Goal: Task Accomplishment & Management: Manage account settings

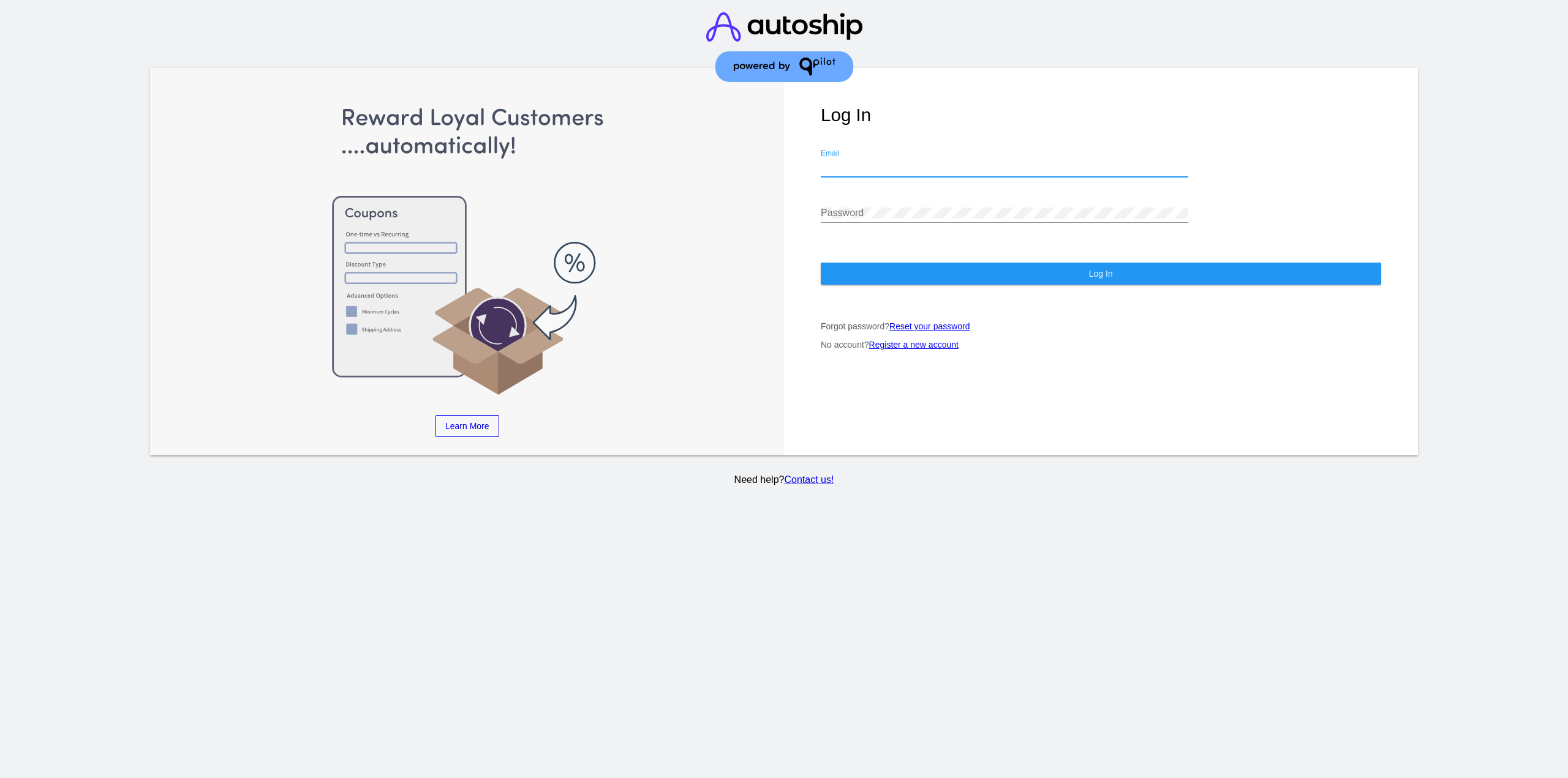
click at [908, 162] on input "Email" at bounding box center [1004, 167] width 368 height 11
type input "jr@patternsinthecloud.com"
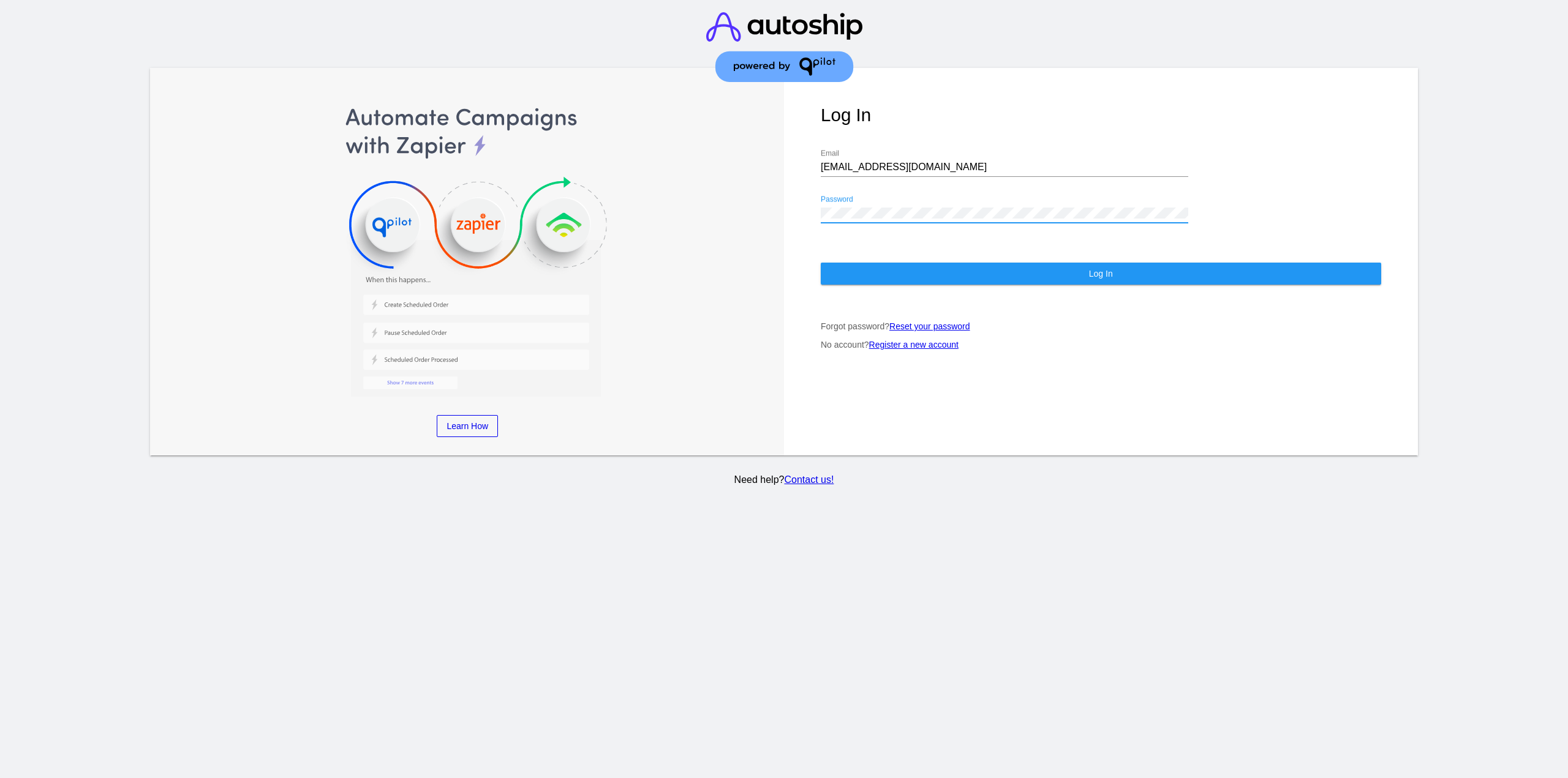
click at [878, 263] on button "Log In" at bounding box center [1101, 274] width 560 height 22
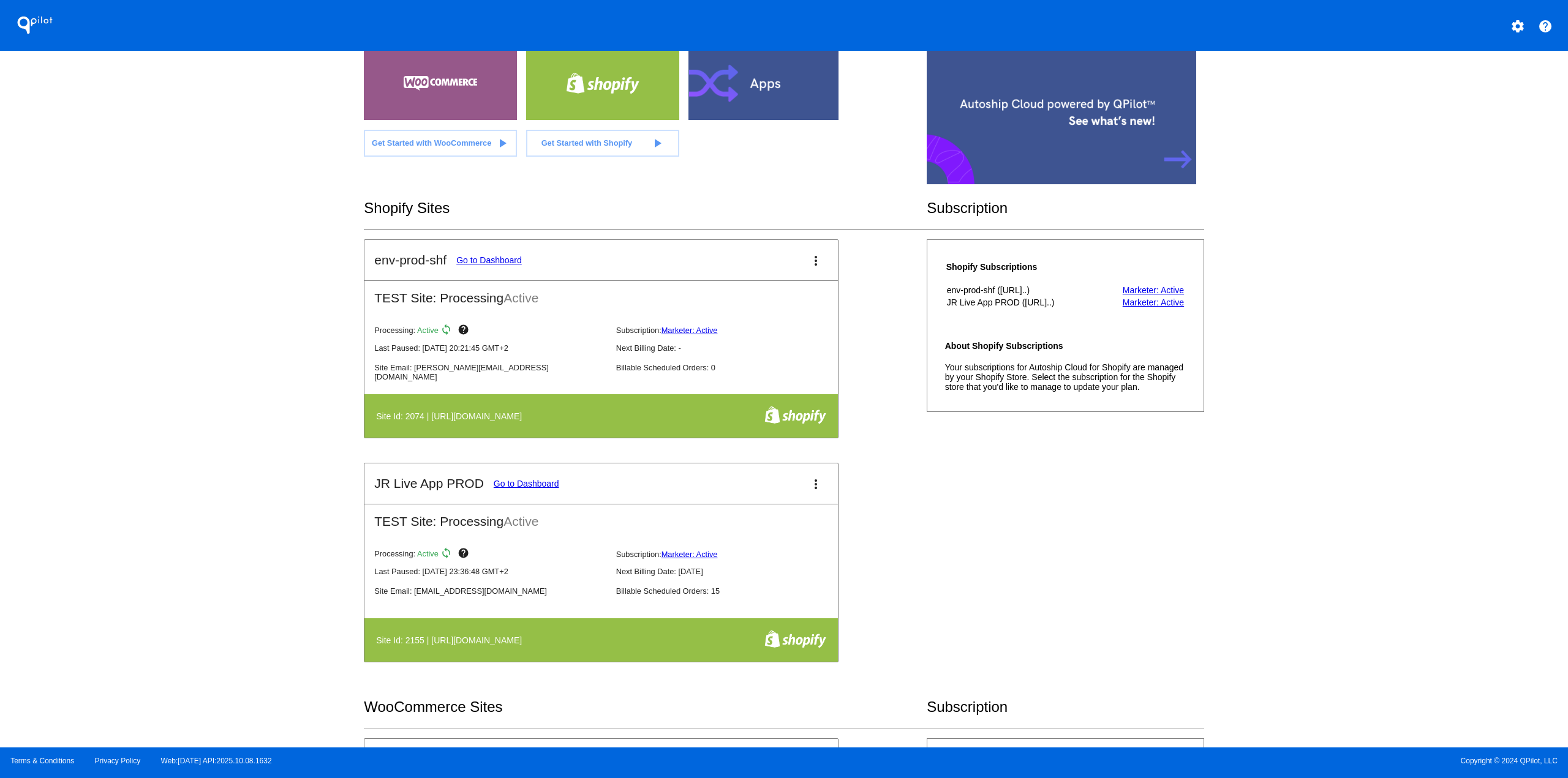
scroll to position [61, 0]
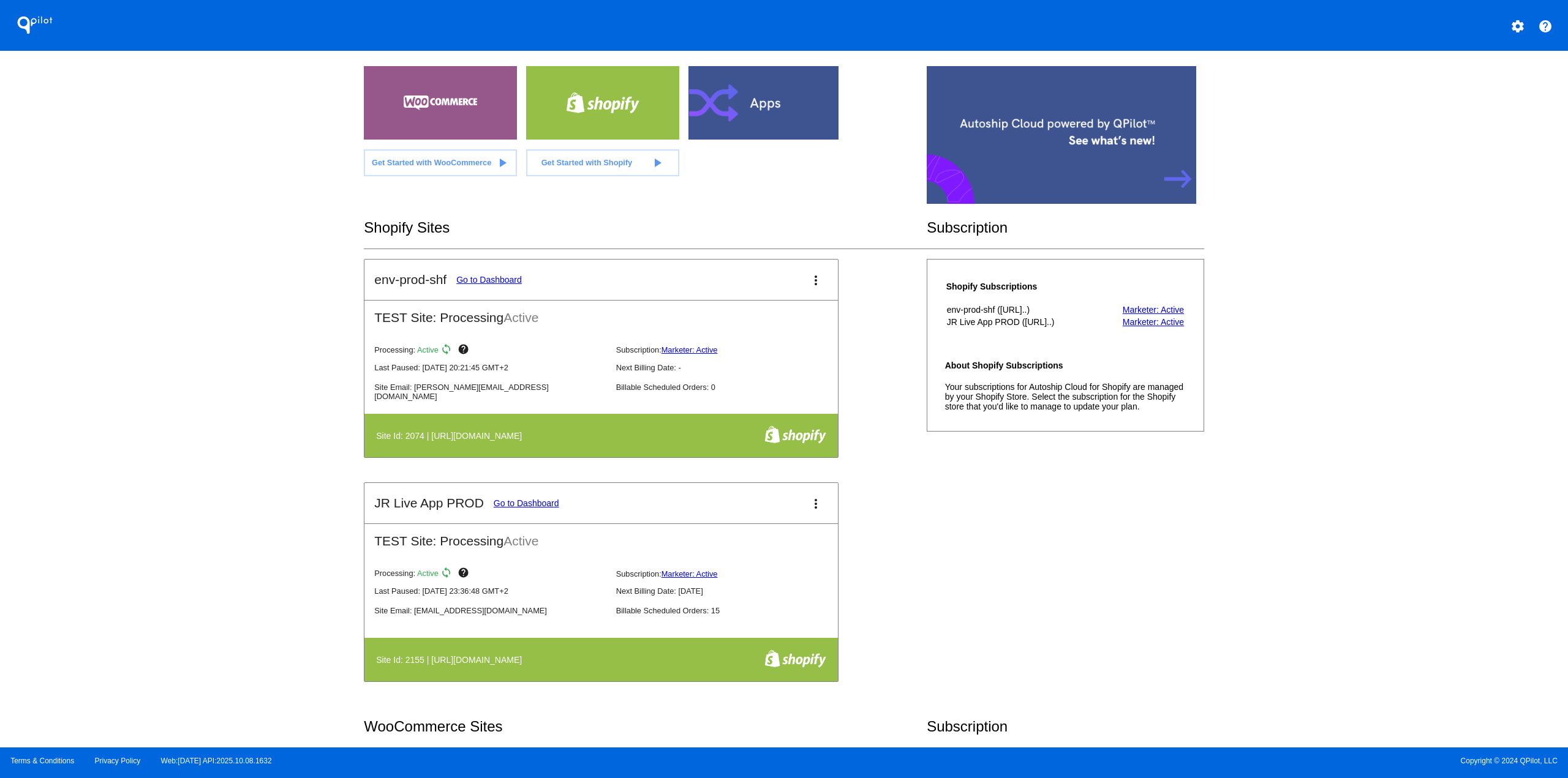
click at [492, 276] on link "Go to Dashboard" at bounding box center [489, 280] width 65 height 10
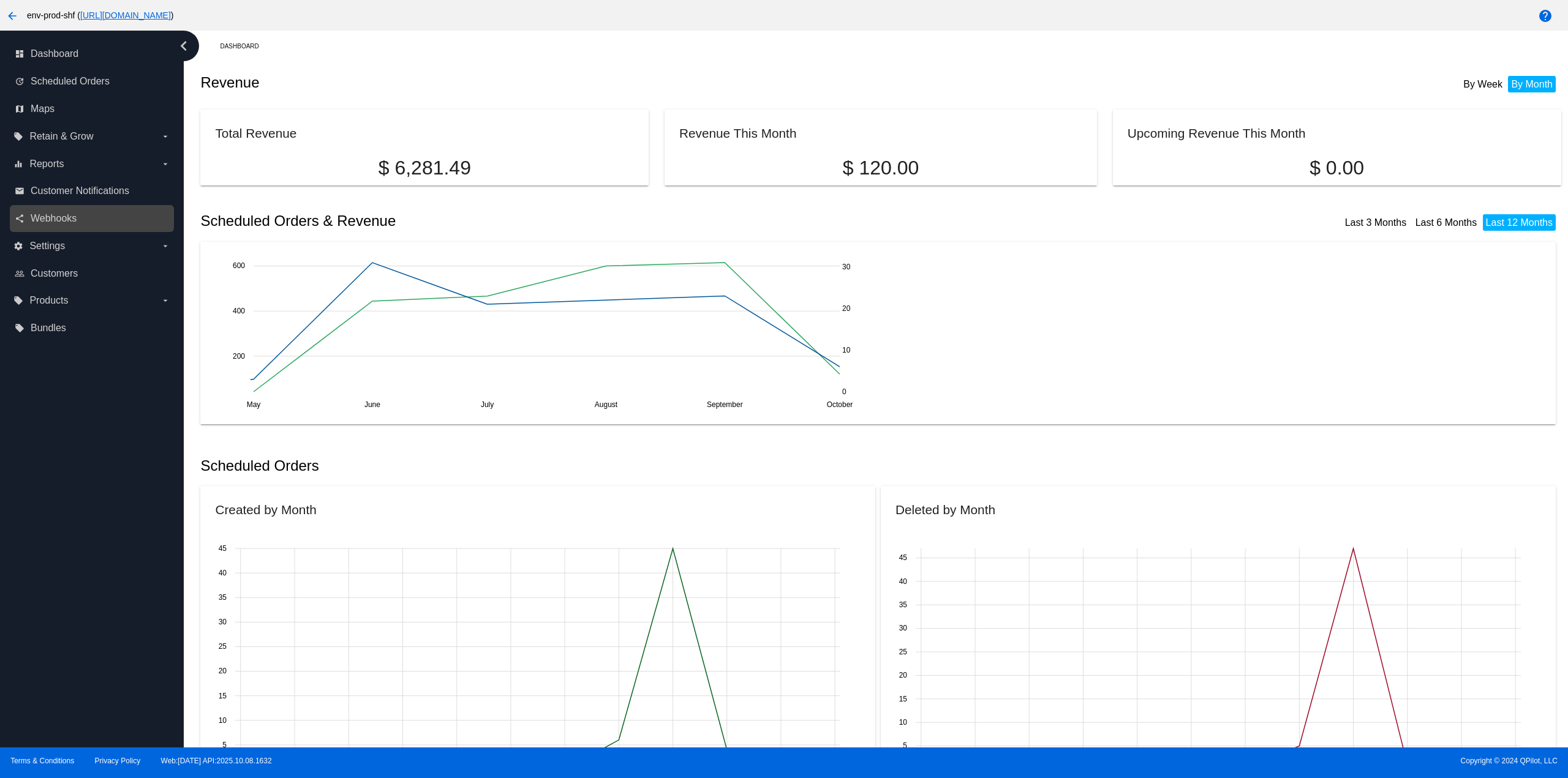
click at [87, 225] on link "share Webhooks" at bounding box center [92, 218] width 155 height 20
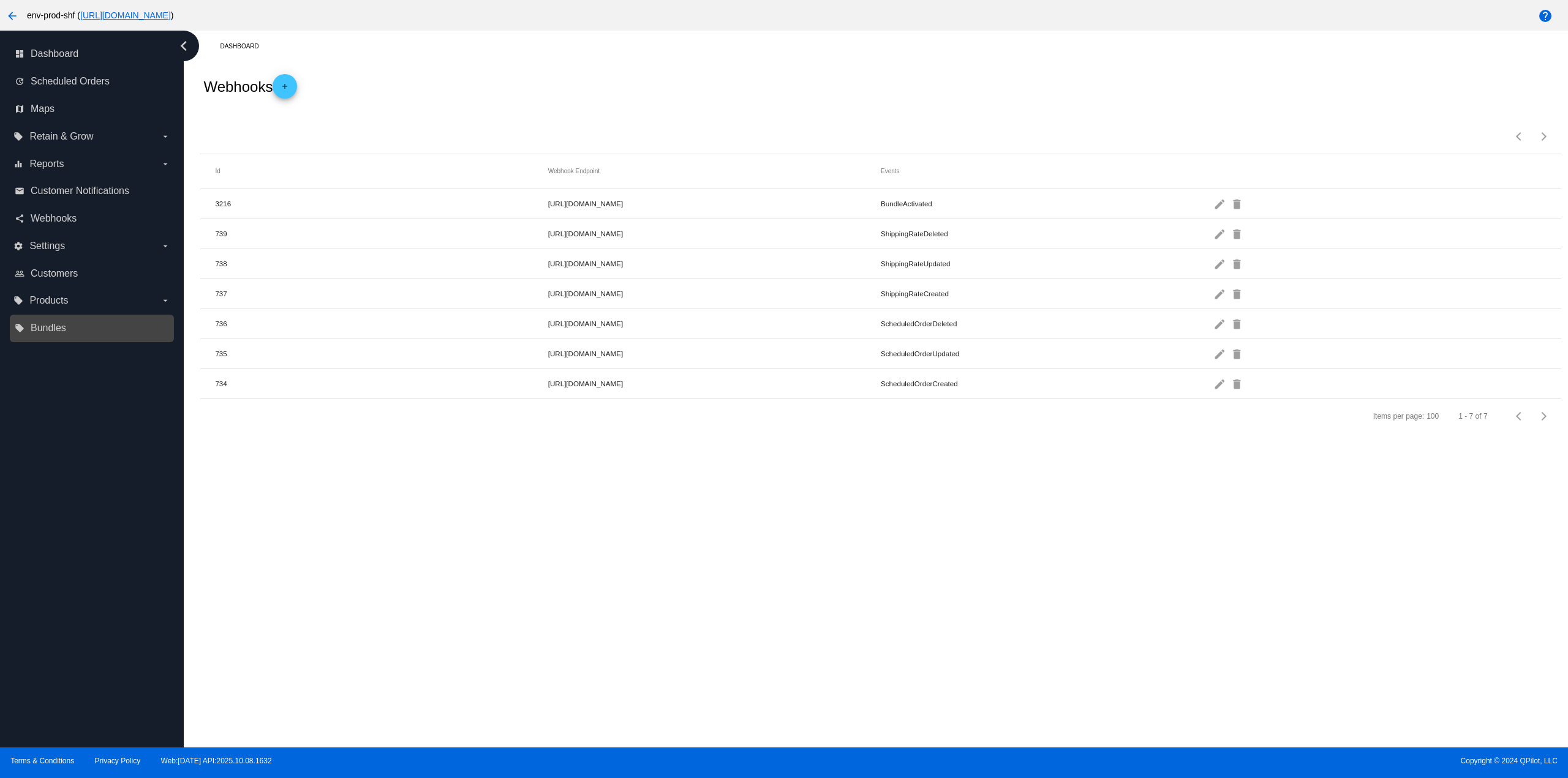
click at [76, 331] on link "local_offer Bundles" at bounding box center [92, 327] width 155 height 20
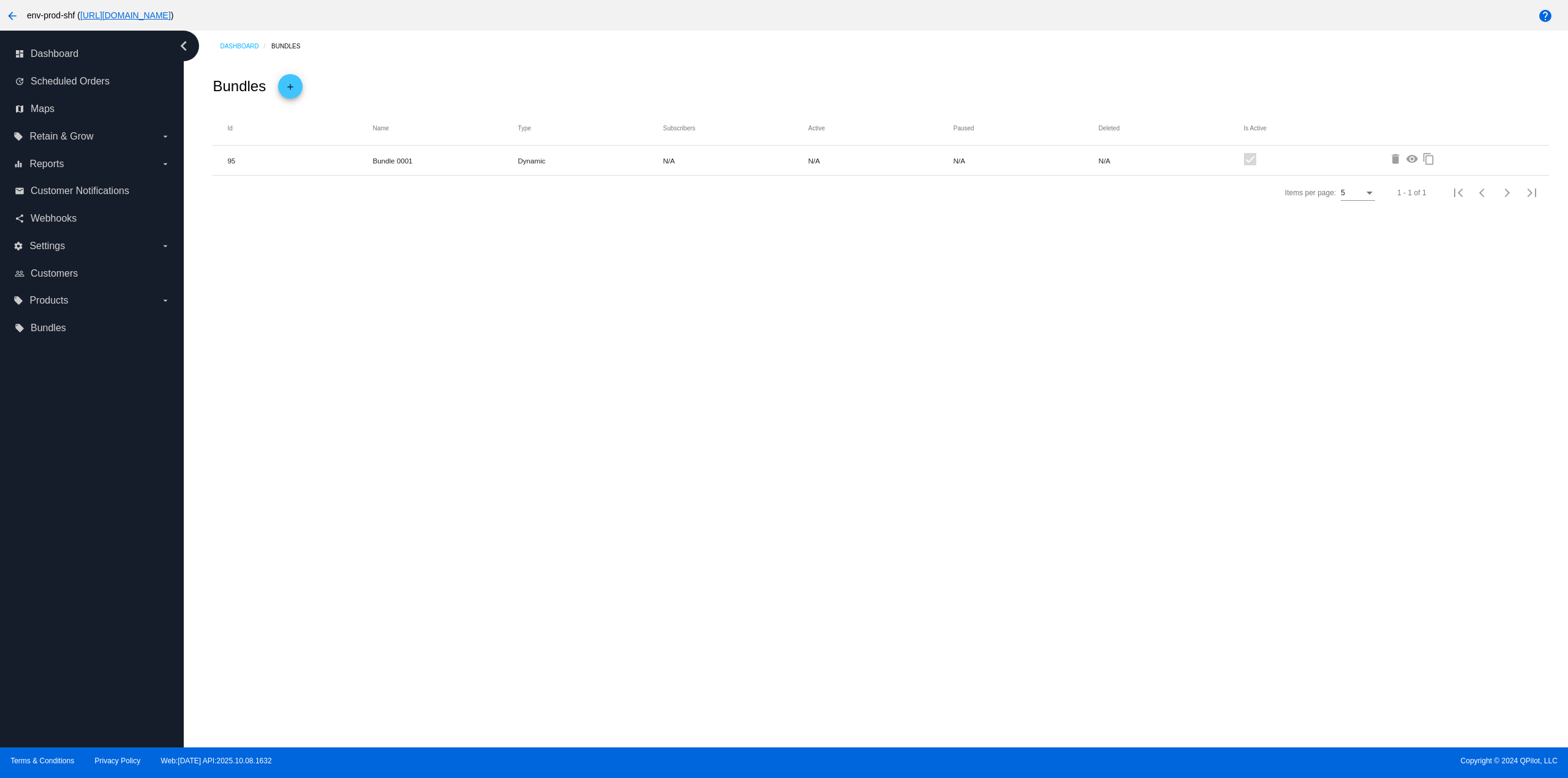
click at [1398, 160] on mat-icon "delete" at bounding box center [1397, 160] width 14 height 14
click at [1395, 161] on mat-icon "delete" at bounding box center [1397, 160] width 14 height 14
click at [1394, 158] on mat-icon "delete" at bounding box center [1397, 160] width 14 height 14
click at [809, 359] on div "Dashboard Bundles Bundles add Bundles that you create will appear here." at bounding box center [875, 389] width 1385 height 717
click at [289, 82] on mat-icon "add" at bounding box center [289, 89] width 14 height 21
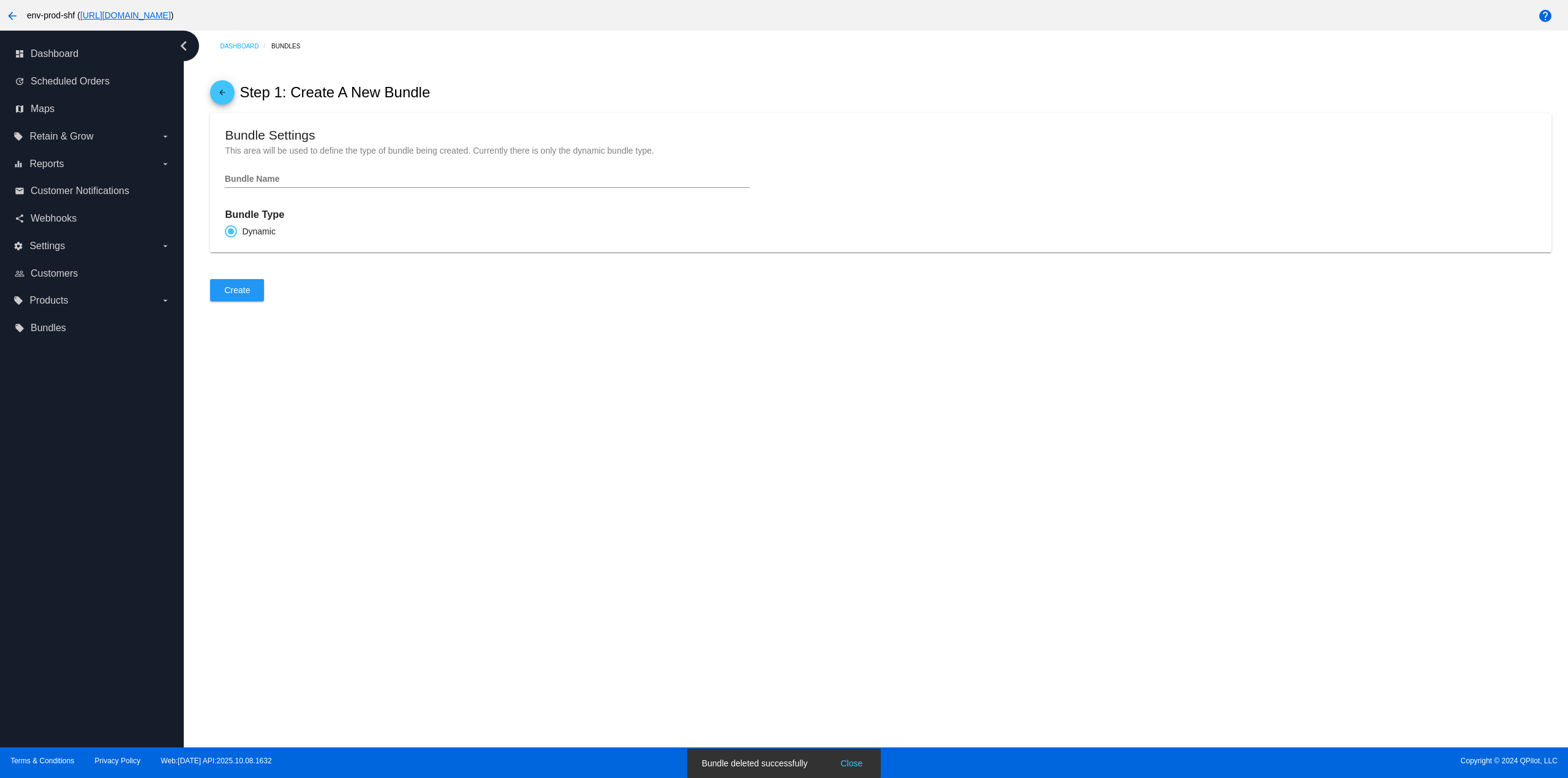
click at [307, 198] on div "Bundle Name" at bounding box center [487, 181] width 525 height 35
click at [304, 184] on input "Bundle Name" at bounding box center [487, 180] width 525 height 10
type input "123"
click at [342, 252] on mat-card "Bundle Settings This area will be used to define the type of bundle being creat…" at bounding box center [881, 183] width 1341 height 139
click at [236, 294] on span "Create" at bounding box center [237, 290] width 25 height 10
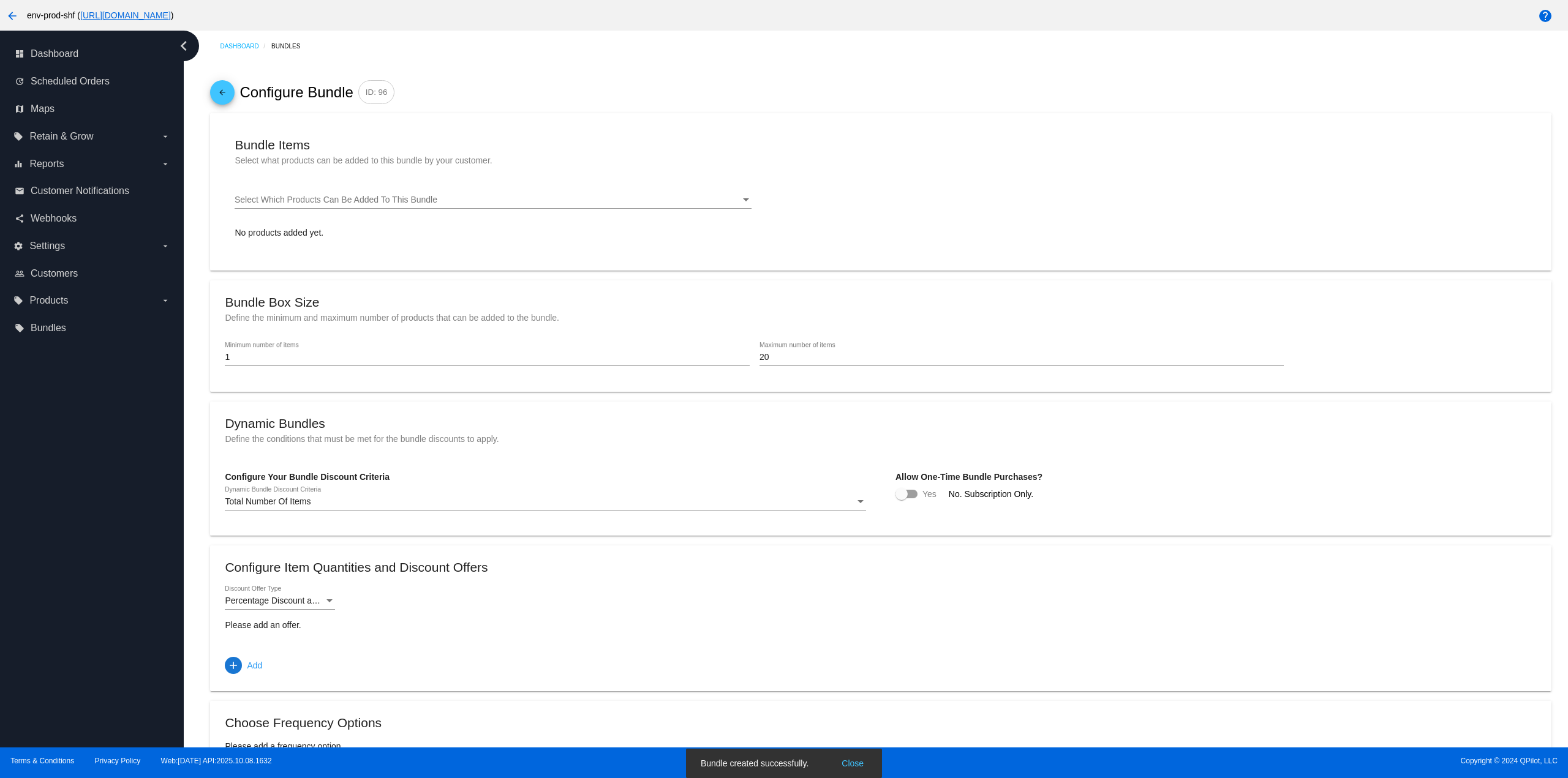
click at [320, 204] on span "Select Which Products Can Be Added To This Bundle" at bounding box center [335, 199] width 203 height 10
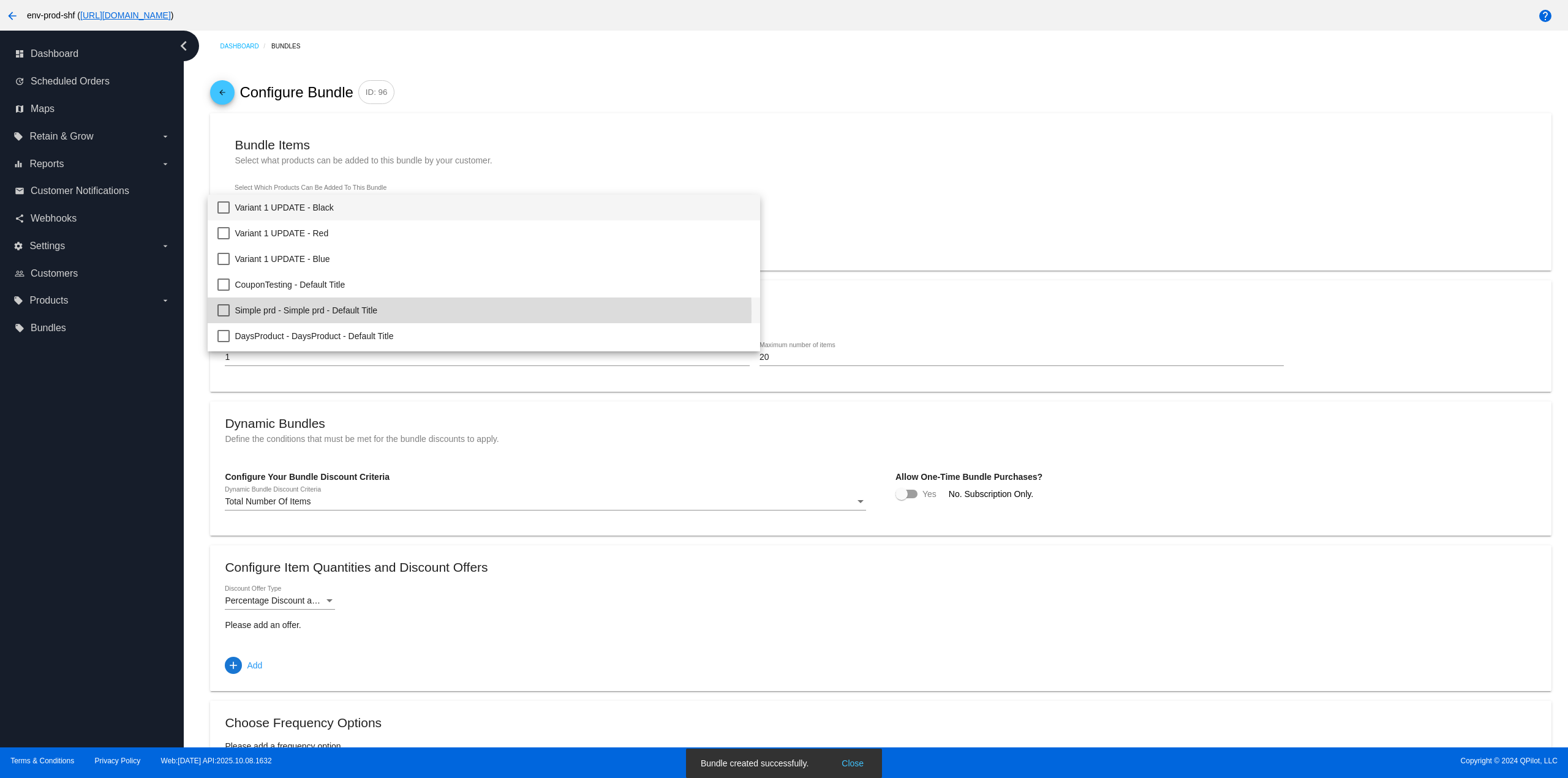
click at [334, 312] on span "Simple prd - Simple prd - Default Title" at bounding box center [492, 311] width 516 height 25
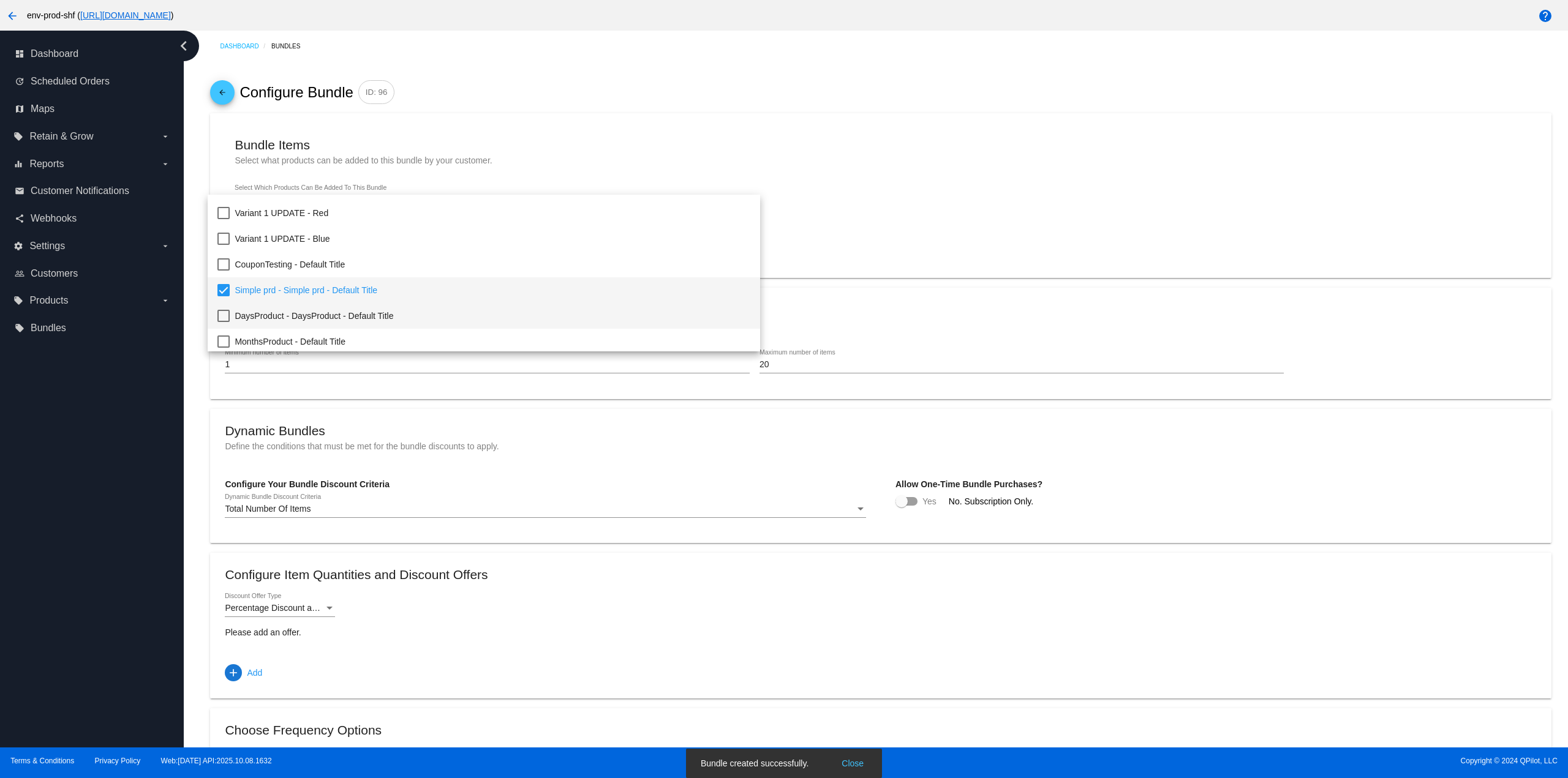
scroll to position [61, 0]
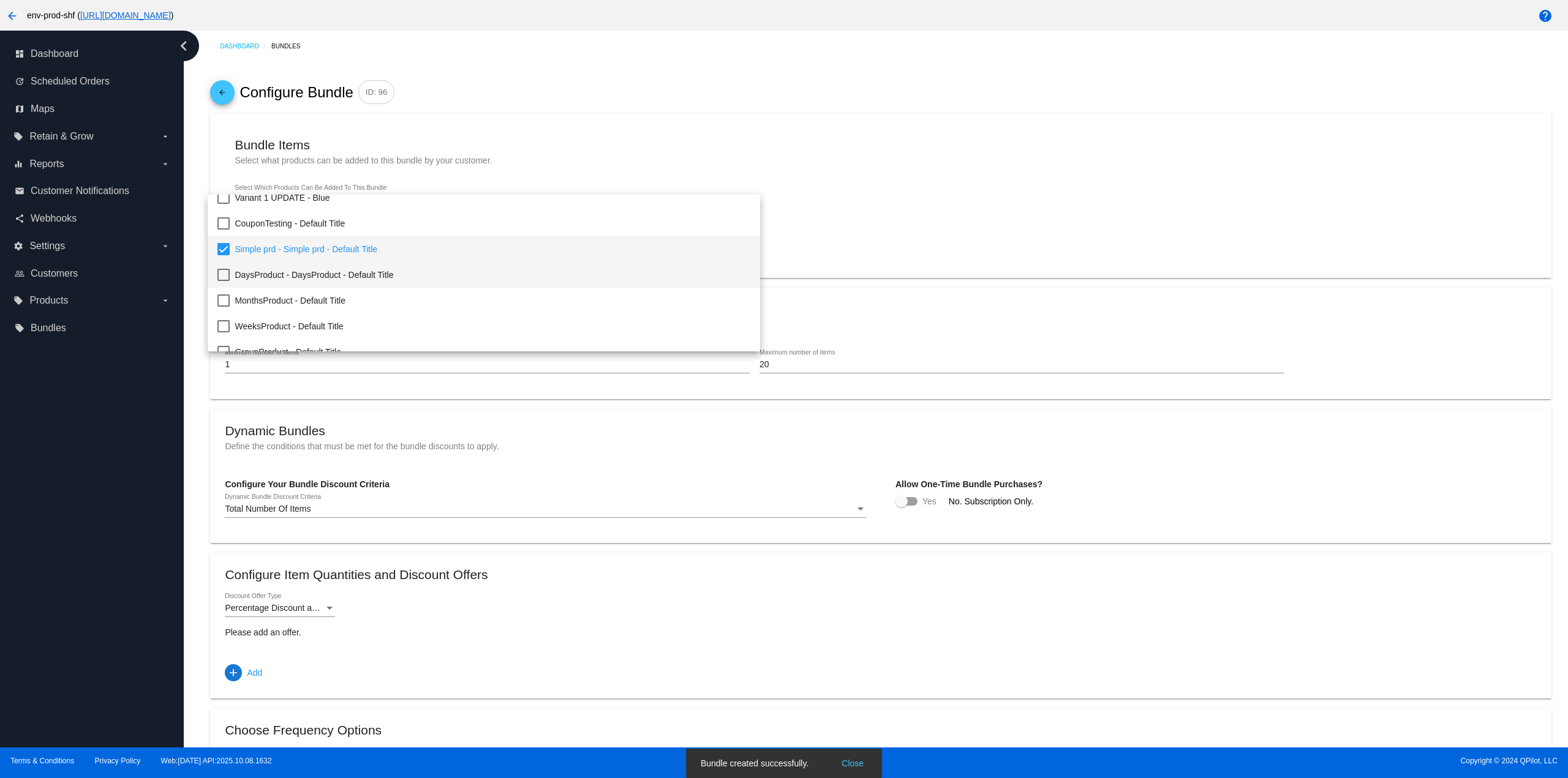
click at [357, 279] on span "DaysProduct - DaysProduct - Default Title" at bounding box center [492, 275] width 516 height 25
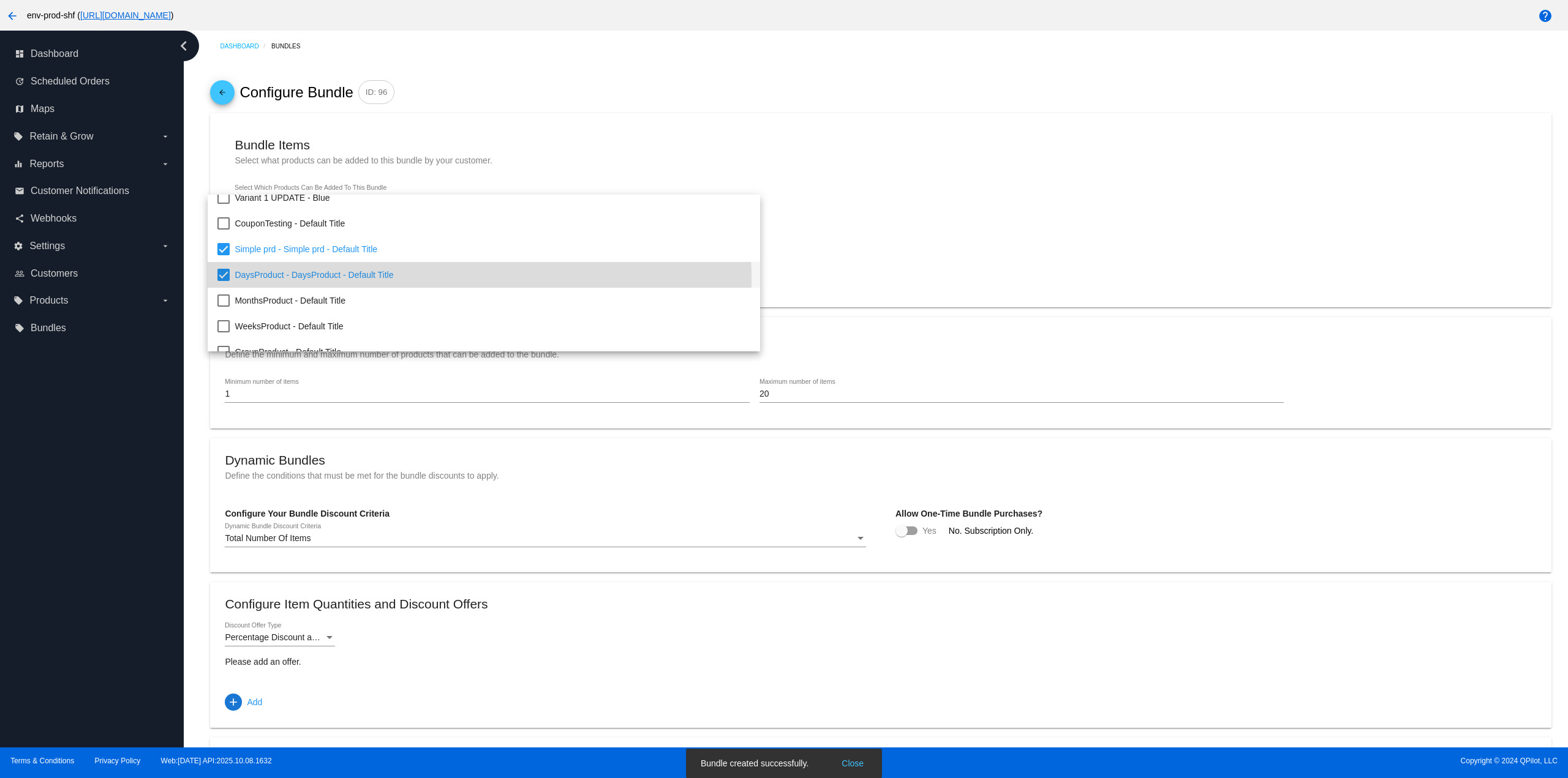
click at [825, 132] on div at bounding box center [784, 389] width 1568 height 778
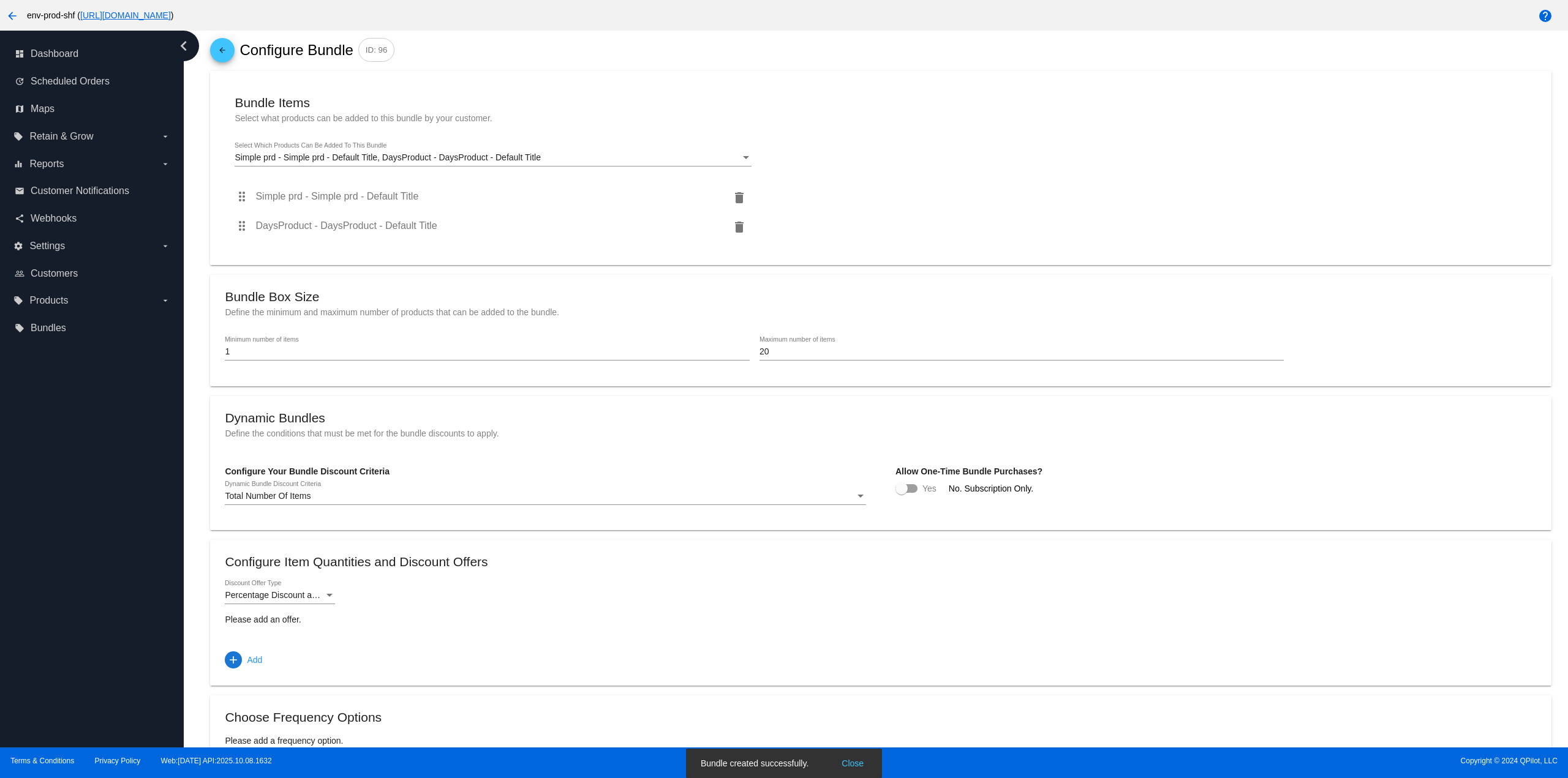
scroll to position [153, 0]
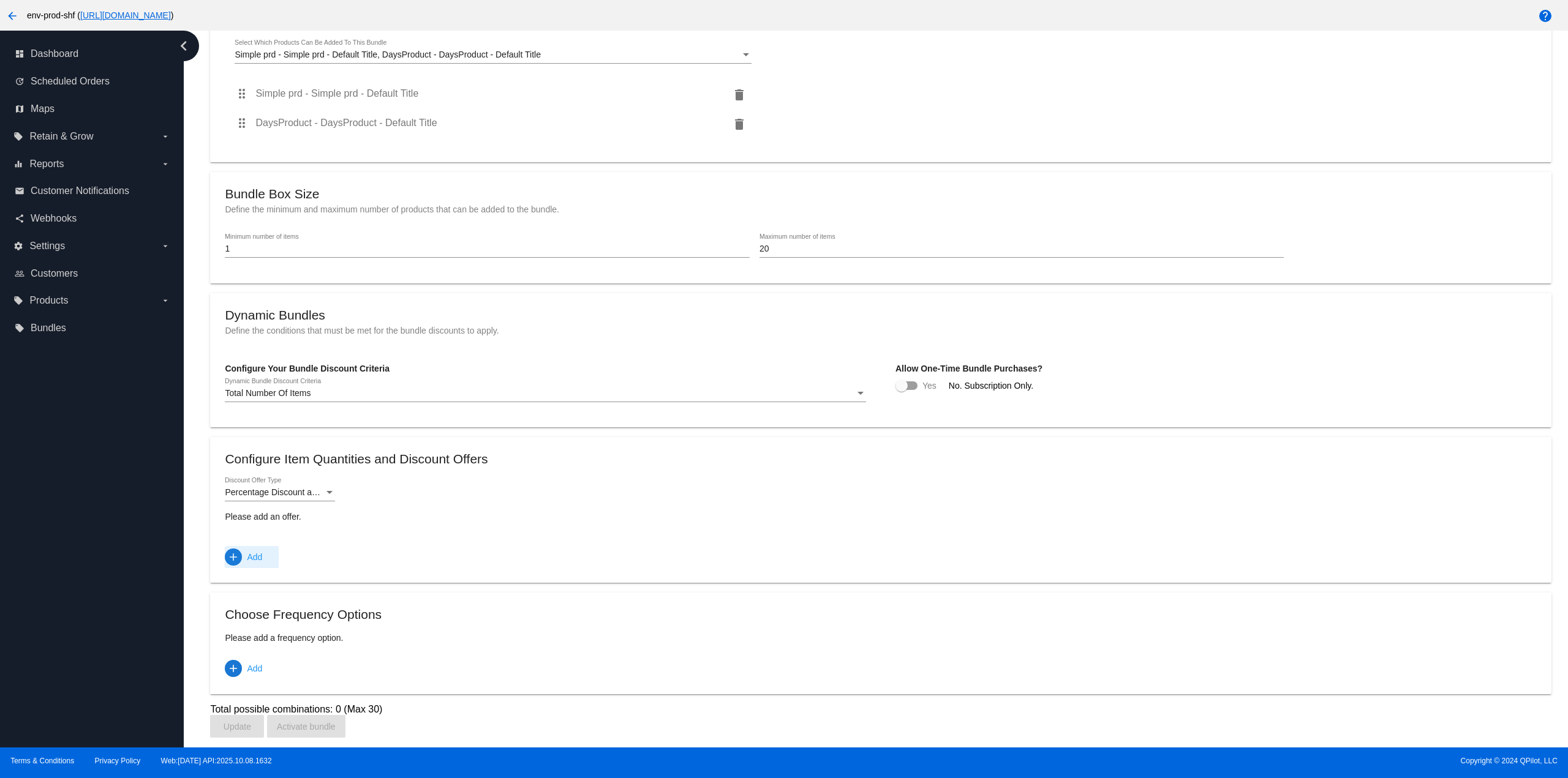
click at [238, 548] on span "add Add" at bounding box center [244, 557] width 37 height 22
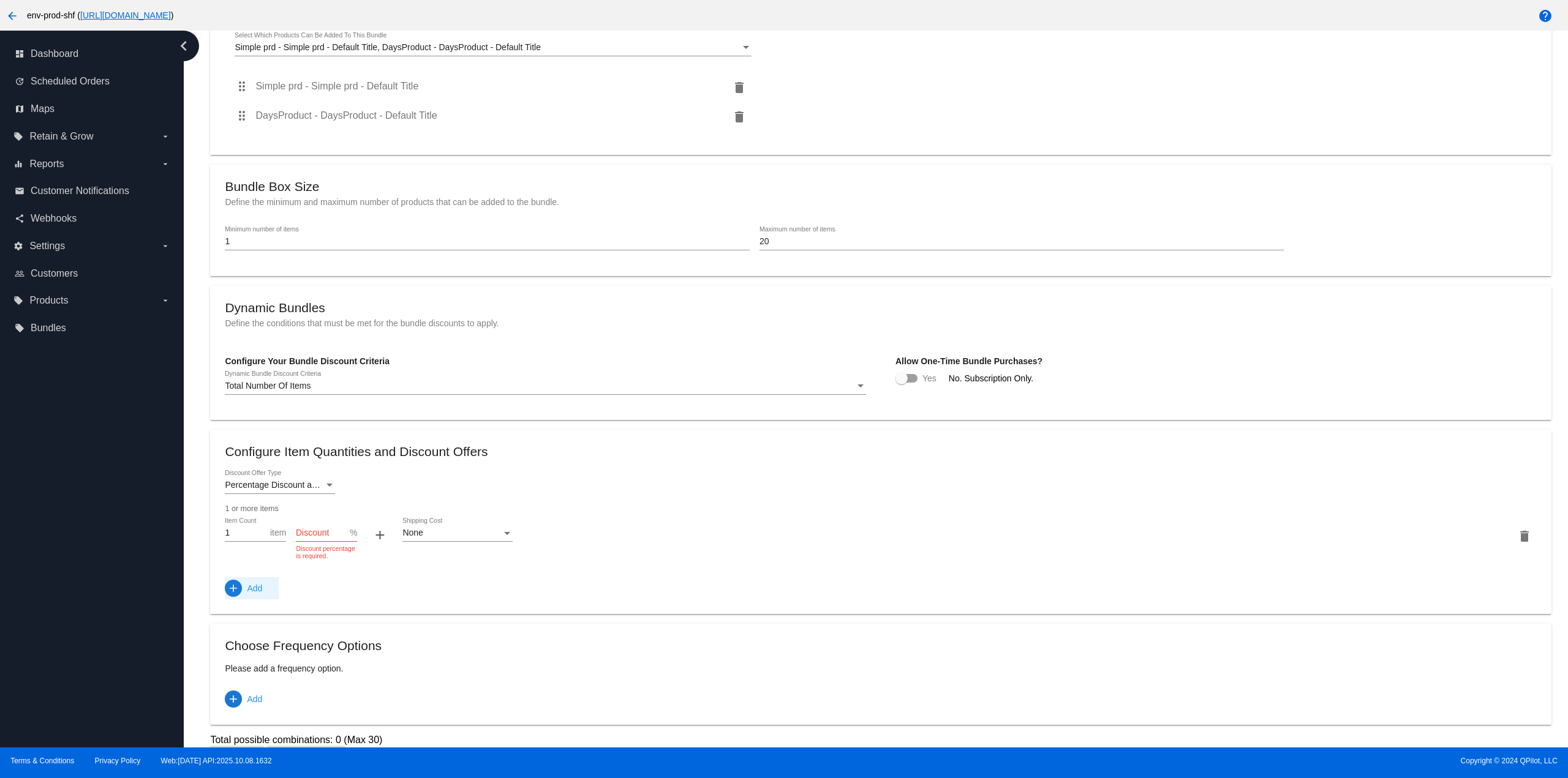
click at [251, 708] on span "Add" at bounding box center [255, 699] width 15 height 22
click at [329, 538] on input "Discount" at bounding box center [323, 534] width 54 height 10
type input "10"
click at [447, 683] on input "Discount %" at bounding box center [446, 680] width 61 height 10
type input "2"
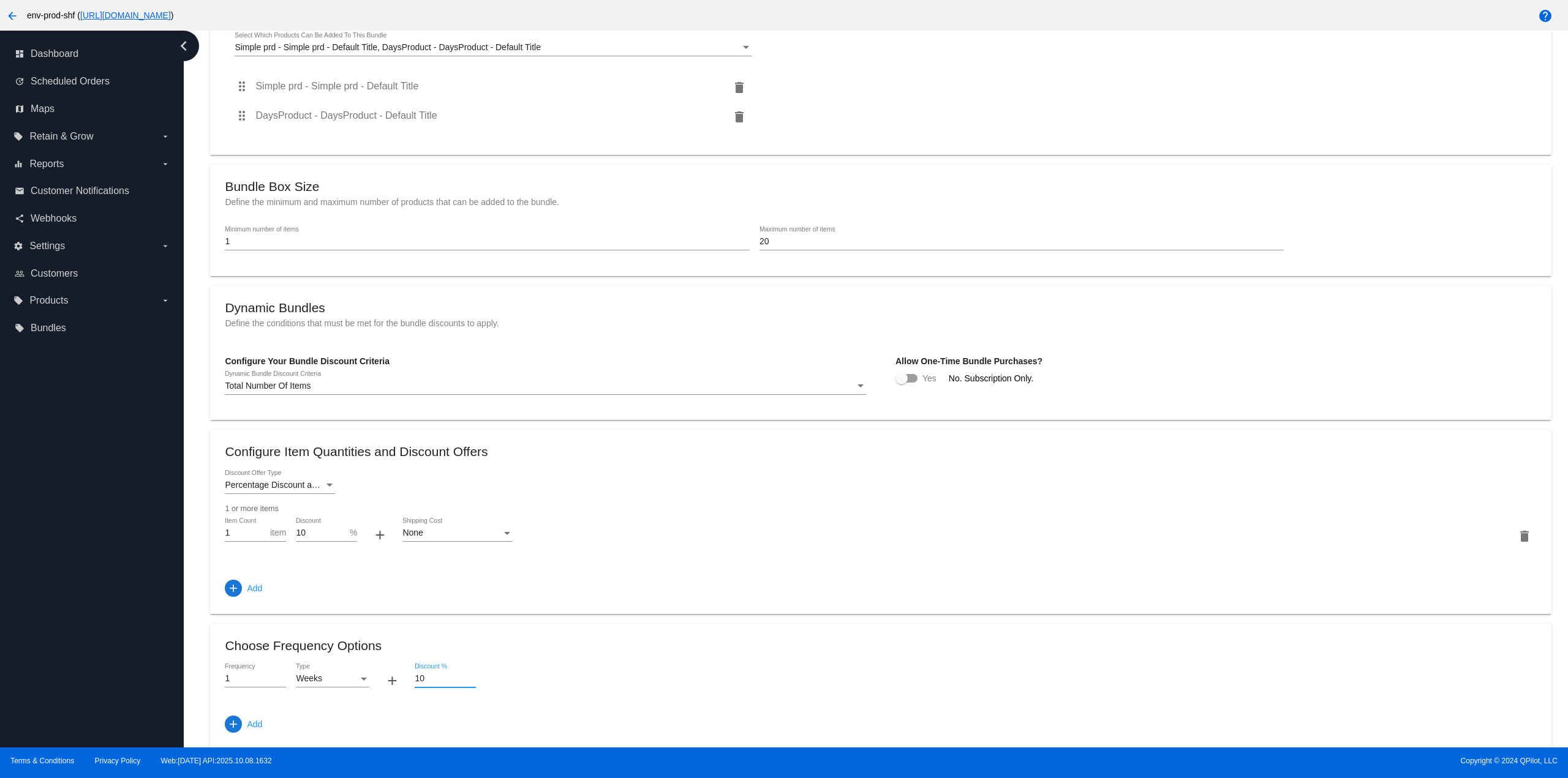
type input "10"
click at [581, 635] on mat-card "Choose Frequency Options 1 Frequency Weeks Type + 10 Discount % add Add" at bounding box center [881, 686] width 1341 height 126
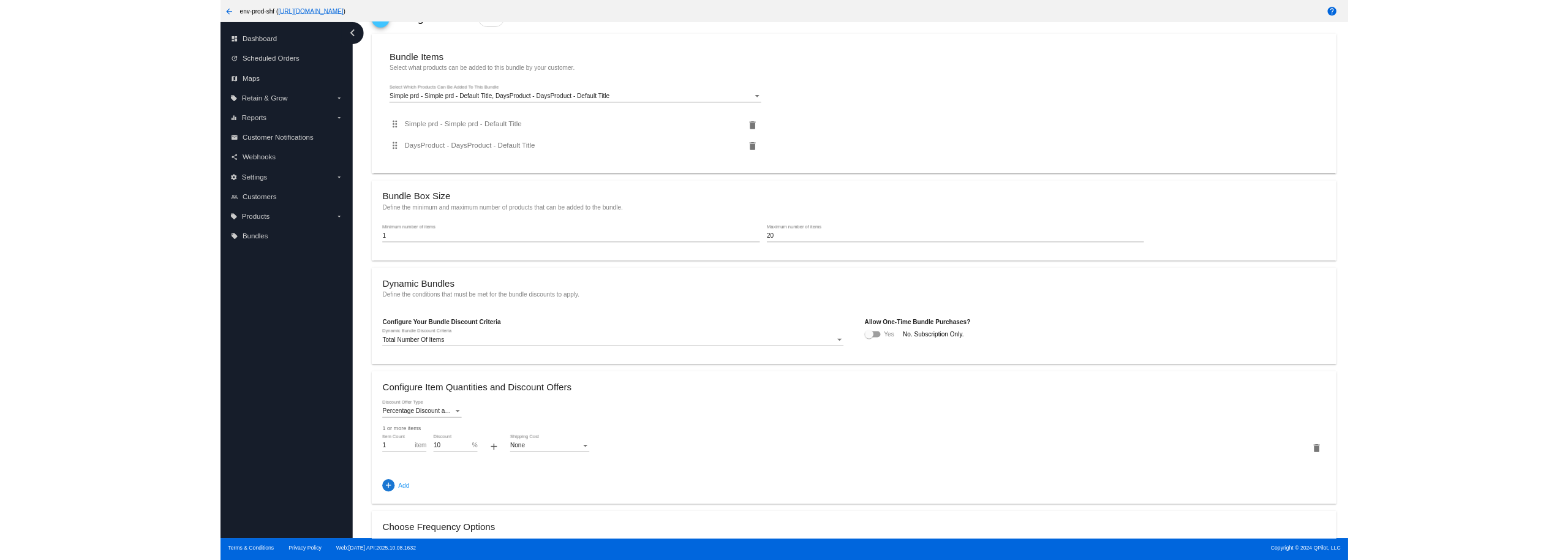
scroll to position [216, 0]
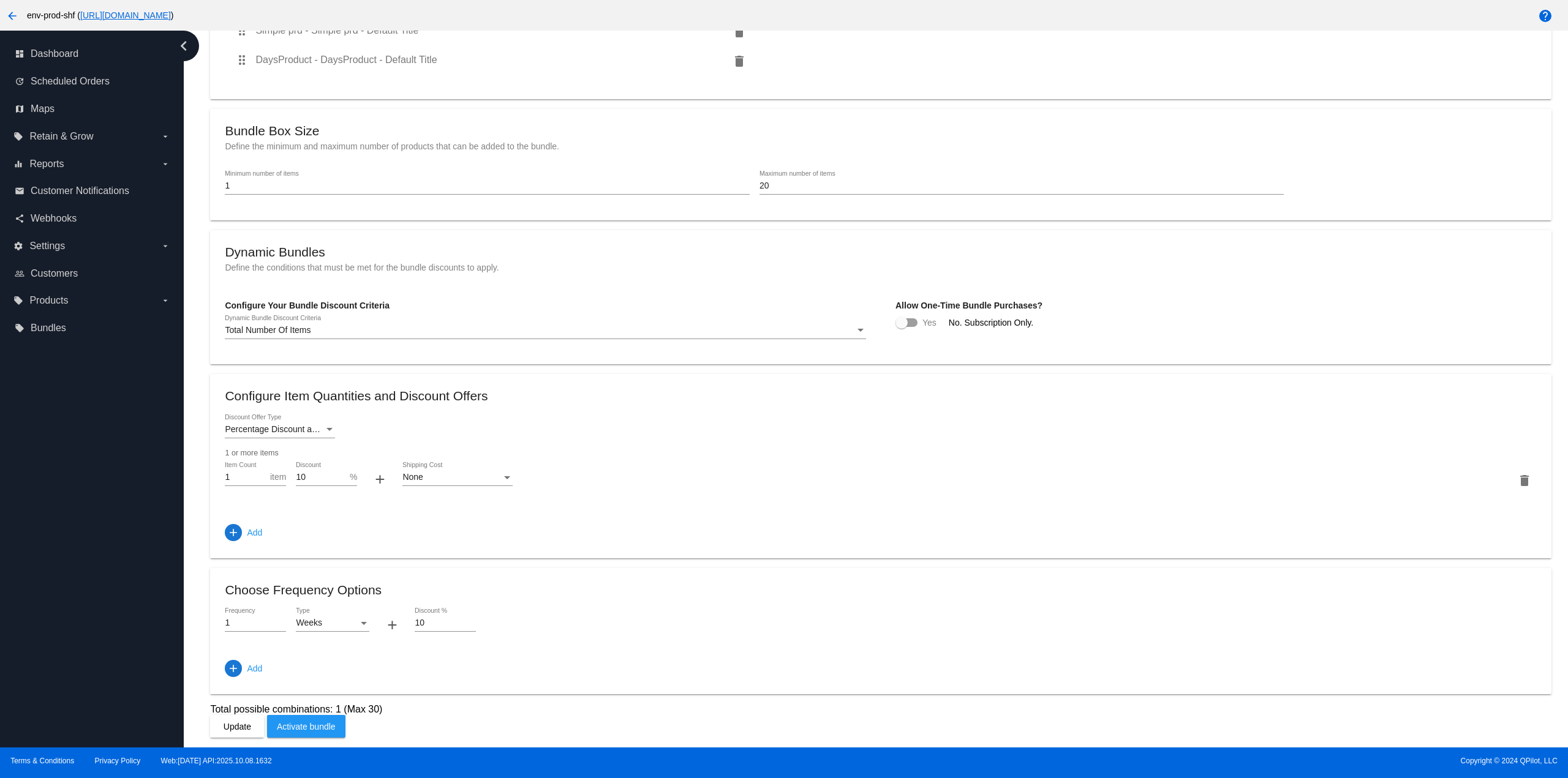
click at [239, 729] on span "Update" at bounding box center [237, 727] width 27 height 10
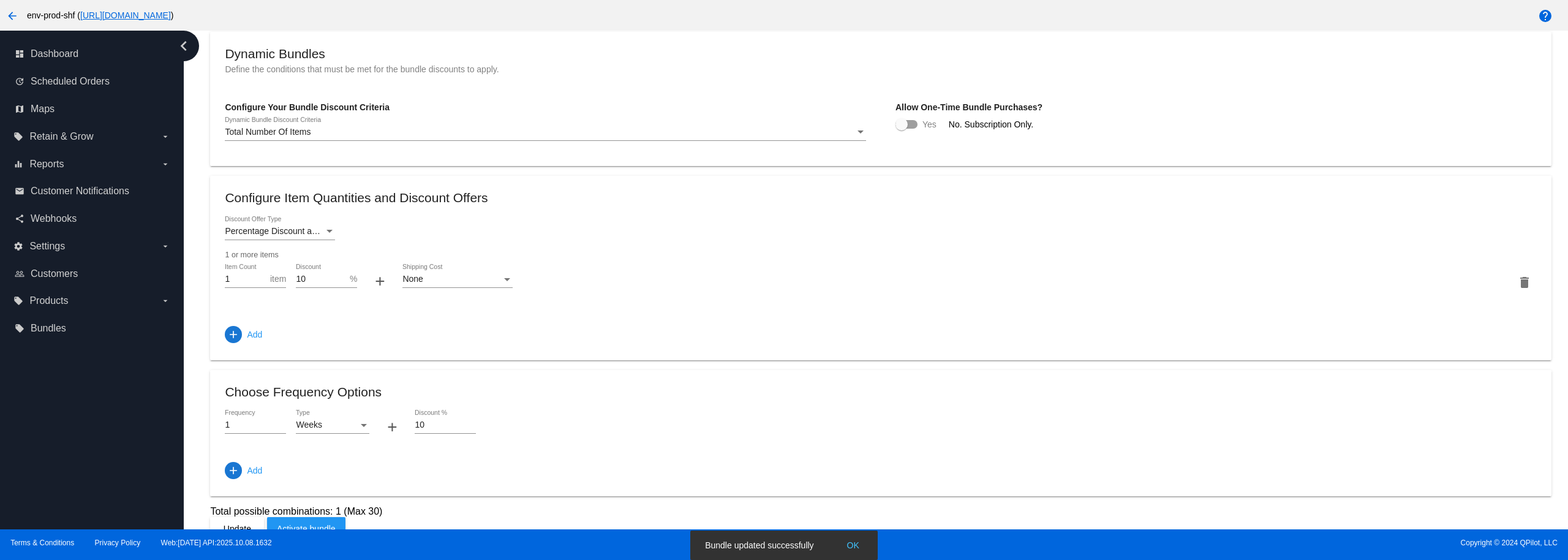
scroll to position [434, 0]
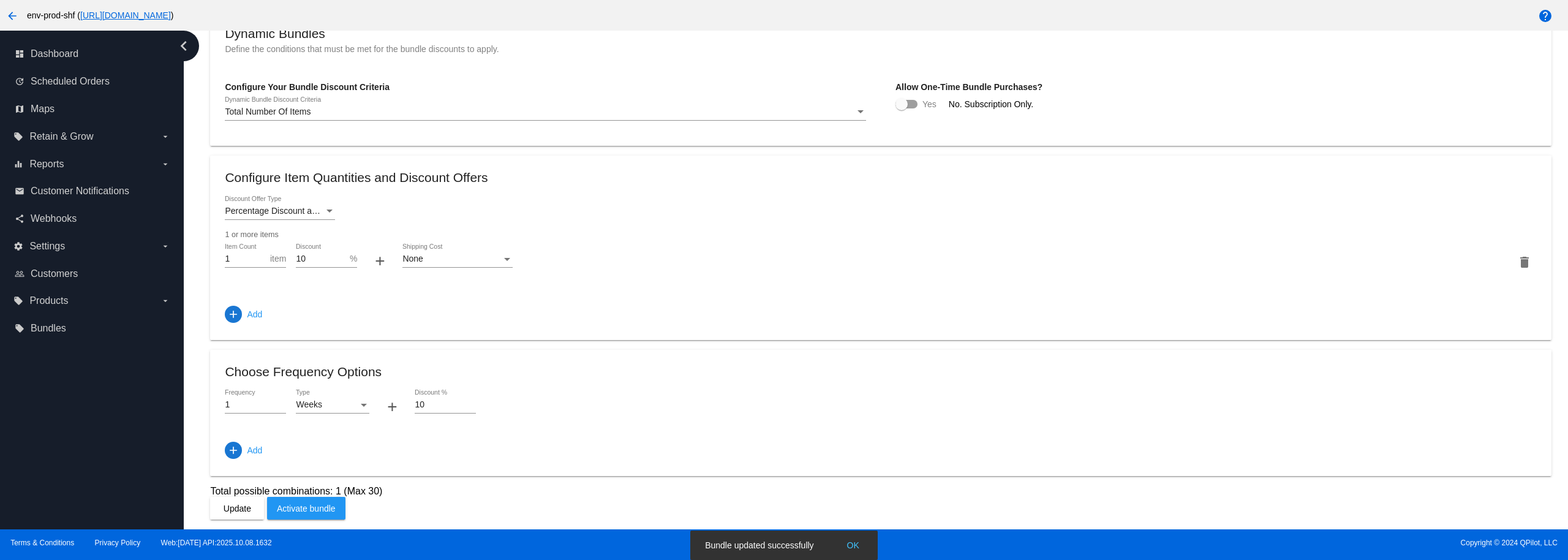
click at [303, 503] on span "Activate bundle" at bounding box center [306, 508] width 59 height 10
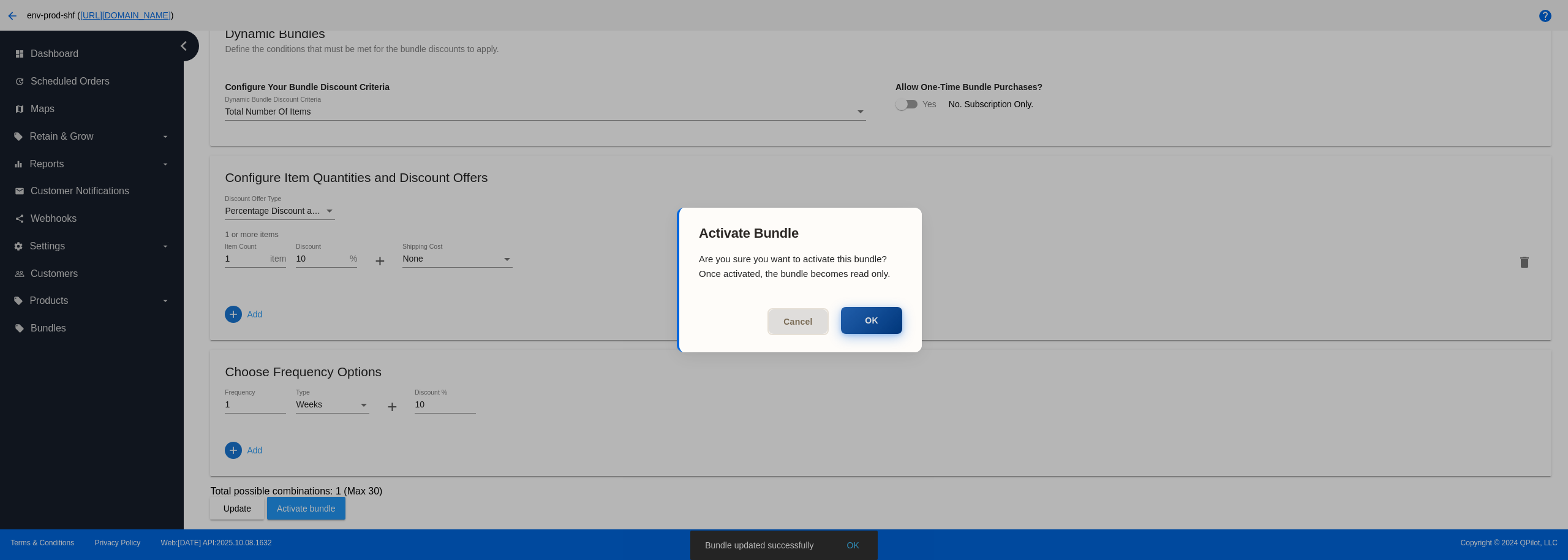
click at [884, 317] on button "OK" at bounding box center [872, 321] width 61 height 27
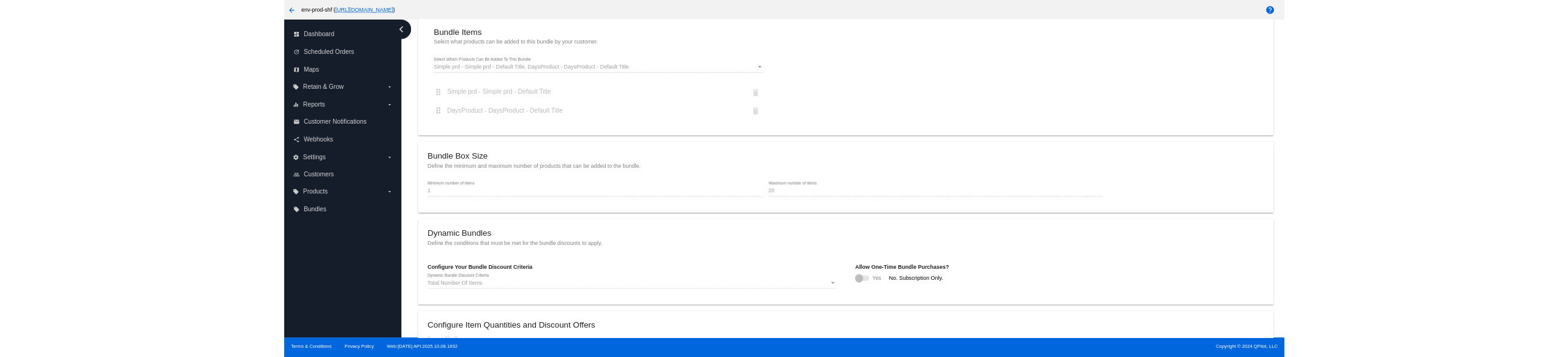
scroll to position [0, 0]
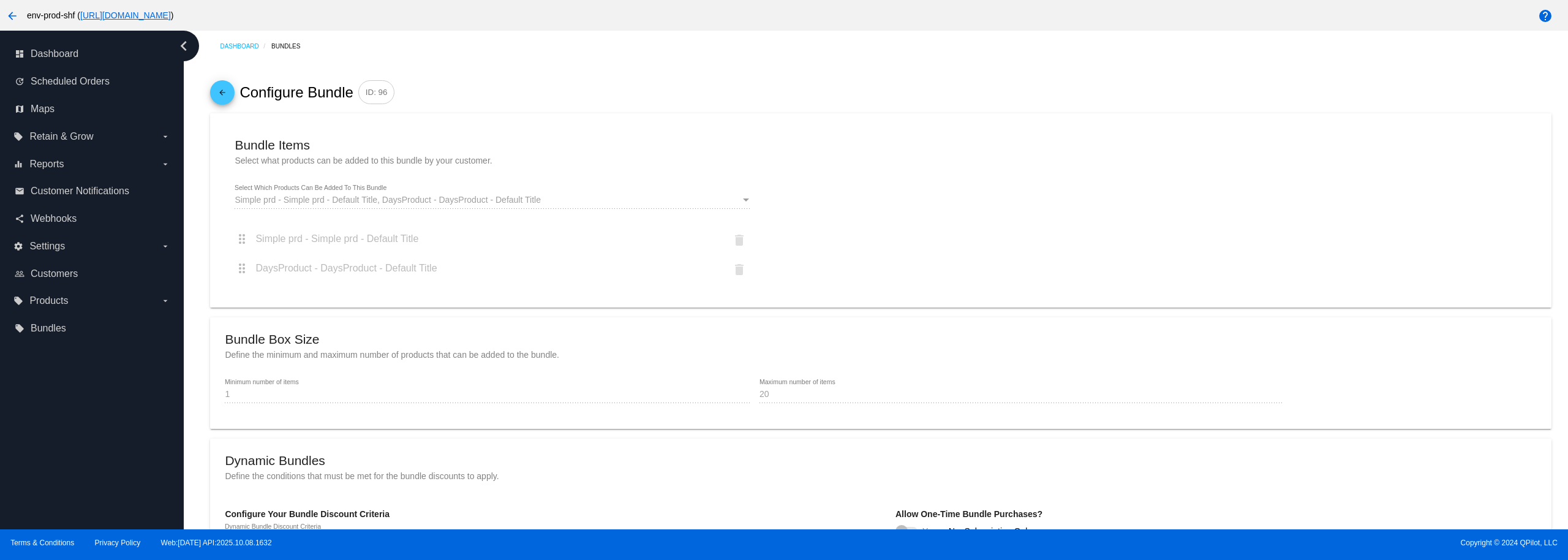
click at [229, 94] on mat-icon "arrow_back" at bounding box center [222, 95] width 14 height 21
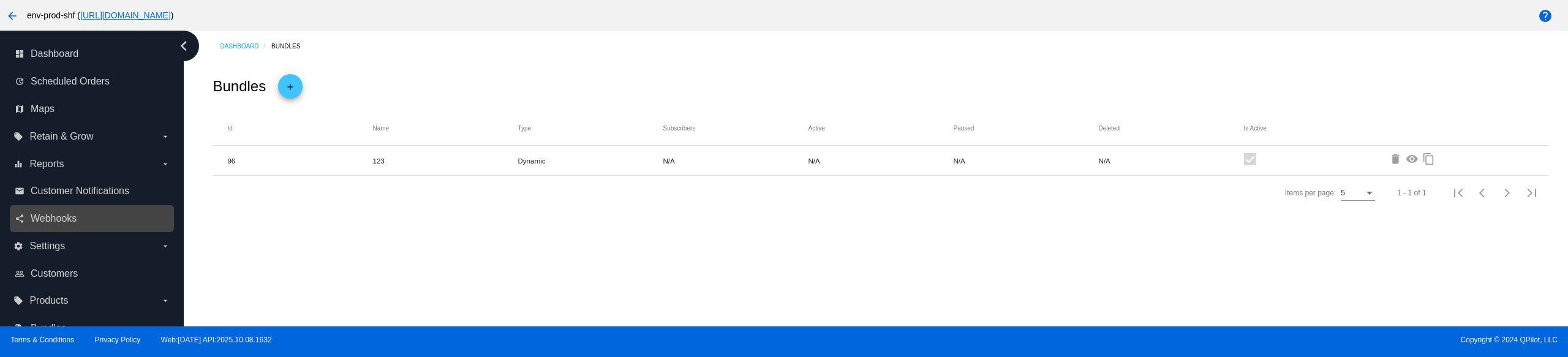
click at [37, 209] on link "share Webhooks" at bounding box center [92, 218] width 155 height 20
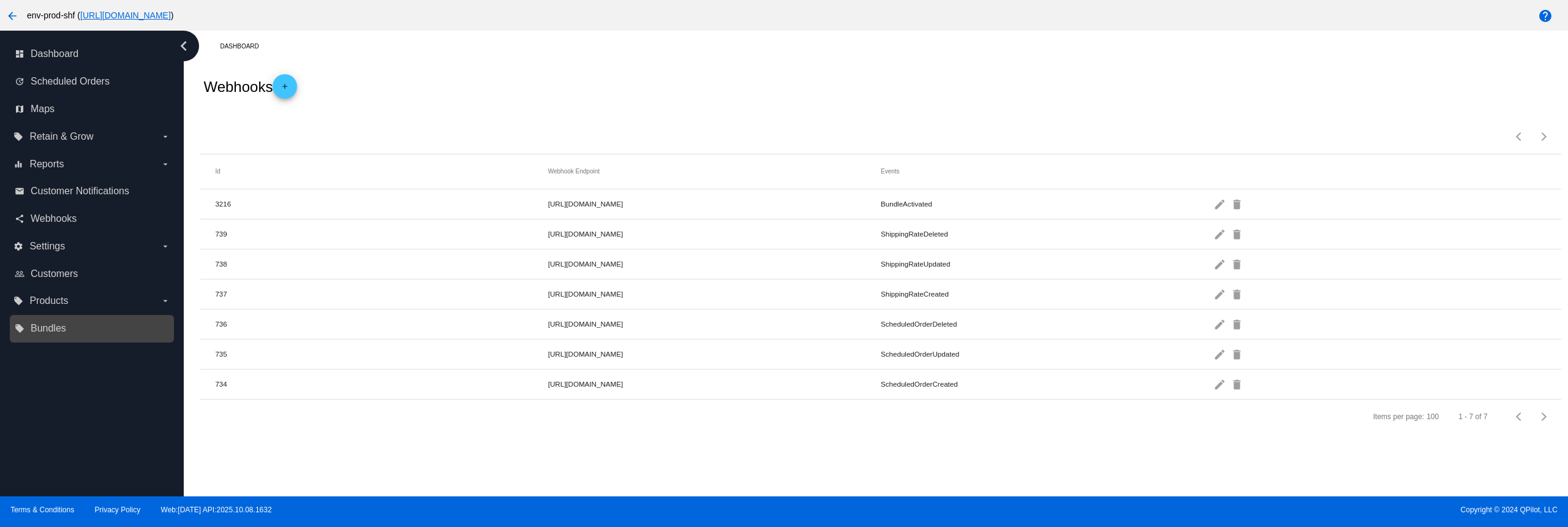
click at [69, 330] on link "local_offer Bundles" at bounding box center [92, 328] width 155 height 20
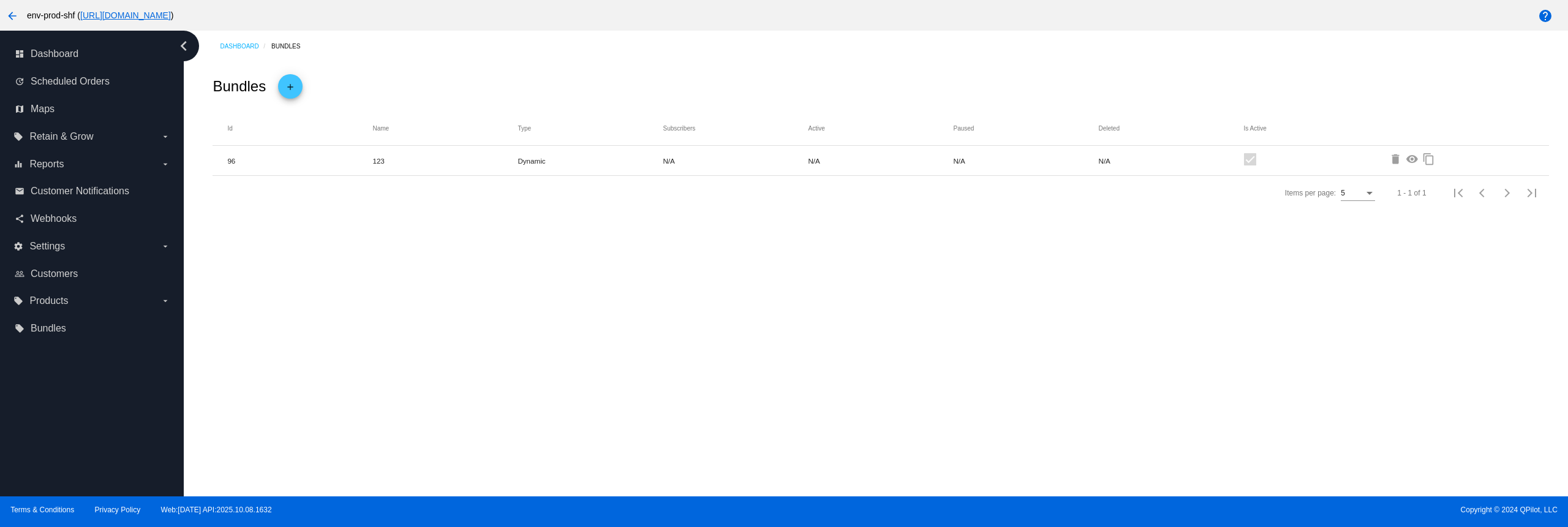
click at [1398, 157] on mat-icon "delete" at bounding box center [1397, 160] width 14 height 14
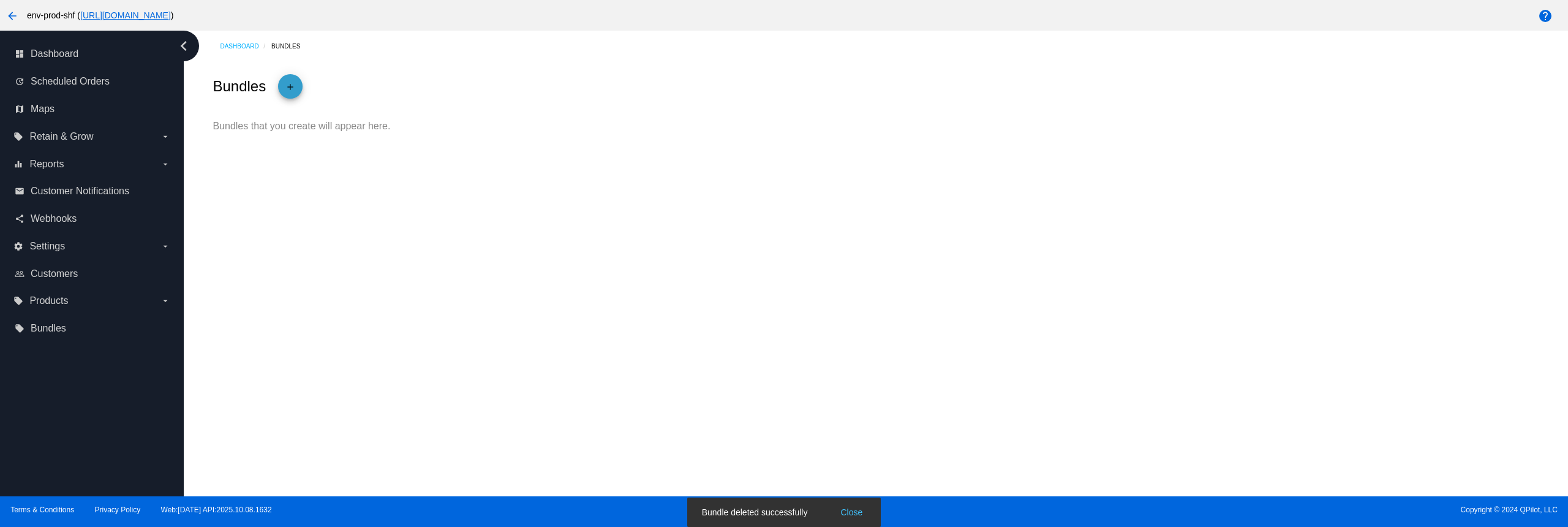
click at [289, 92] on mat-icon "add" at bounding box center [289, 89] width 14 height 21
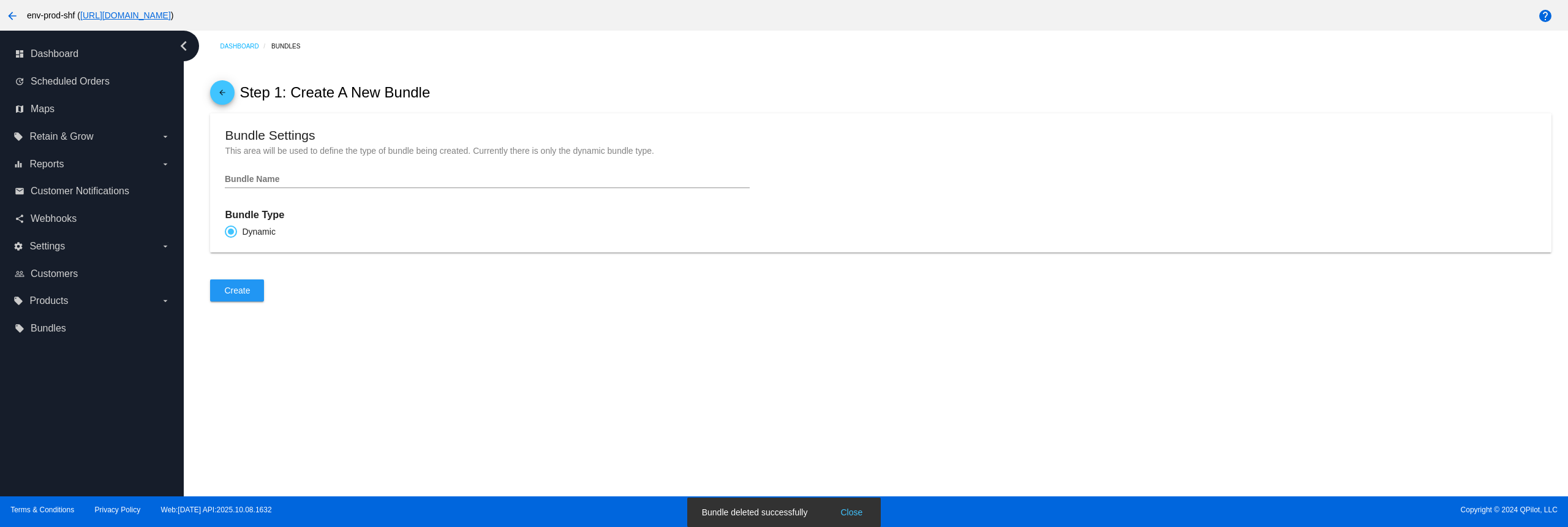
click at [281, 188] on div "Bundle Name" at bounding box center [487, 176] width 525 height 24
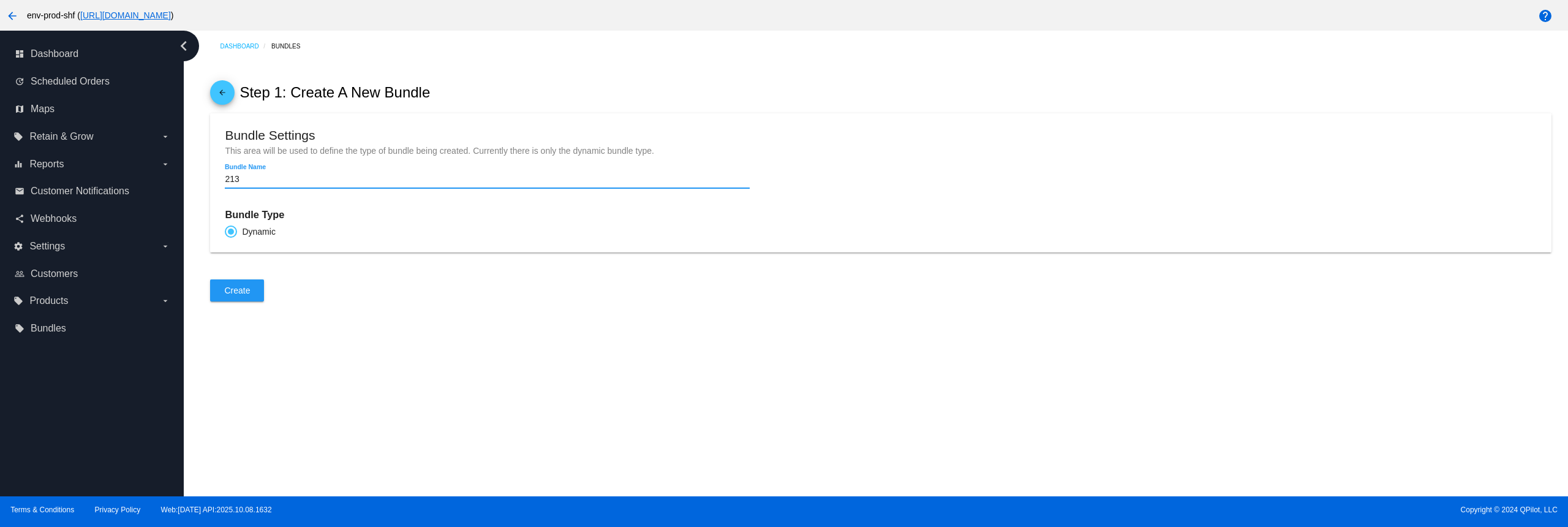
type input "213"
click at [267, 291] on div "Create" at bounding box center [881, 290] width 1341 height 22
click at [252, 299] on button "Create" at bounding box center [238, 290] width 54 height 22
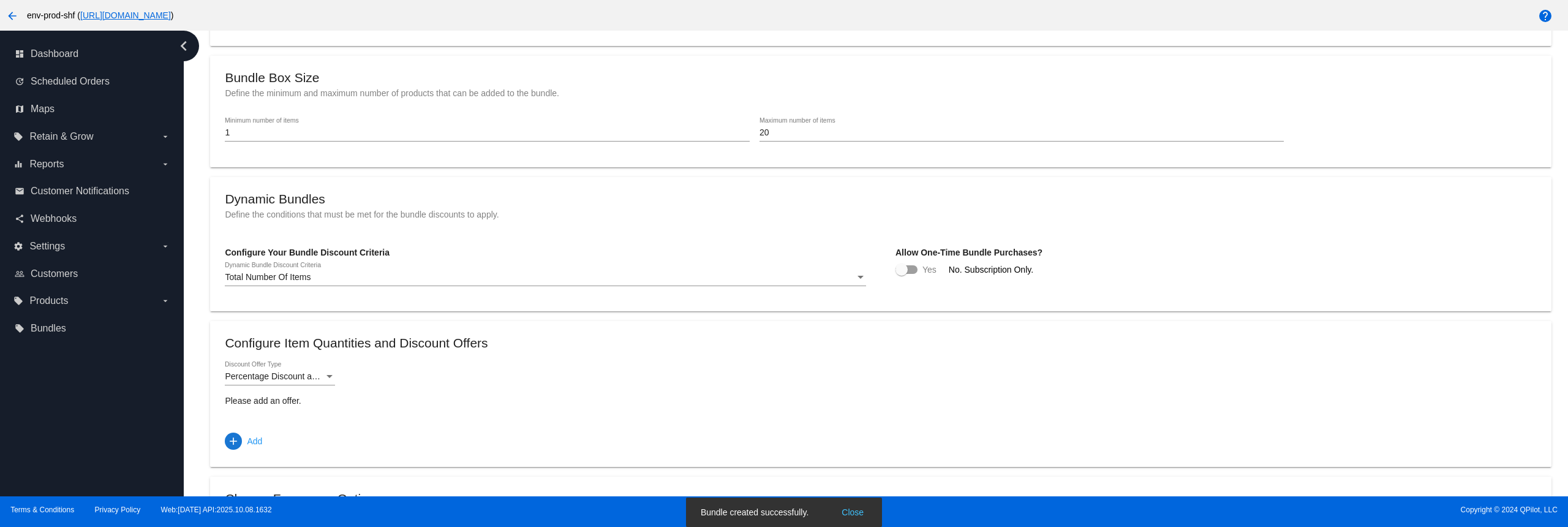
scroll to position [245, 0]
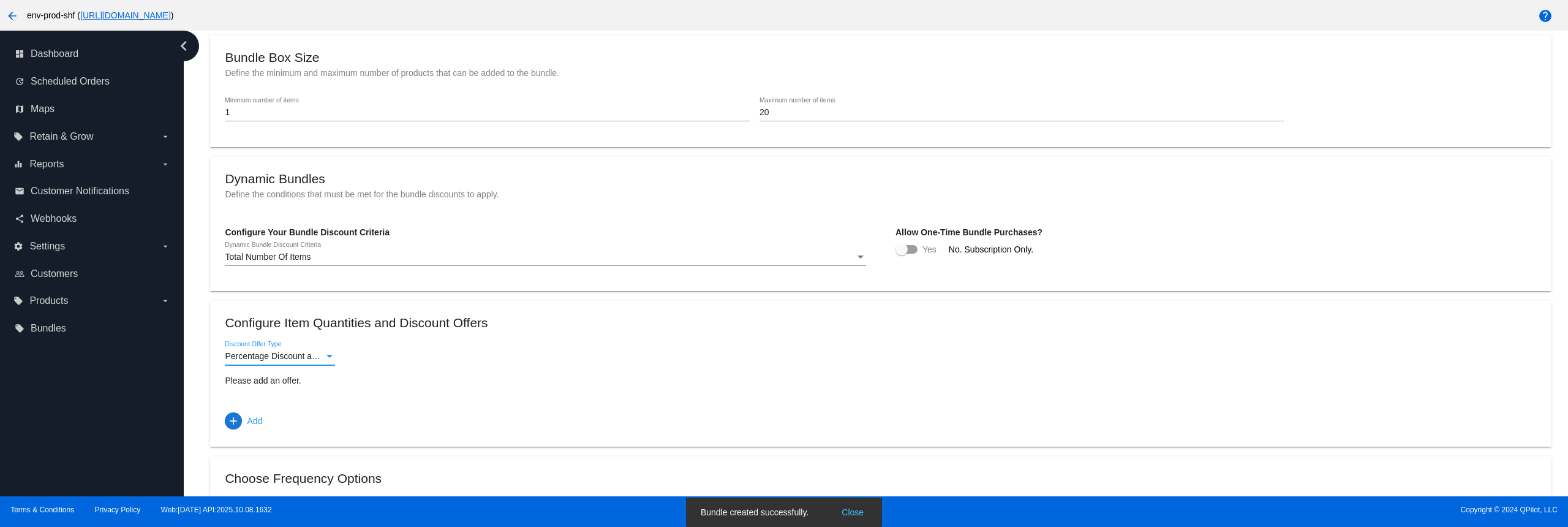
click at [276, 361] on span "Percentage Discount and Free Shipping" at bounding box center [301, 356] width 152 height 10
click at [390, 422] on div at bounding box center [784, 263] width 1568 height 527
click at [249, 429] on span "Add" at bounding box center [255, 421] width 15 height 22
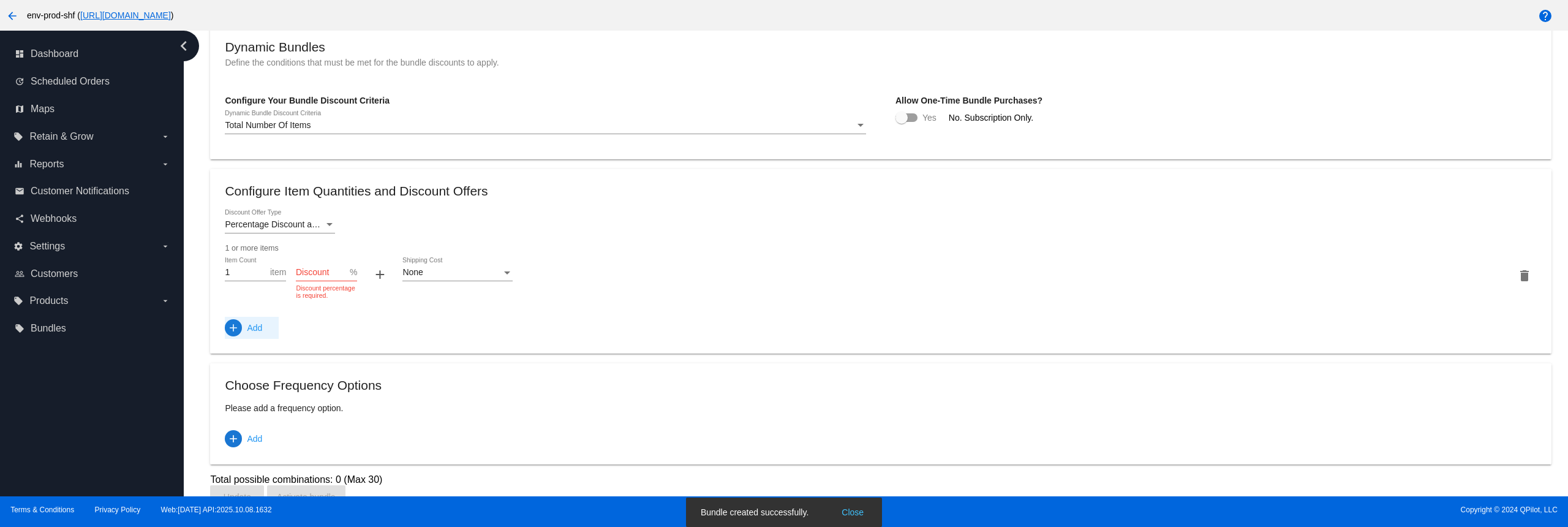
scroll to position [406, 0]
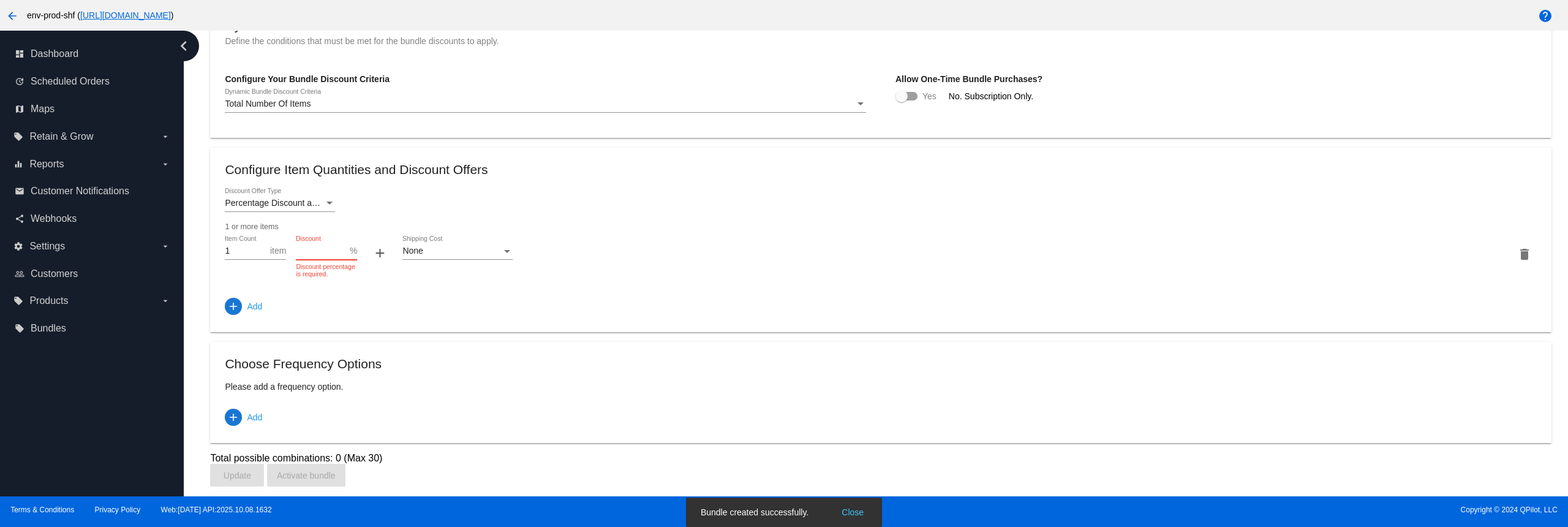
click at [315, 251] on input "Discount" at bounding box center [323, 251] width 54 height 10
type input "10"
click at [463, 281] on div "Percentage Discount and Free Shipping Discount Offer Type 1 or more items 1 Ite…" at bounding box center [880, 253] width 1312 height 129
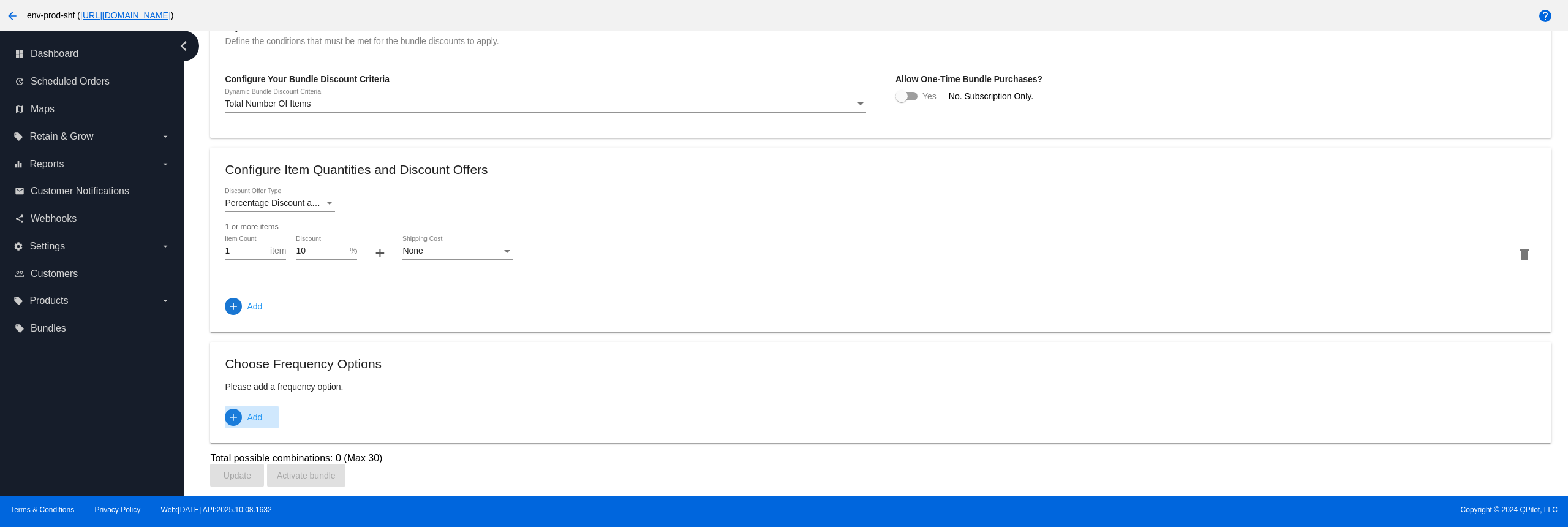
click at [257, 416] on span "Add" at bounding box center [255, 417] width 15 height 22
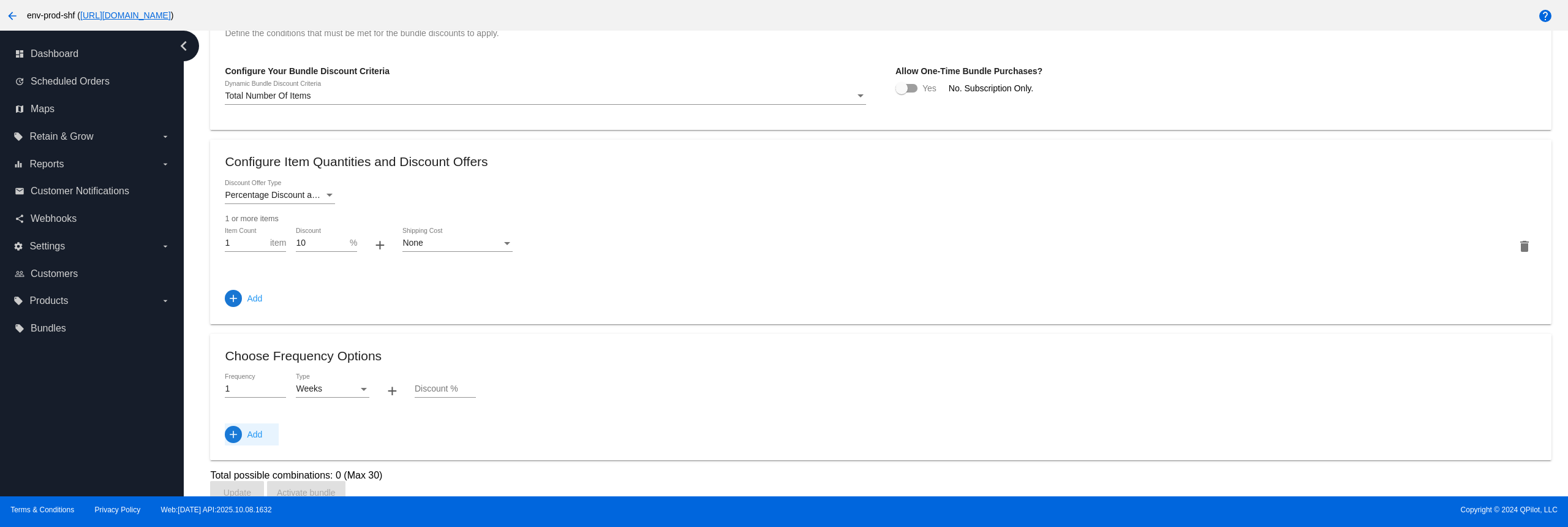
click at [326, 394] on div "Weeks" at bounding box center [328, 389] width 63 height 10
drag, startPoint x: 454, startPoint y: 389, endPoint x: 452, endPoint y: 395, distance: 6.3
click at [455, 386] on div at bounding box center [784, 263] width 1568 height 527
click at [451, 394] on input "Discount %" at bounding box center [446, 389] width 61 height 10
type input "10"
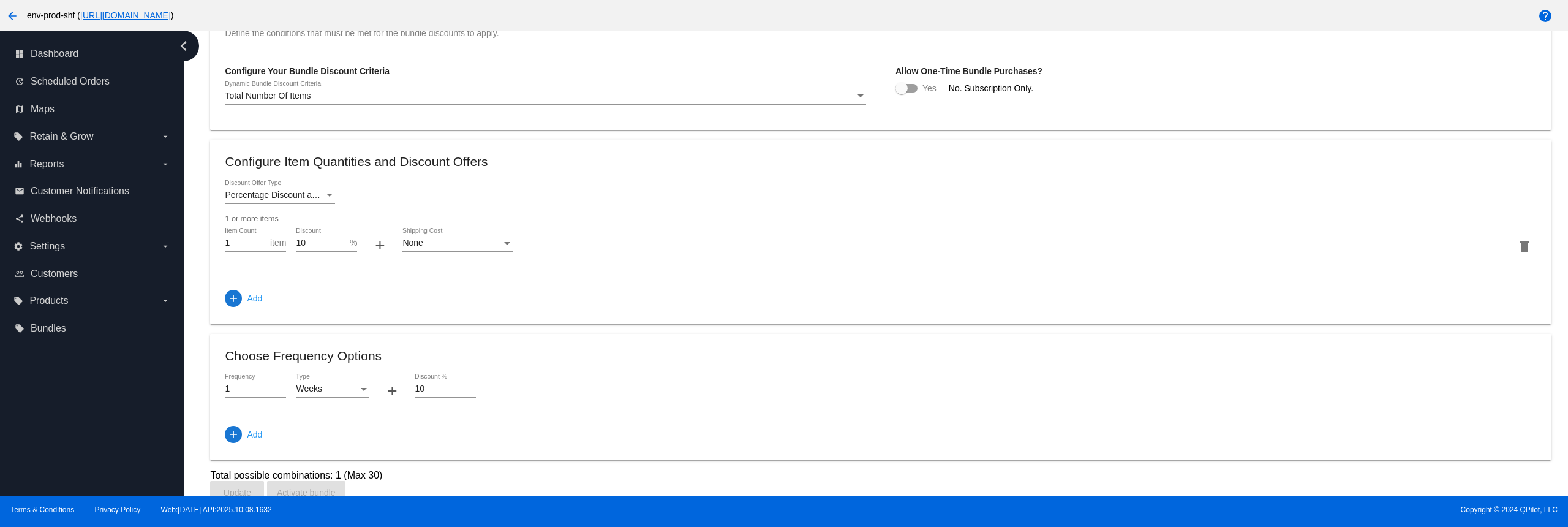
click at [556, 401] on div "1 Frequency Weeks Type + 10 Discount %" at bounding box center [880, 390] width 1312 height 35
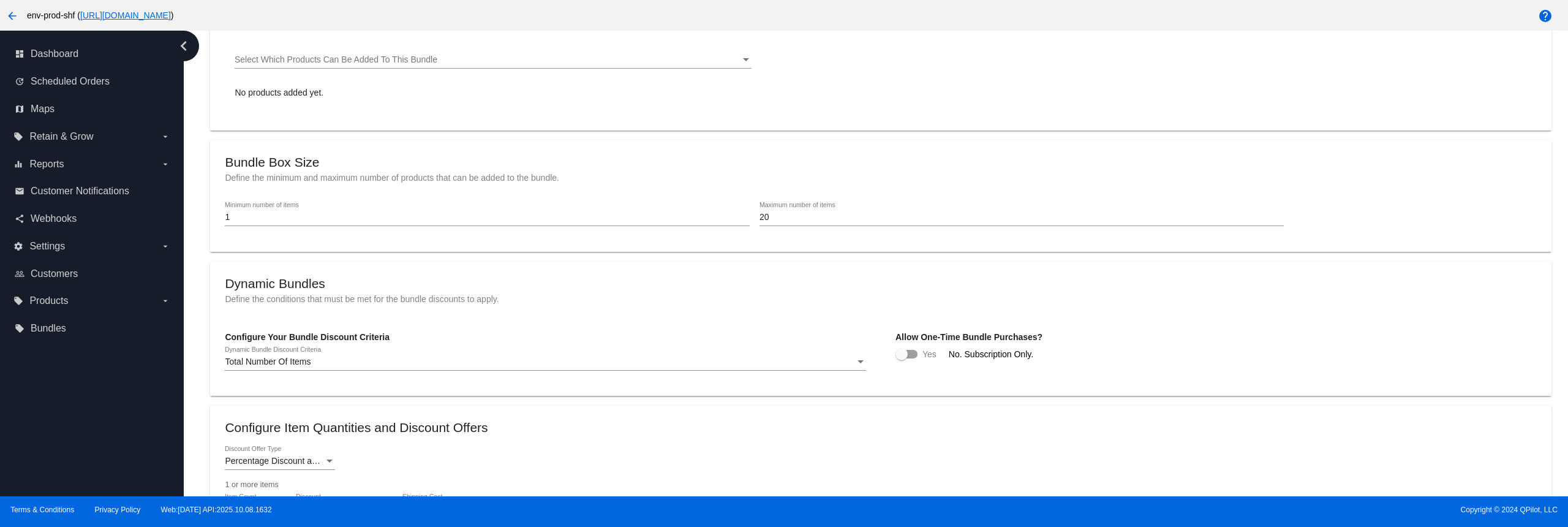
scroll to position [63, 0]
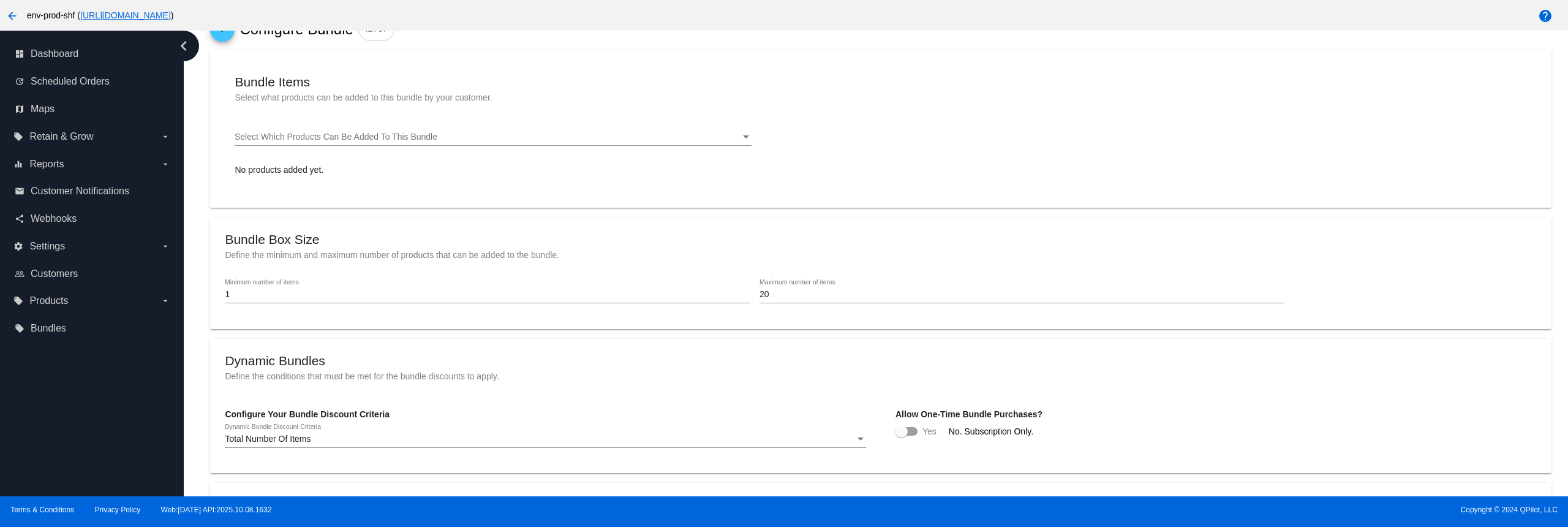
click at [312, 142] on span "Select Which Products Can Be Added To This Bundle" at bounding box center [335, 137] width 203 height 10
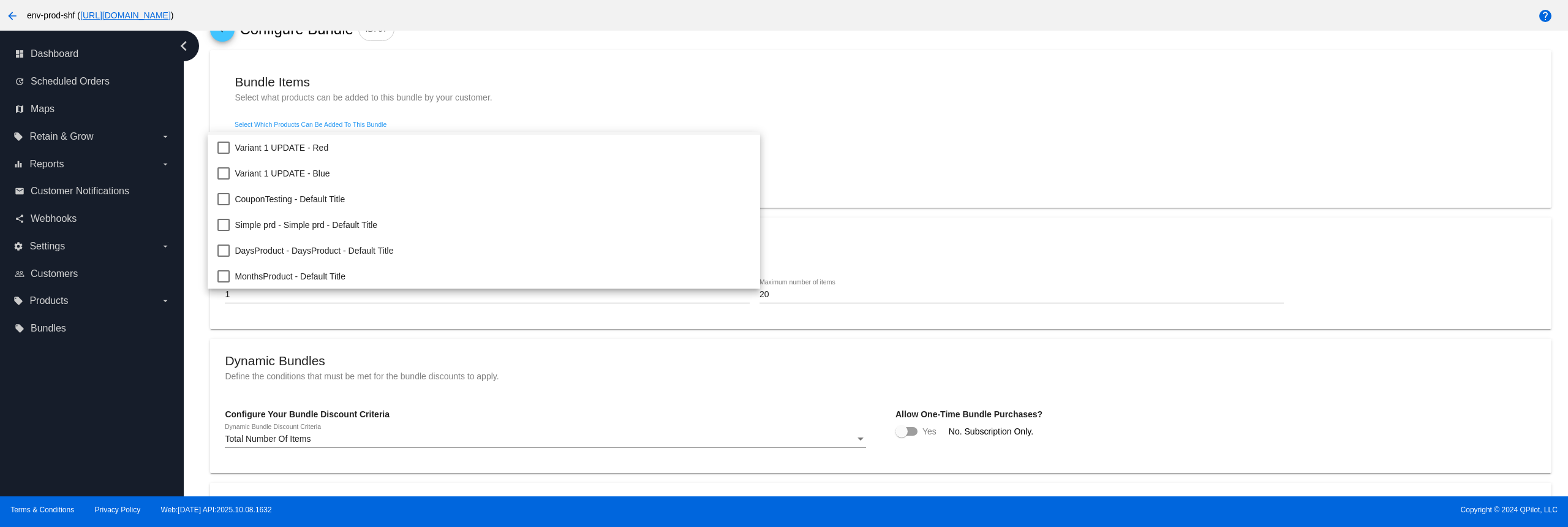
scroll to position [122, 0]
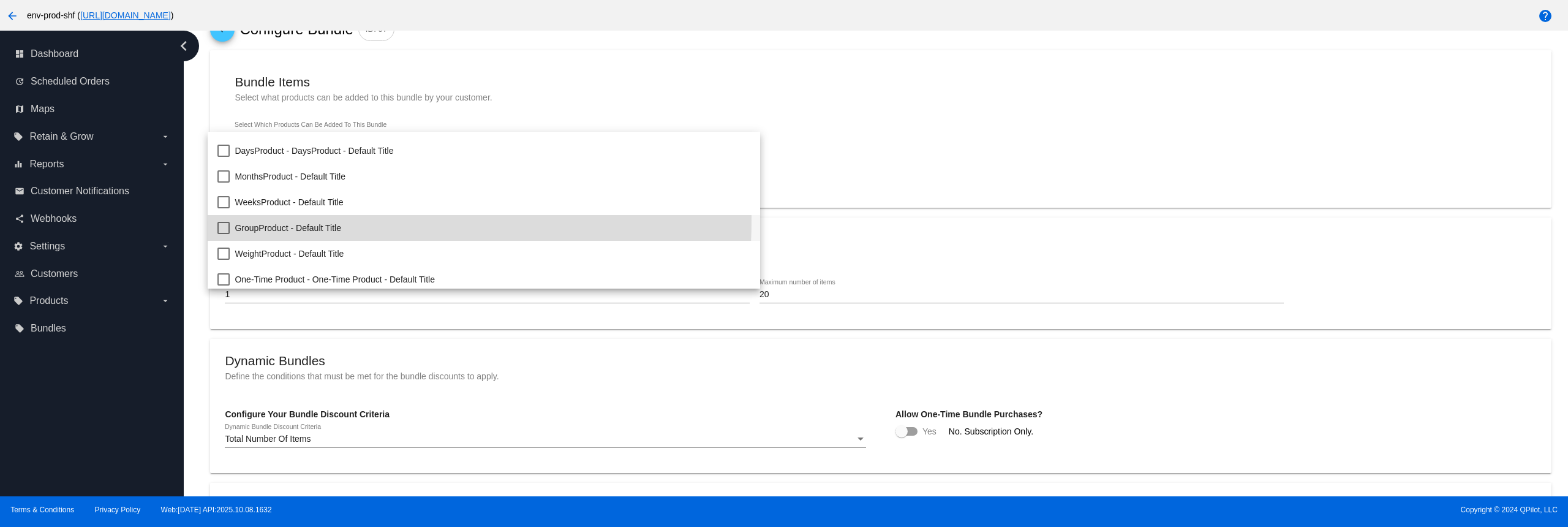
click at [312, 221] on span "GroupProduct - Default Title" at bounding box center [492, 227] width 516 height 25
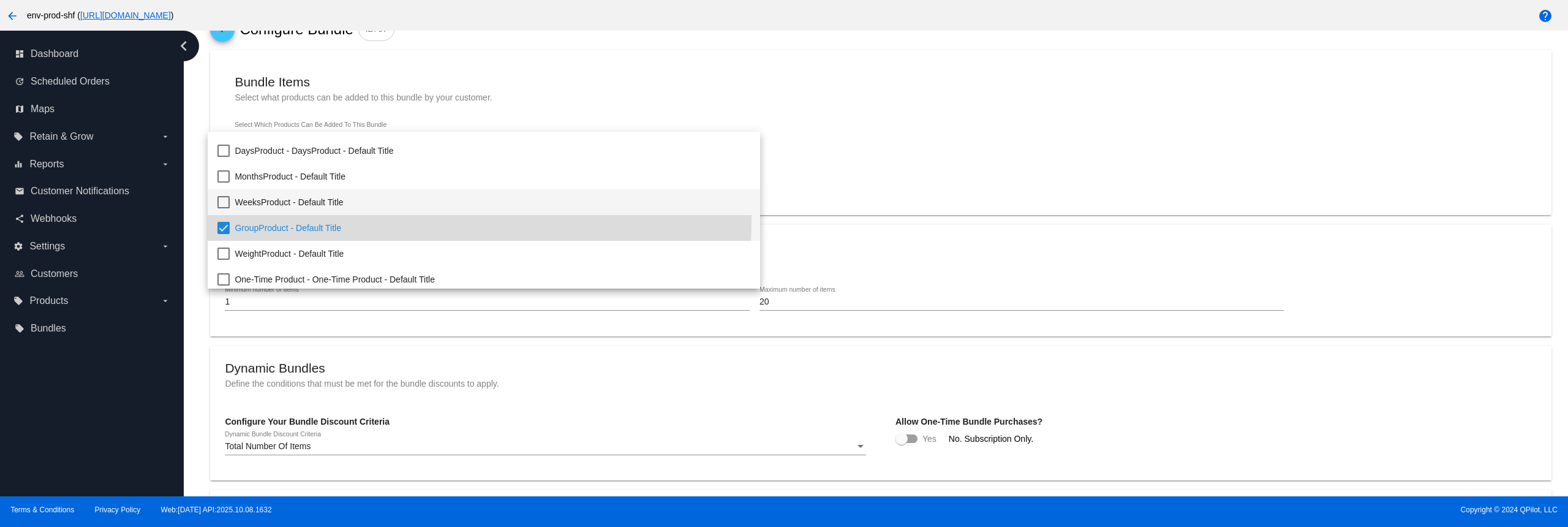
click at [276, 201] on span "WeeksProduct - Default Title" at bounding box center [492, 202] width 516 height 25
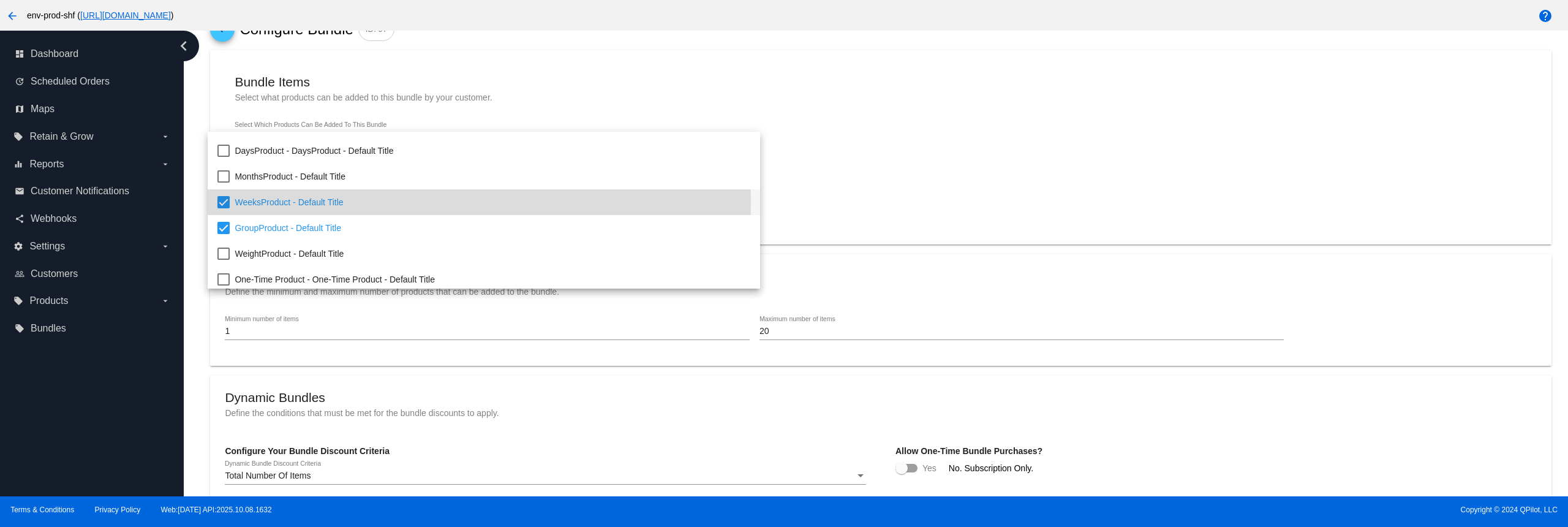
click at [818, 89] on div at bounding box center [784, 263] width 1568 height 527
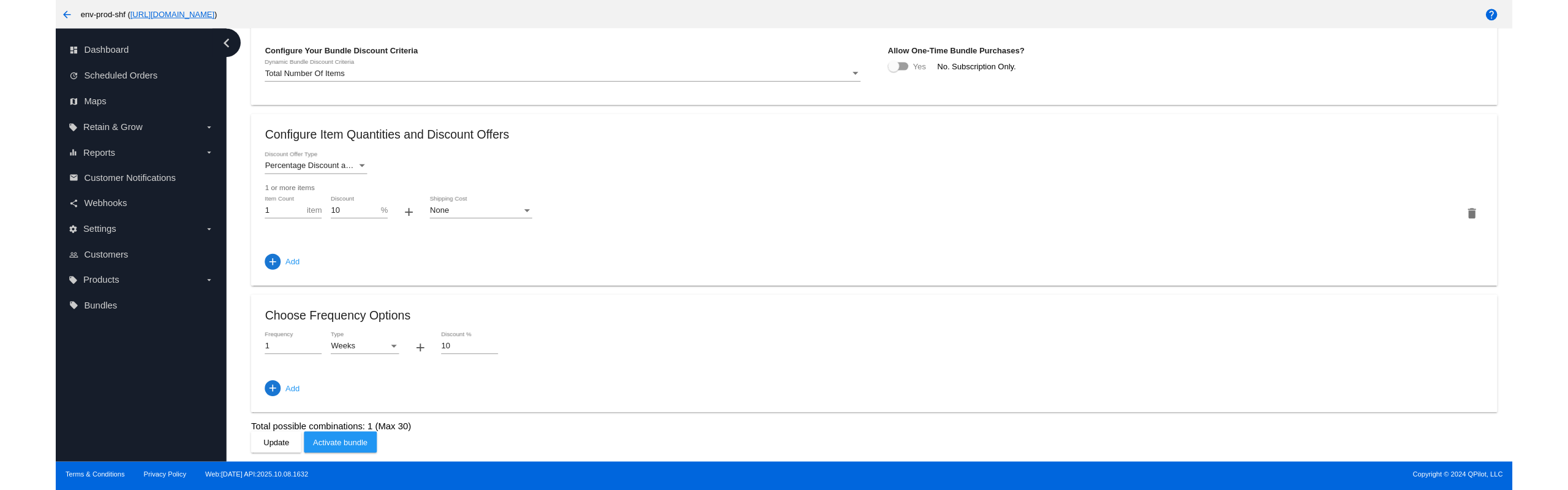
scroll to position [468, 0]
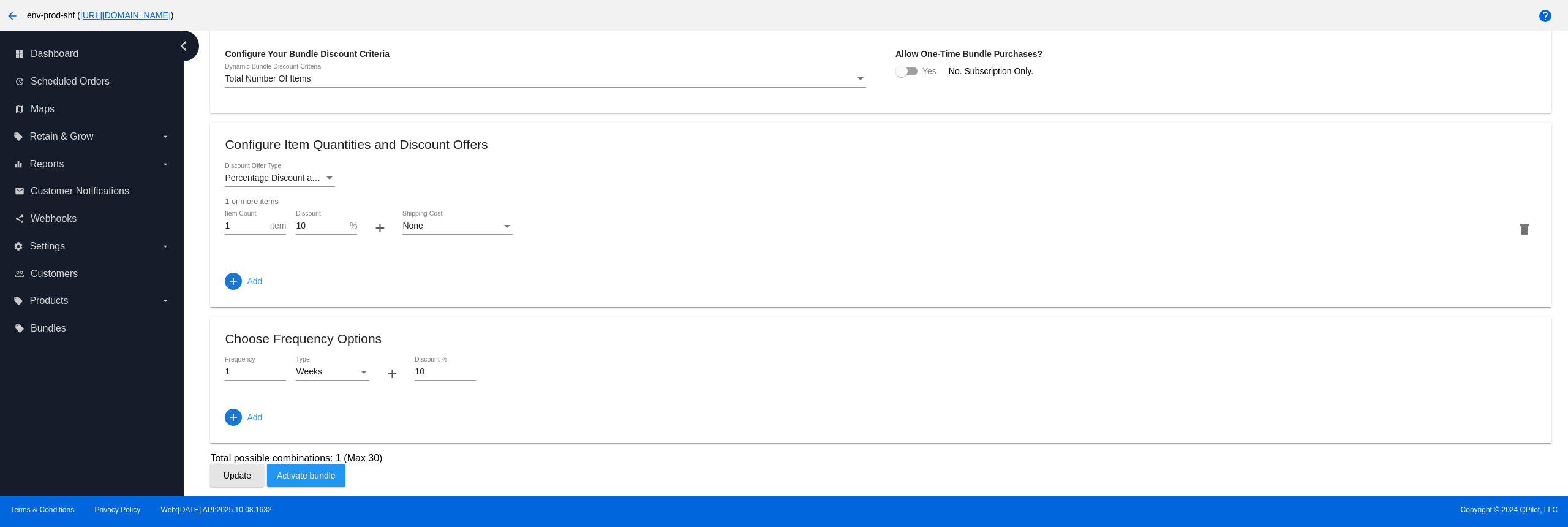
drag, startPoint x: 230, startPoint y: 471, endPoint x: 304, endPoint y: 479, distance: 74.4
click at [230, 470] on span "Update" at bounding box center [237, 475] width 27 height 10
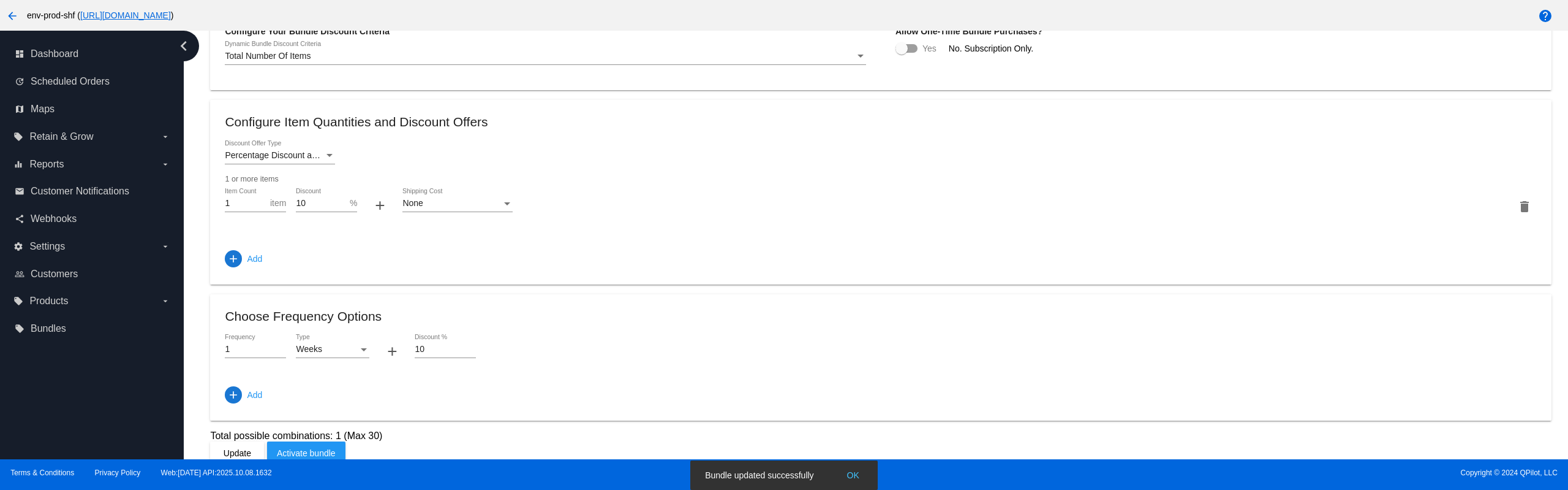
scroll to position [505, 0]
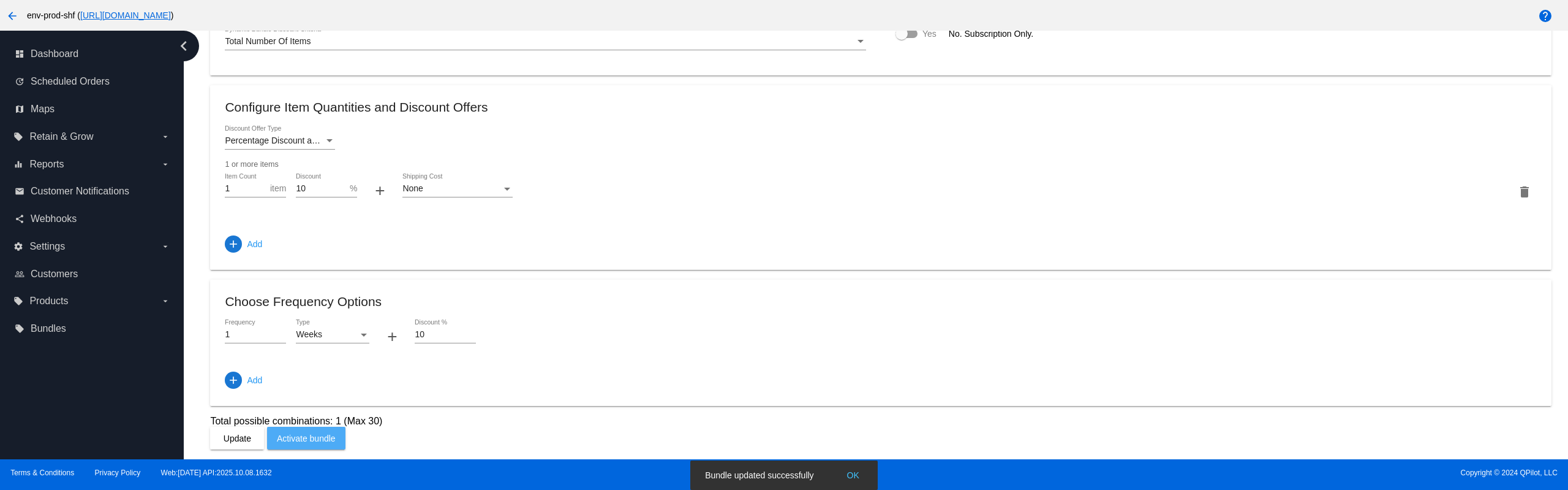
click at [312, 439] on span "Activate bundle" at bounding box center [306, 438] width 59 height 10
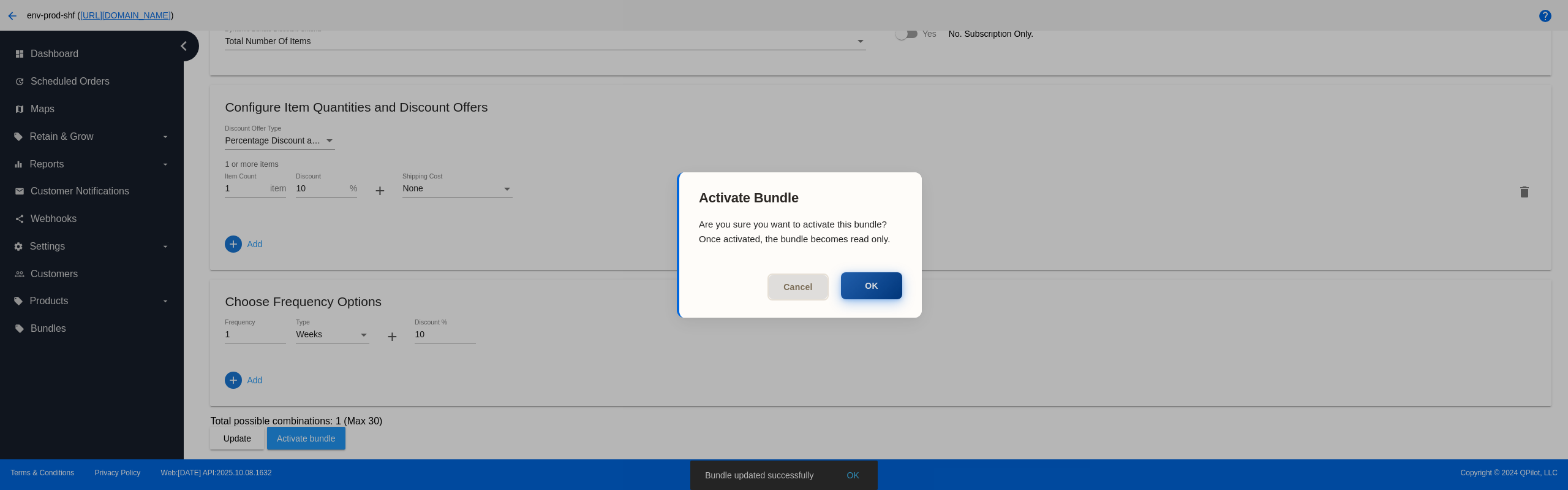
click at [868, 281] on button "OK" at bounding box center [872, 285] width 61 height 27
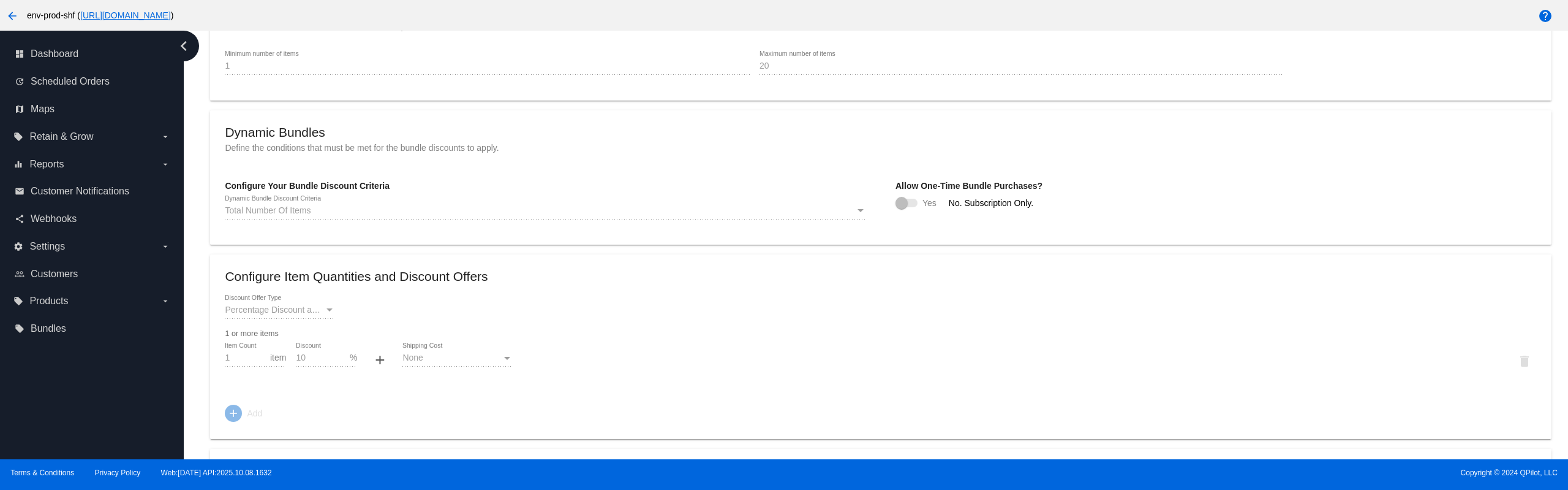
scroll to position [0, 0]
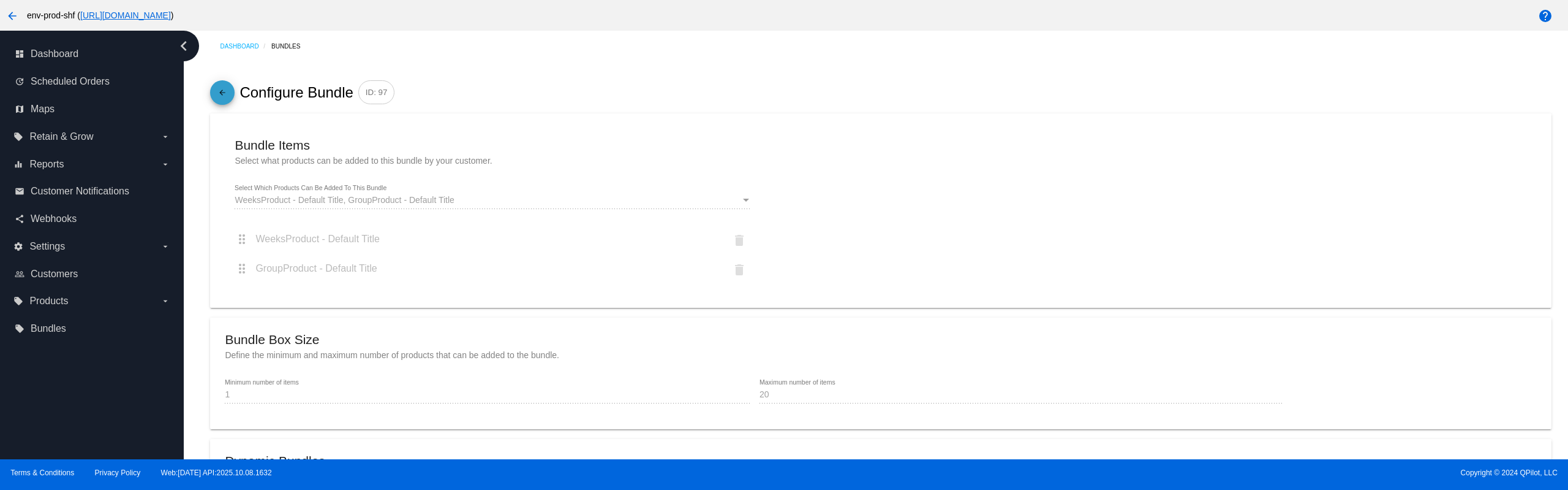
click at [222, 99] on mat-icon "arrow_back" at bounding box center [222, 95] width 14 height 21
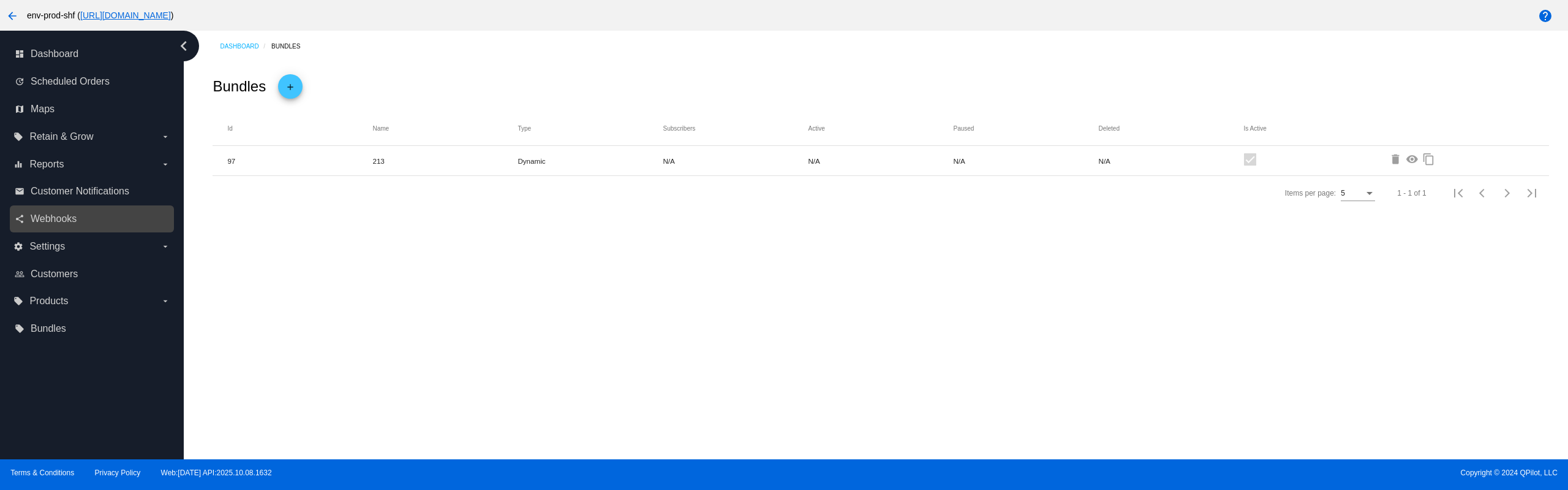
click at [74, 211] on link "share Webhooks" at bounding box center [92, 218] width 155 height 20
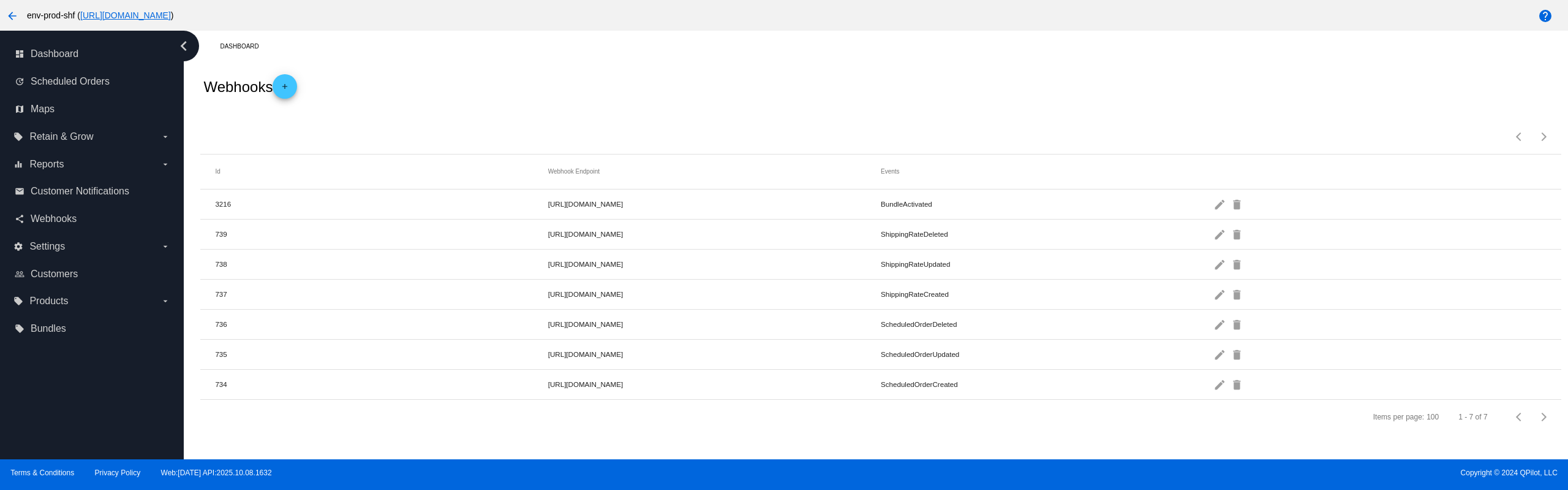
drag, startPoint x: 717, startPoint y: 233, endPoint x: 547, endPoint y: 234, distance: 170.0
click at [547, 234] on mat-row "739 https://summer-surf-umnj0gzhcrev.vapor-farm-a1.com/qpilot/webhook/ShippingR…" at bounding box center [880, 234] width 1361 height 30
copy mat-row "https://summer-surf-umnj0gzhcrev.vapor-farm-a1.com"
click at [834, 97] on div "Webhooks add" at bounding box center [880, 87] width 1361 height 49
click at [1218, 206] on mat-icon "edit" at bounding box center [1221, 204] width 14 height 19
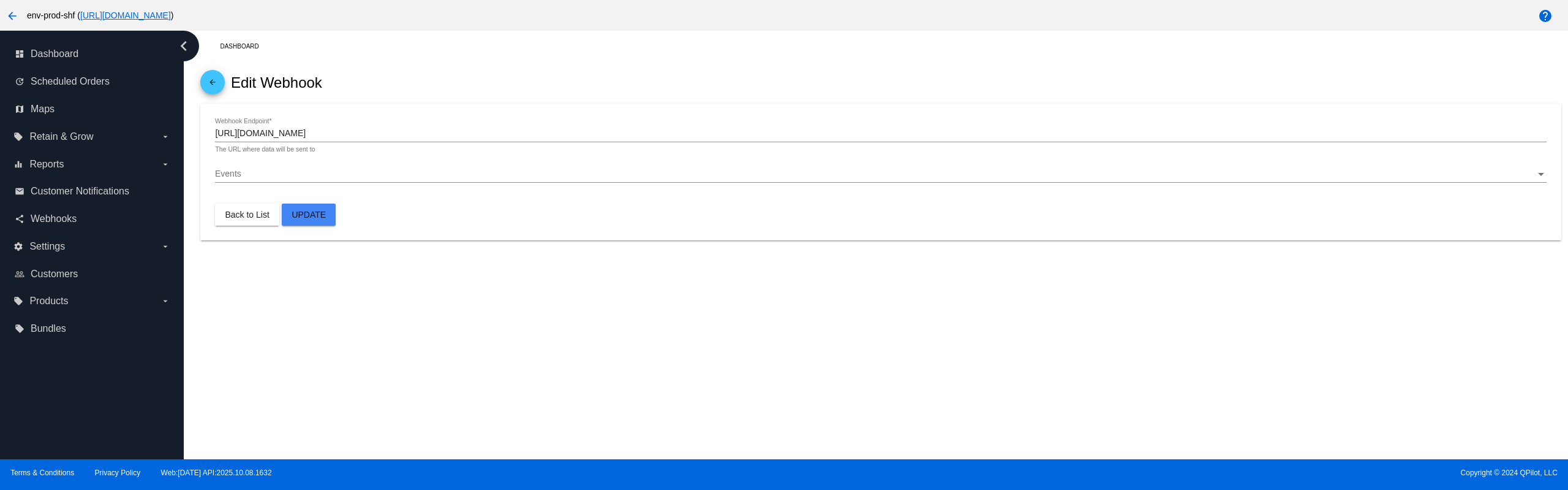
click at [587, 250] on div "Dashboard arrow_back Edit Webhook https://app.autoship.cloud/qpilot/webhook/Bun…" at bounding box center [875, 245] width 1385 height 428
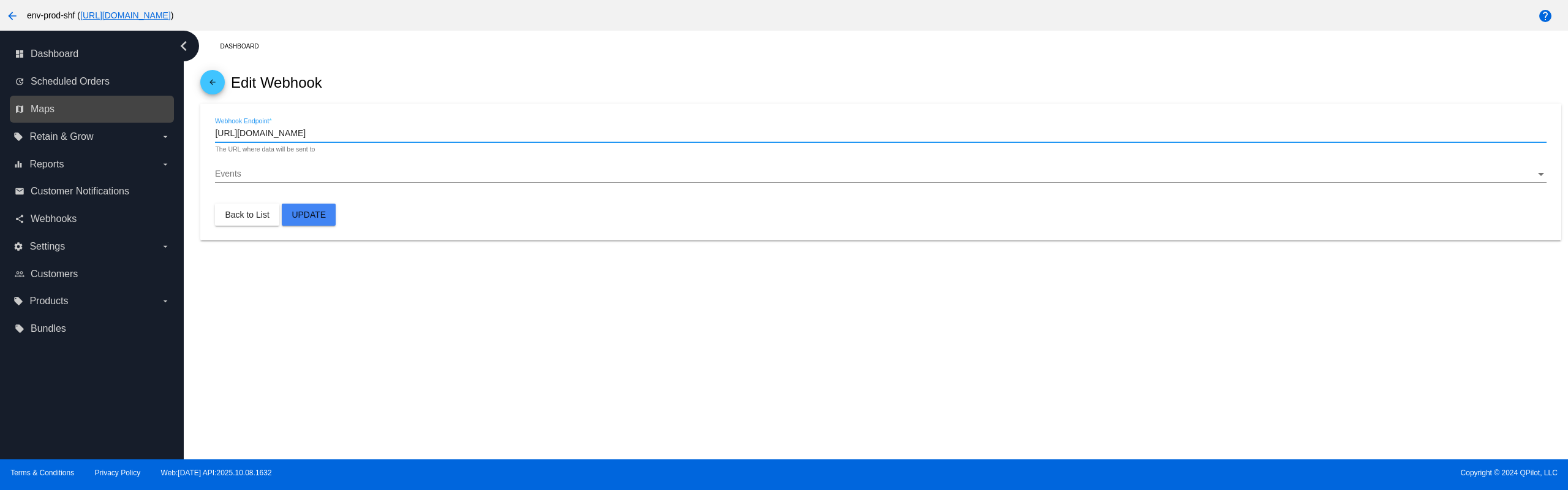
drag, startPoint x: 312, startPoint y: 133, endPoint x: 132, endPoint y: 119, distance: 180.5
click at [132, 120] on div "dashboard Dashboard update Scheduled Orders map Maps local_offer Retain & Grow …" at bounding box center [784, 245] width 1568 height 428
paste input "https://summer-surf-umnj0gzhcrev.vapor-farm-a1.com"
type input "[URL][DOMAIN_NAME]"
click at [475, 59] on div "Dashboard arrow_back Edit Webhook https://summer-surf-umnj0gzhcrev.vapor-farm-a…" at bounding box center [880, 135] width 1374 height 210
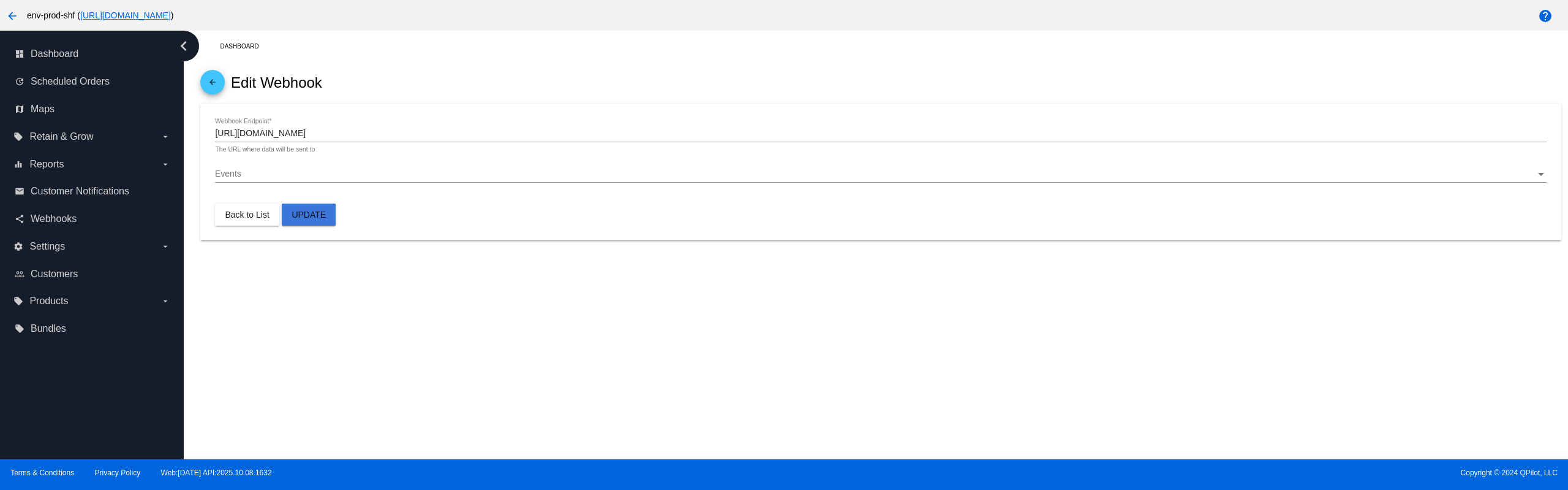
click at [313, 208] on button "Update" at bounding box center [309, 215] width 54 height 22
click at [216, 89] on mat-icon "arrow_back" at bounding box center [212, 85] width 14 height 14
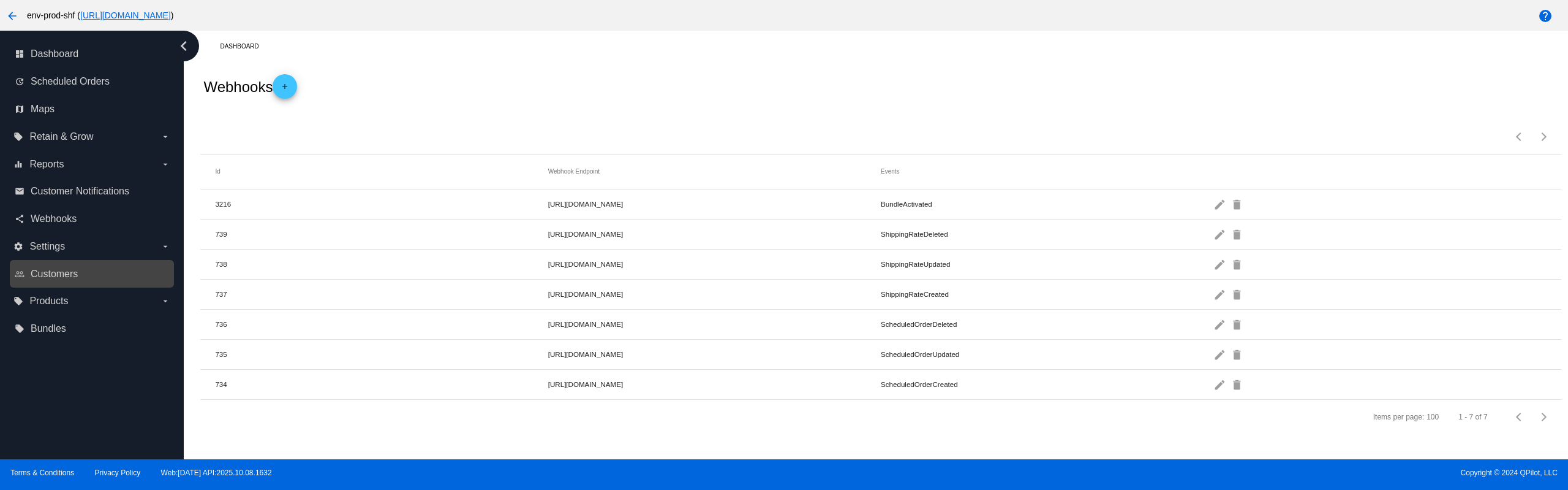
click at [87, 268] on link "people_outline Customers" at bounding box center [92, 273] width 155 height 20
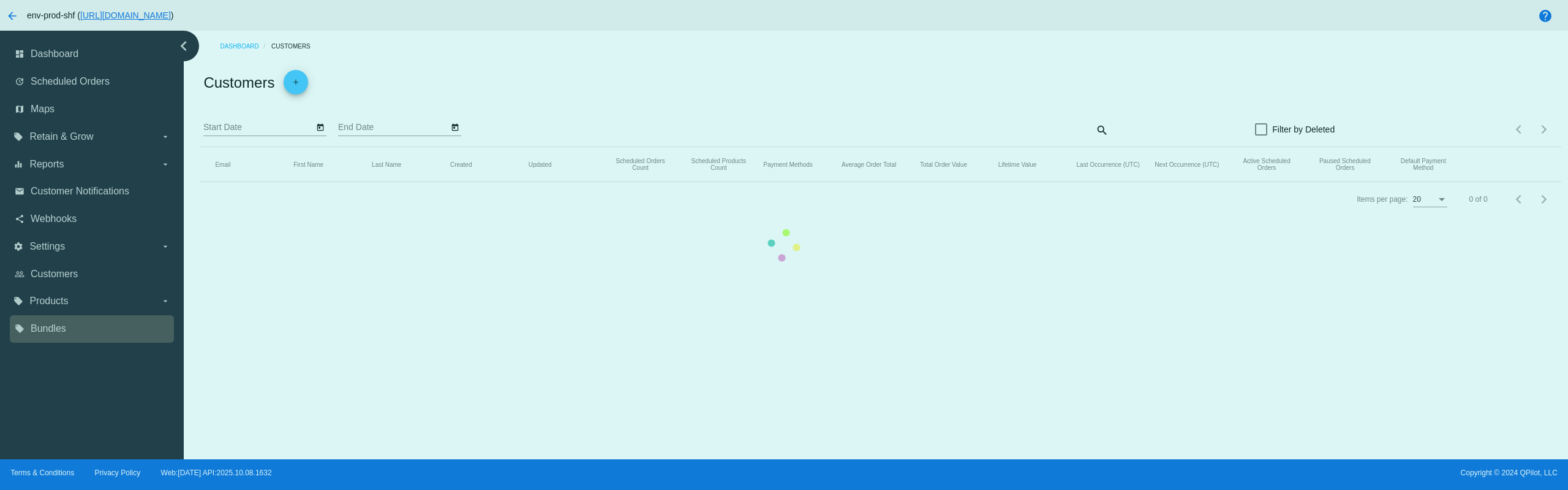
click at [77, 329] on div "dashboard Dashboard update Scheduled Orders map Maps local_offer Retain & Grow …" at bounding box center [784, 245] width 1568 height 428
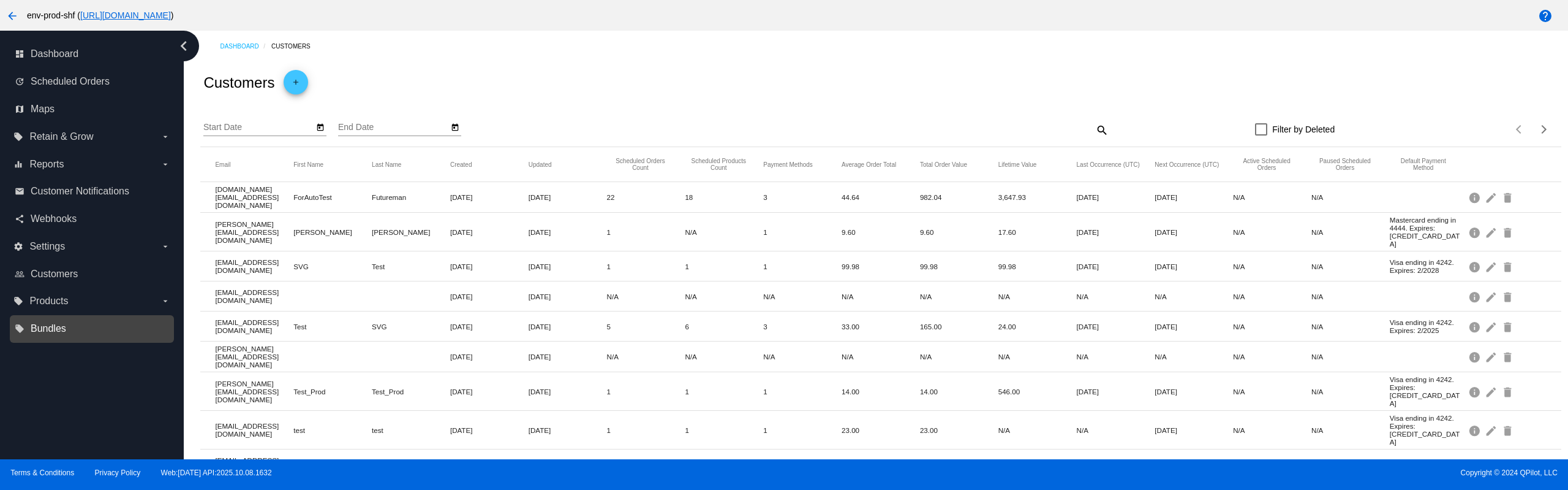
click at [60, 328] on span "Bundles" at bounding box center [48, 328] width 36 height 11
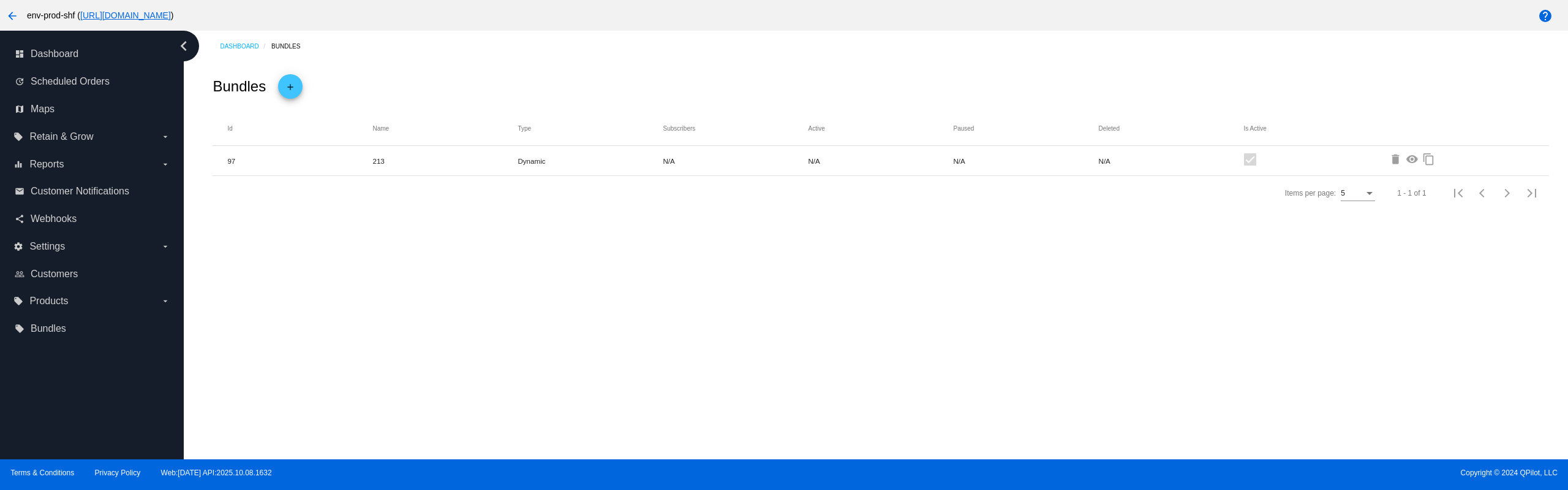
click at [1392, 157] on mat-icon "delete" at bounding box center [1397, 160] width 14 height 14
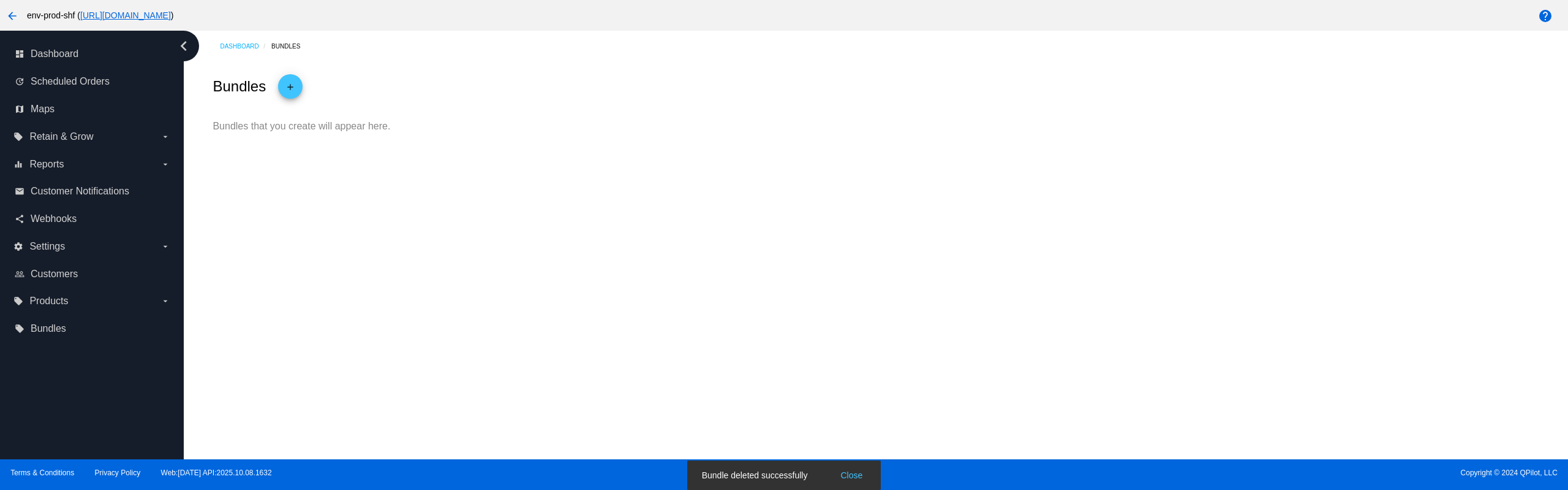
drag, startPoint x: 747, startPoint y: 307, endPoint x: 408, endPoint y: 147, distance: 374.9
click at [740, 302] on div "Dashboard Bundles Bundles add Bundles that you create will appear here." at bounding box center [875, 245] width 1385 height 428
click at [293, 85] on mat-icon "add" at bounding box center [289, 89] width 14 height 21
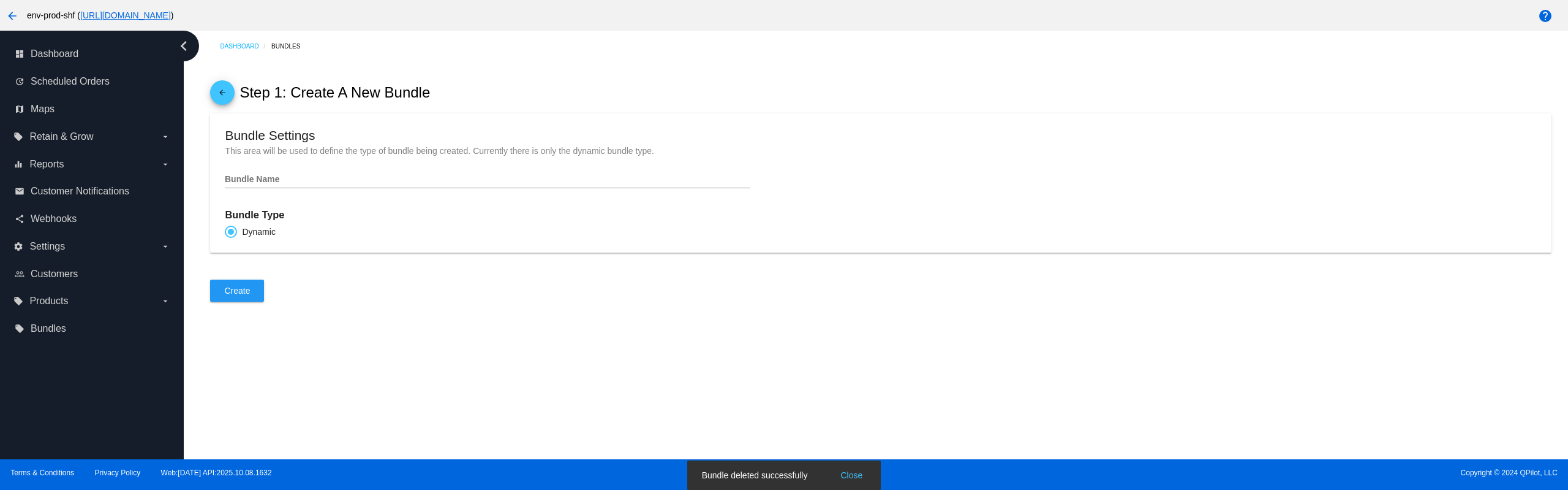
click at [285, 177] on div "Bundle Name" at bounding box center [487, 176] width 525 height 24
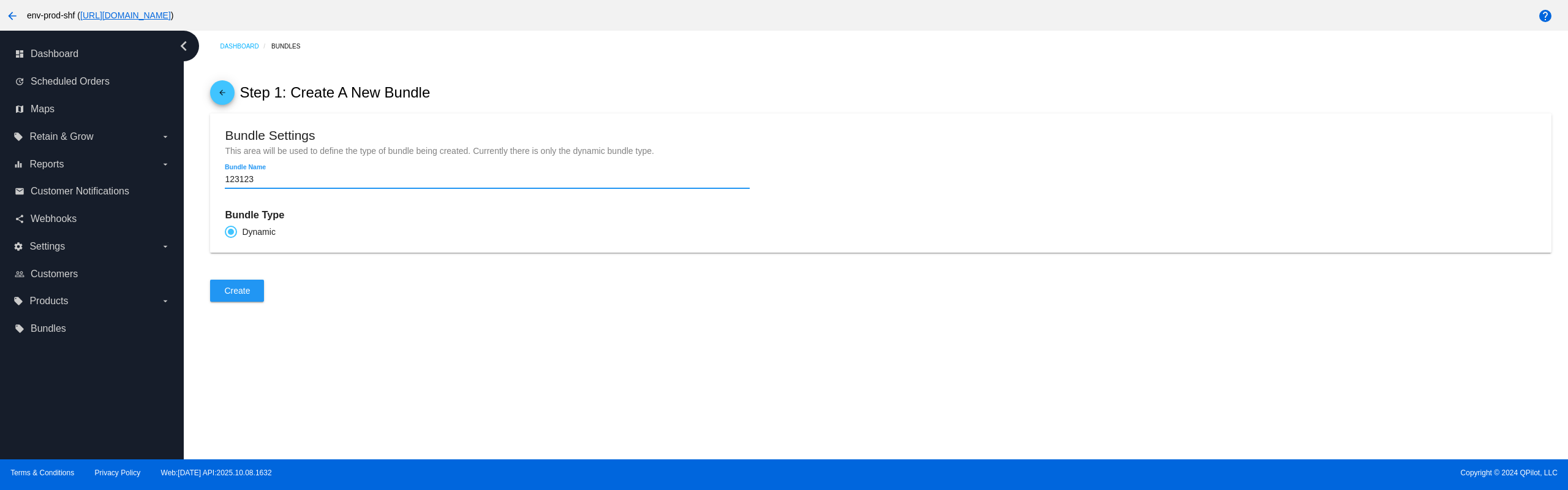
type input "123123"
click at [240, 296] on span "Create" at bounding box center [237, 290] width 25 height 10
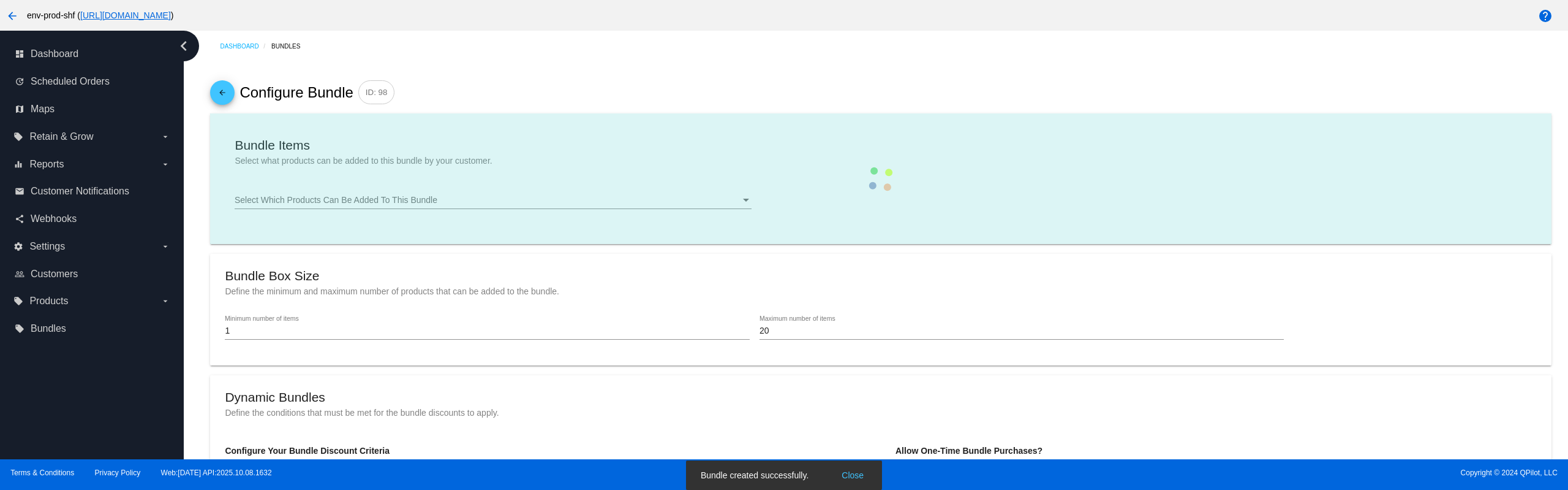
click at [295, 206] on mat-card-content "Bundle Items Select what products can be added to this bundle by your customer.…" at bounding box center [880, 179] width 1312 height 102
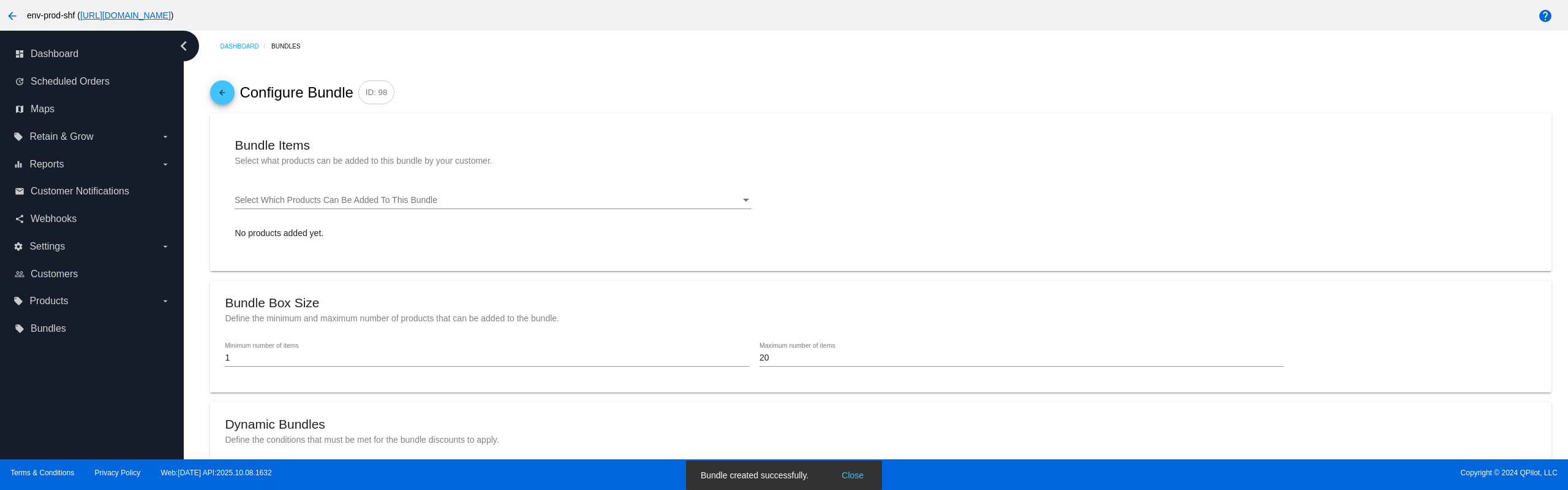
click at [295, 205] on span "Select Which Products Can Be Added To This Bundle" at bounding box center [335, 200] width 203 height 10
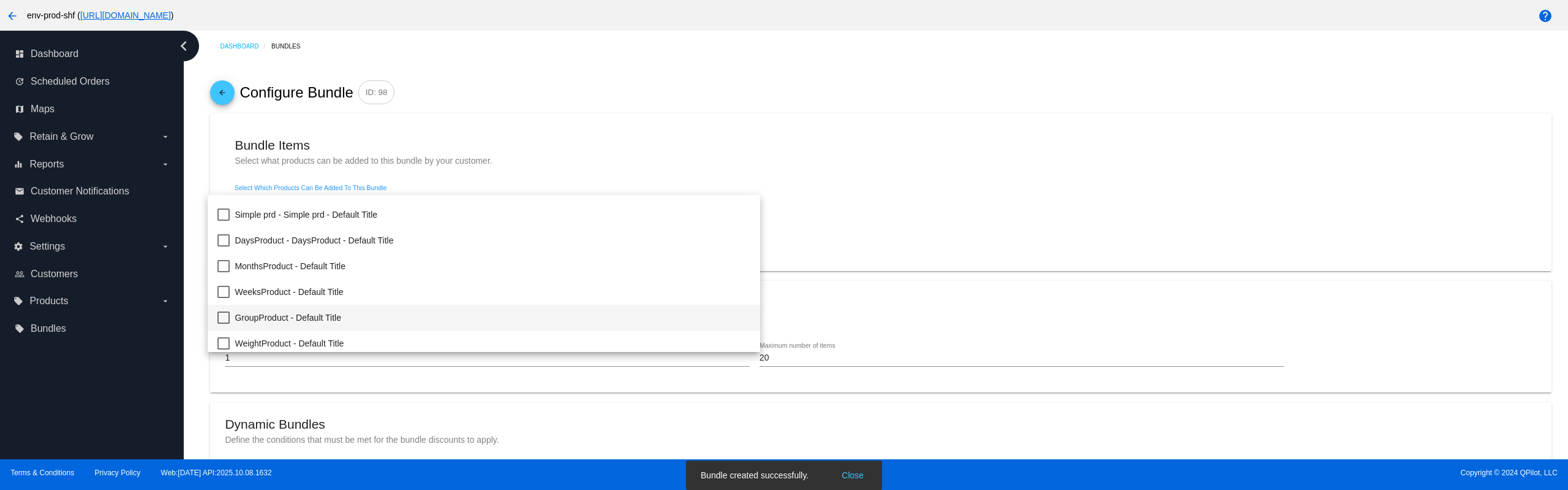
scroll to position [127, 0]
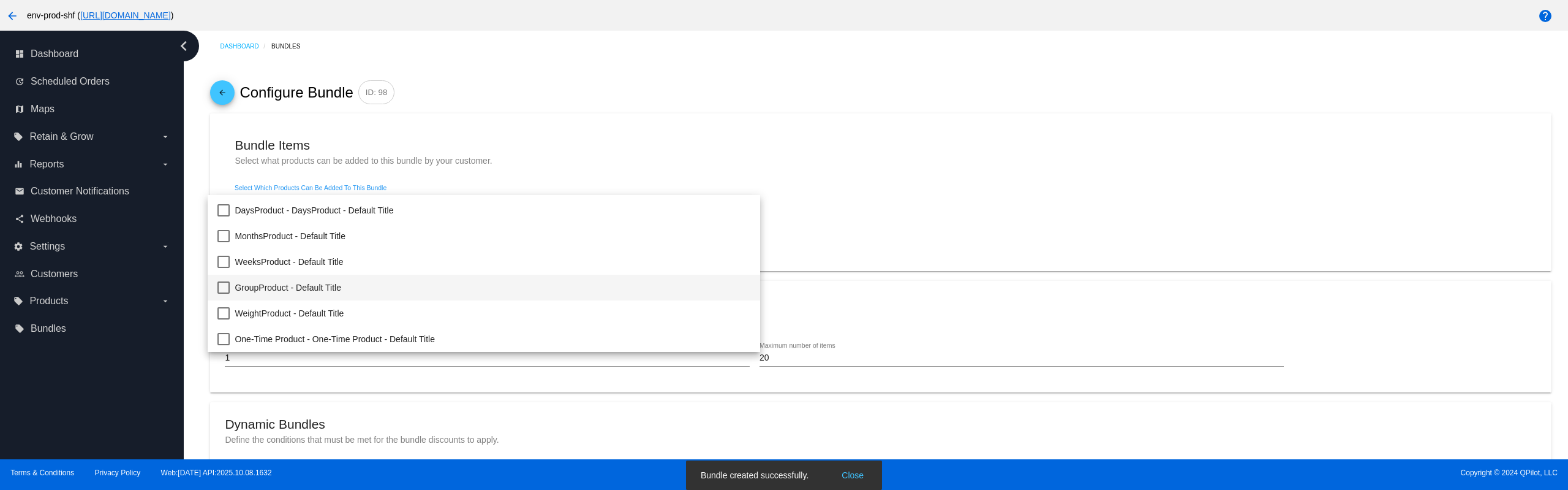
drag, startPoint x: 289, startPoint y: 289, endPoint x: 283, endPoint y: 277, distance: 13.4
click at [287, 288] on span "GroupProduct - Default Title" at bounding box center [492, 287] width 516 height 25
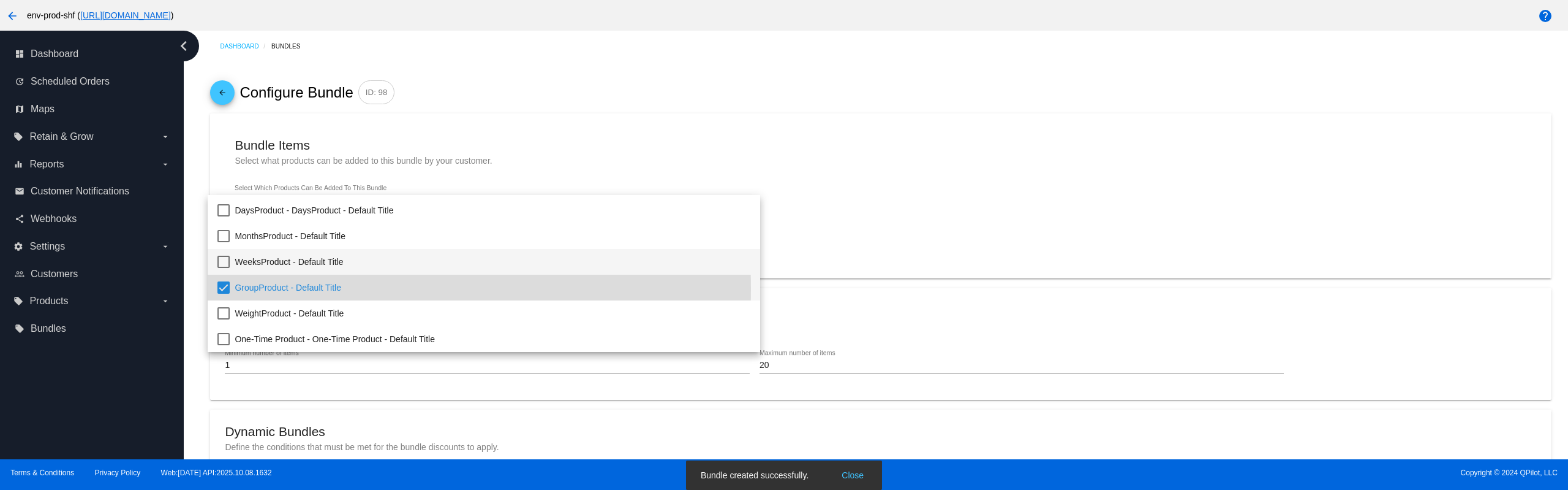
click at [274, 263] on span "WeeksProduct - Default Title" at bounding box center [492, 262] width 516 height 25
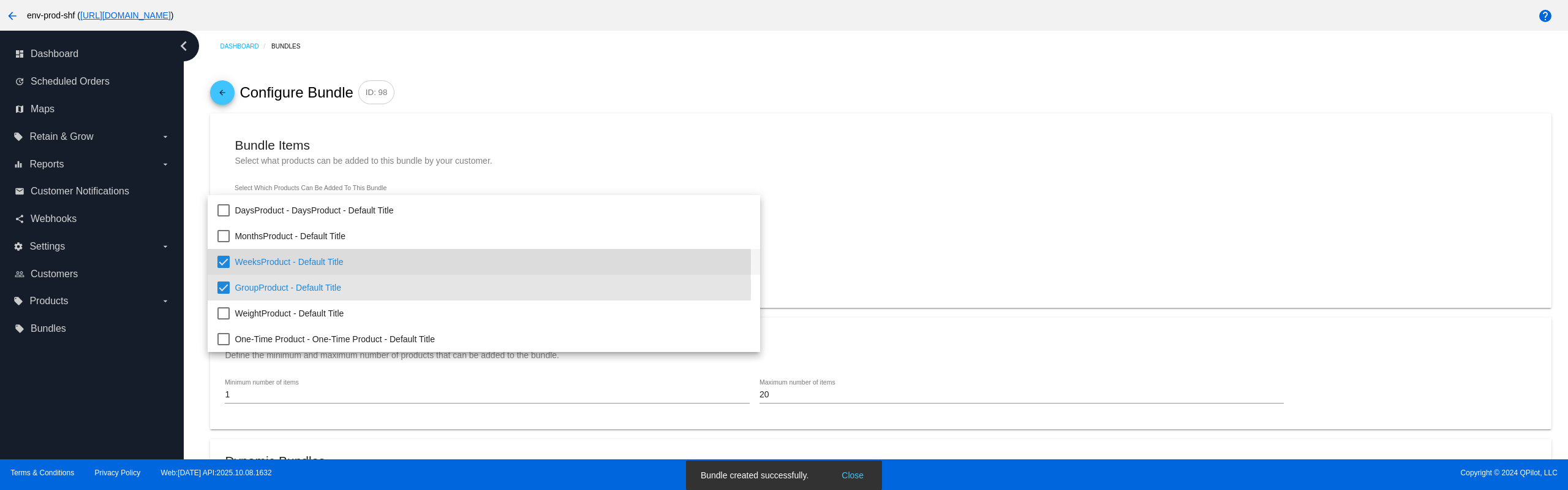
click at [707, 115] on div at bounding box center [784, 245] width 1568 height 490
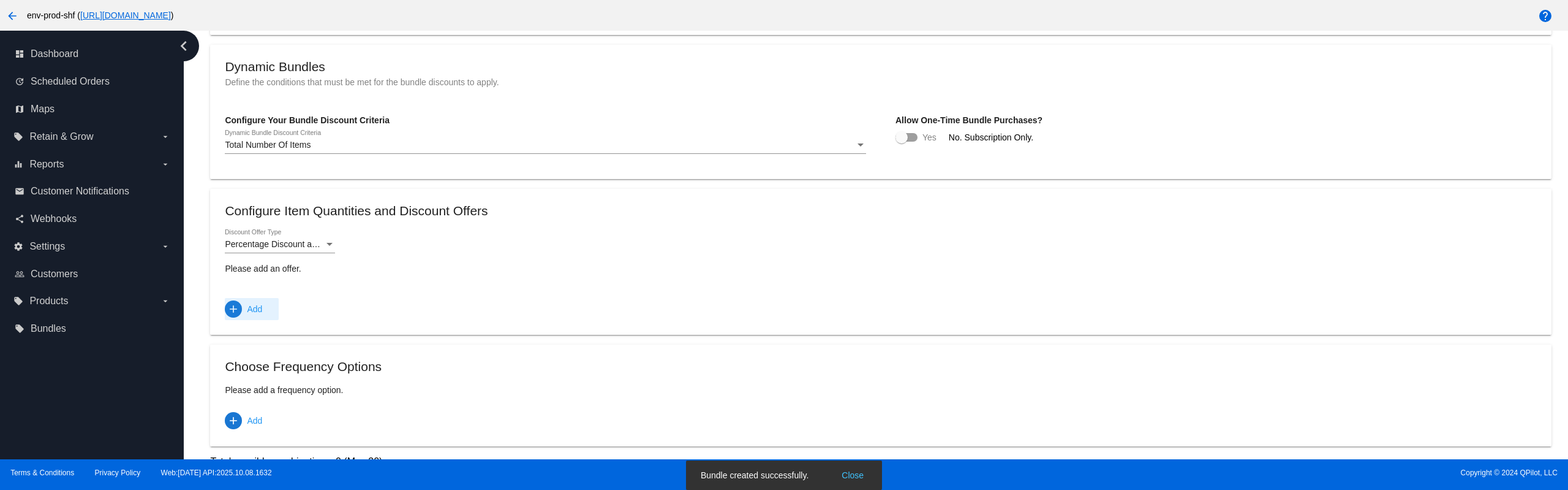
scroll to position [429, 0]
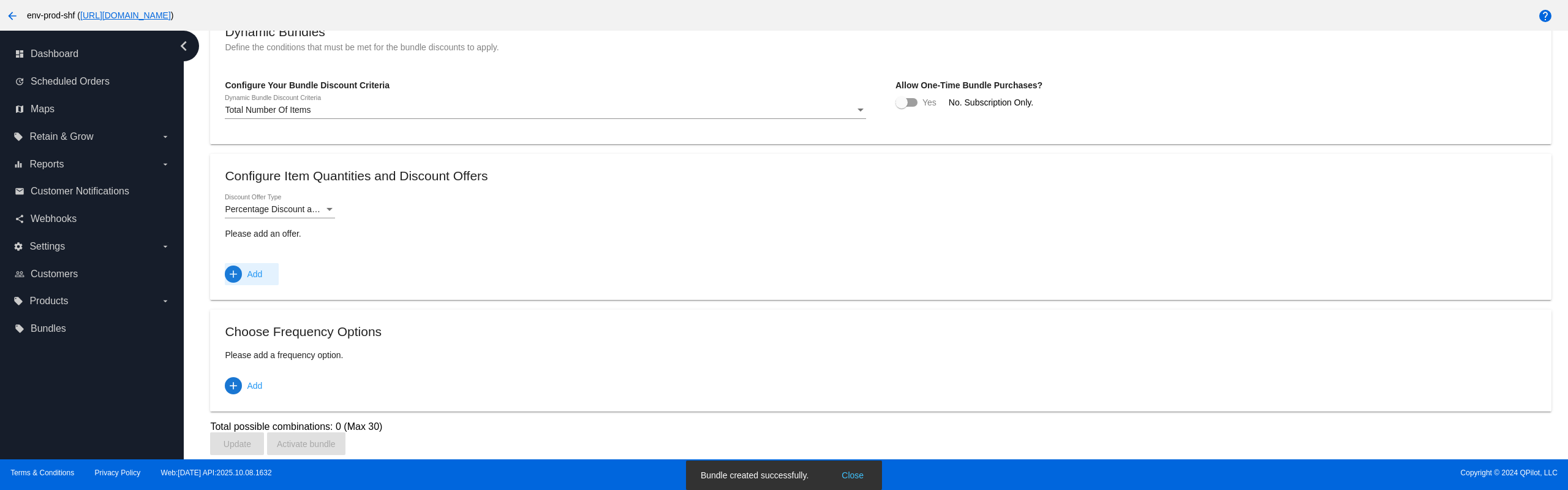
click at [239, 280] on mat-icon "add" at bounding box center [233, 273] width 12 height 12
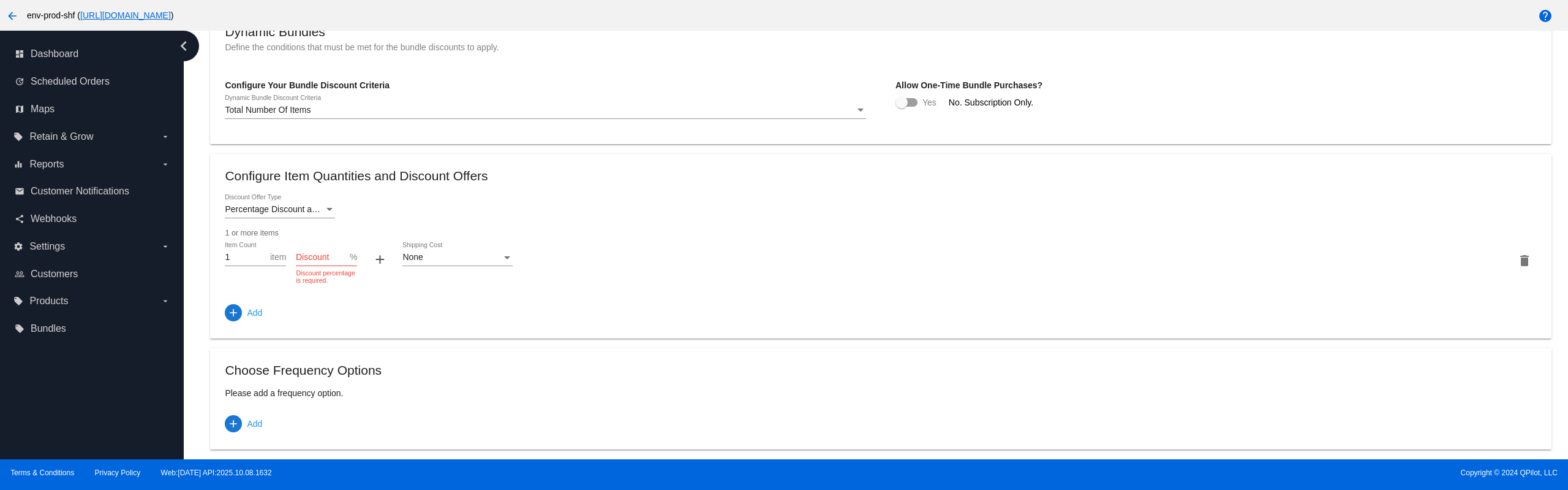
click at [318, 258] on div "Discount" at bounding box center [323, 254] width 54 height 24
type input "10"
click at [575, 259] on div "1 Item Count item 10 Discount % + None Shipping Cost delete" at bounding box center [880, 259] width 1312 height 35
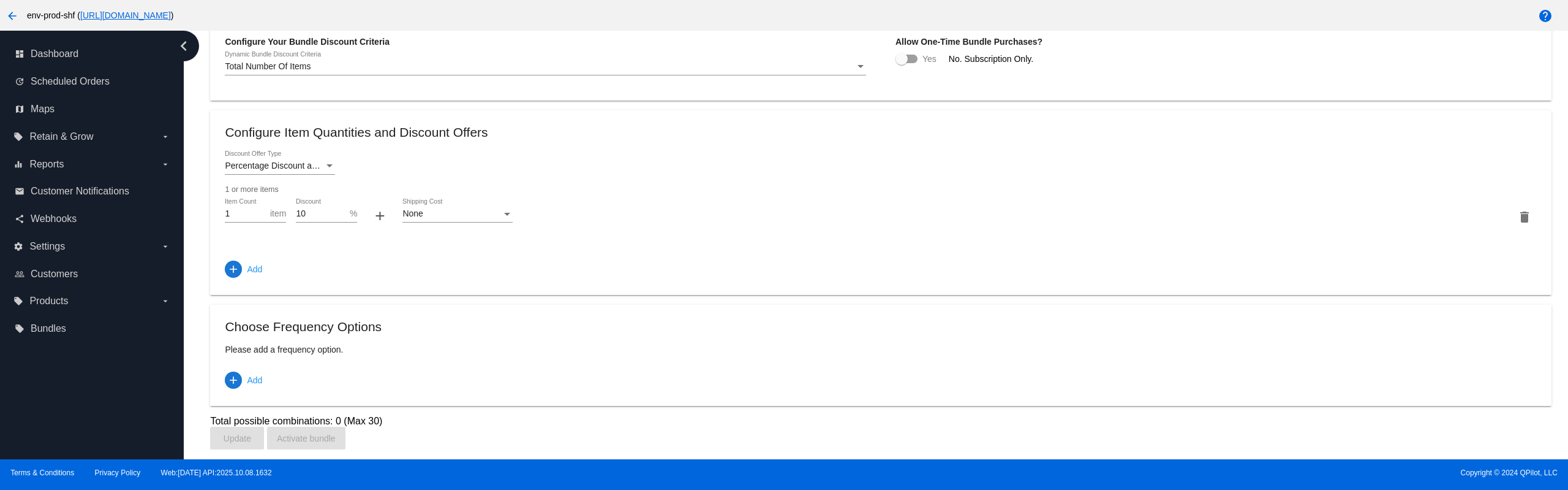
scroll to position [481, 0]
click at [247, 397] on mat-card "Choose Frequency Options Please add a frequency option. add Add" at bounding box center [881, 355] width 1341 height 101
click at [244, 380] on span "add Add" at bounding box center [244, 380] width 37 height 22
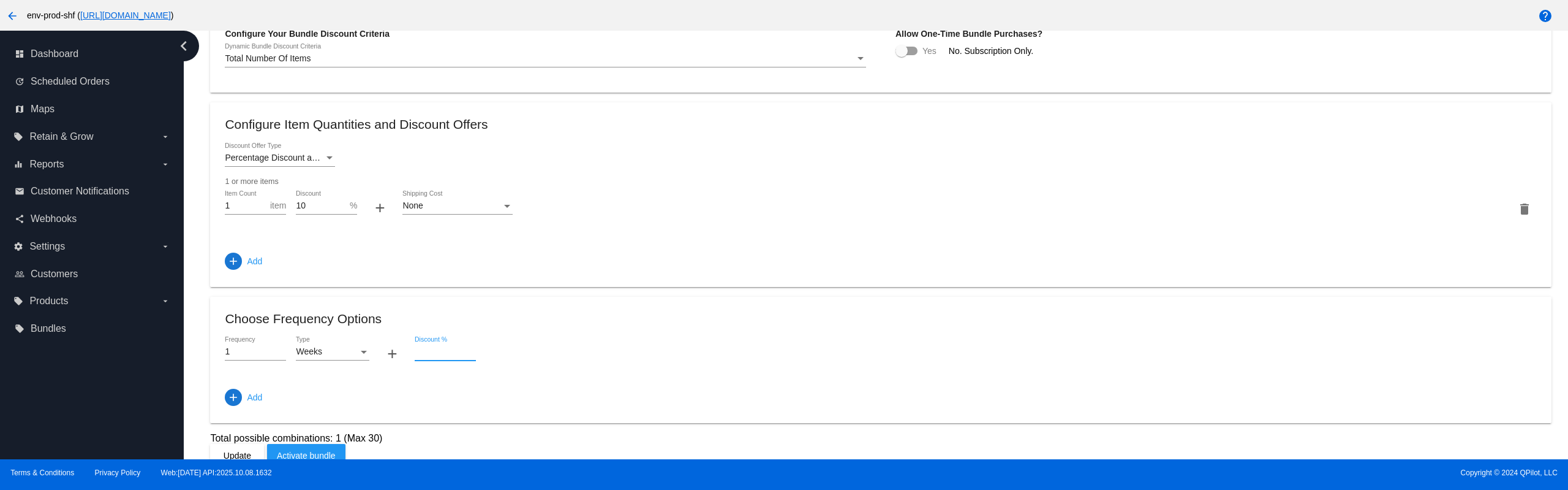
click at [461, 357] on input "Discount %" at bounding box center [446, 352] width 61 height 10
type input "10"
click at [595, 371] on div "1 Frequency Weeks Type + 10 Discount %" at bounding box center [880, 353] width 1312 height 35
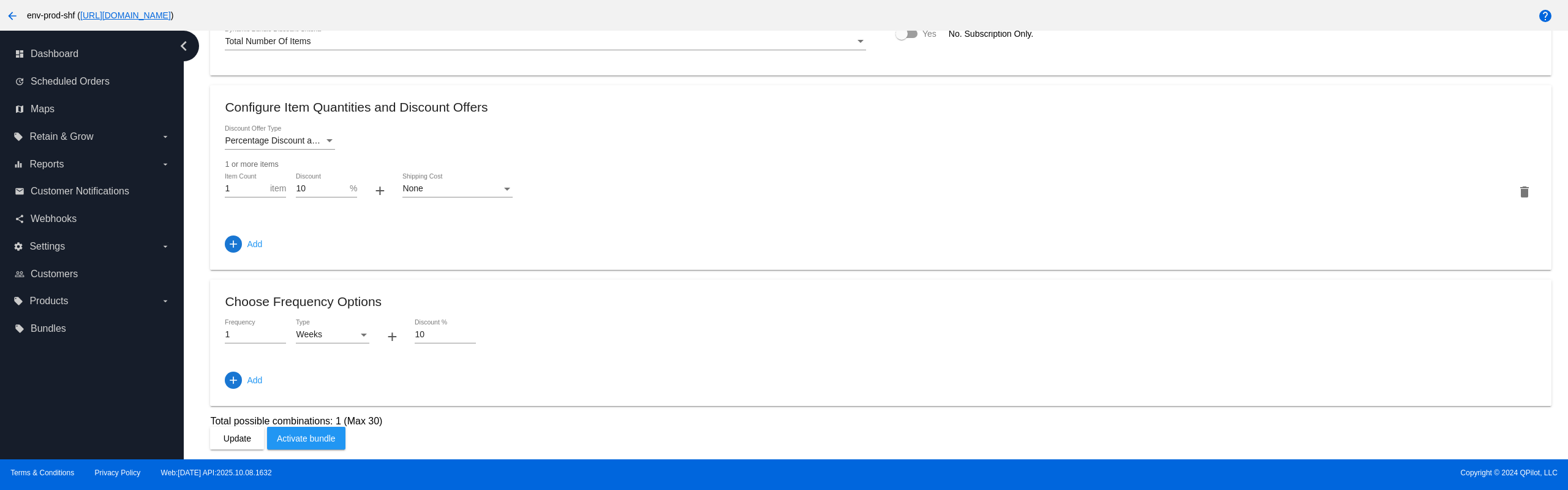
scroll to position [505, 0]
click at [245, 432] on span "Update" at bounding box center [237, 437] width 27 height 10
click at [313, 438] on span "Activate bundle" at bounding box center [306, 438] width 59 height 10
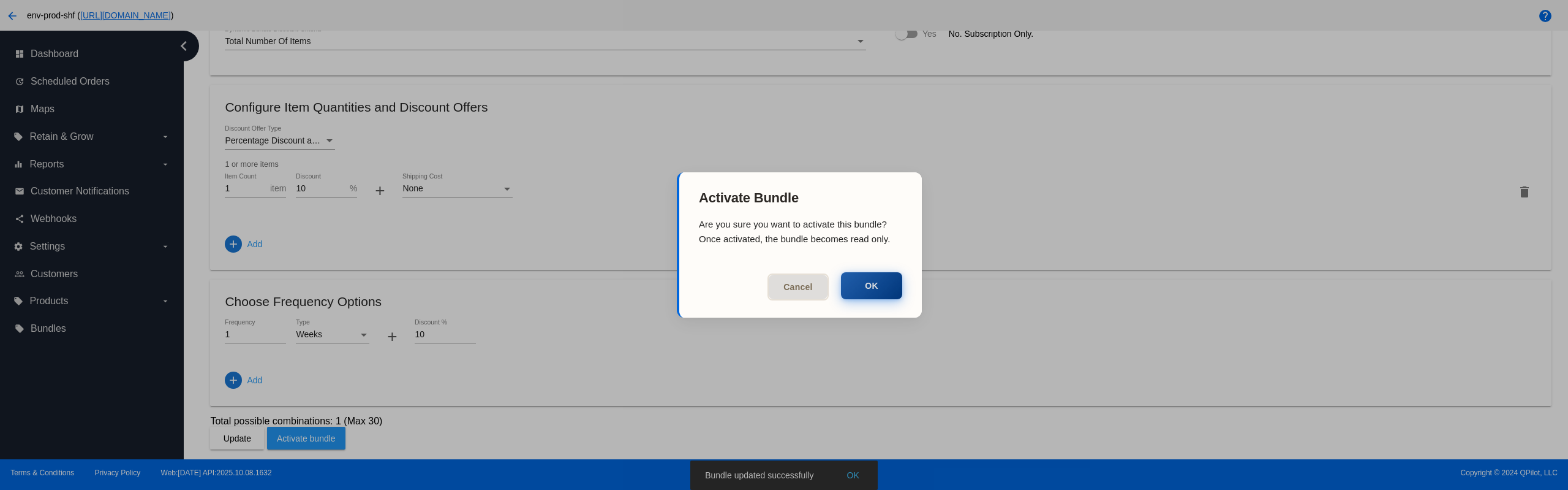
click at [868, 284] on button "OK" at bounding box center [872, 285] width 61 height 27
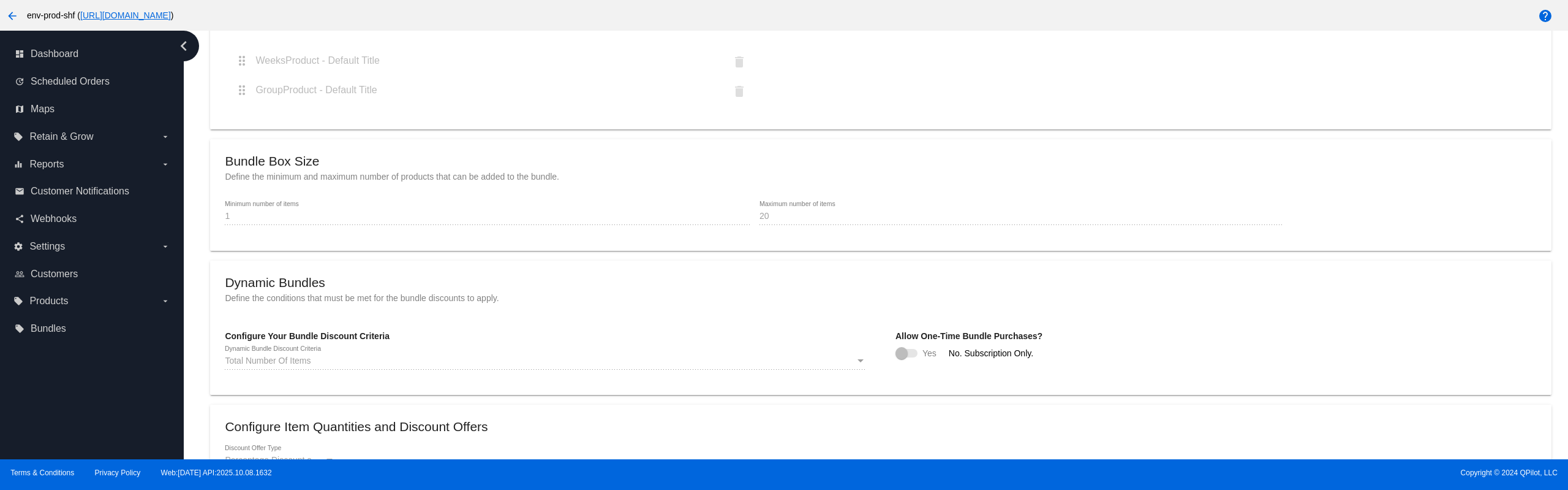
scroll to position [138, 0]
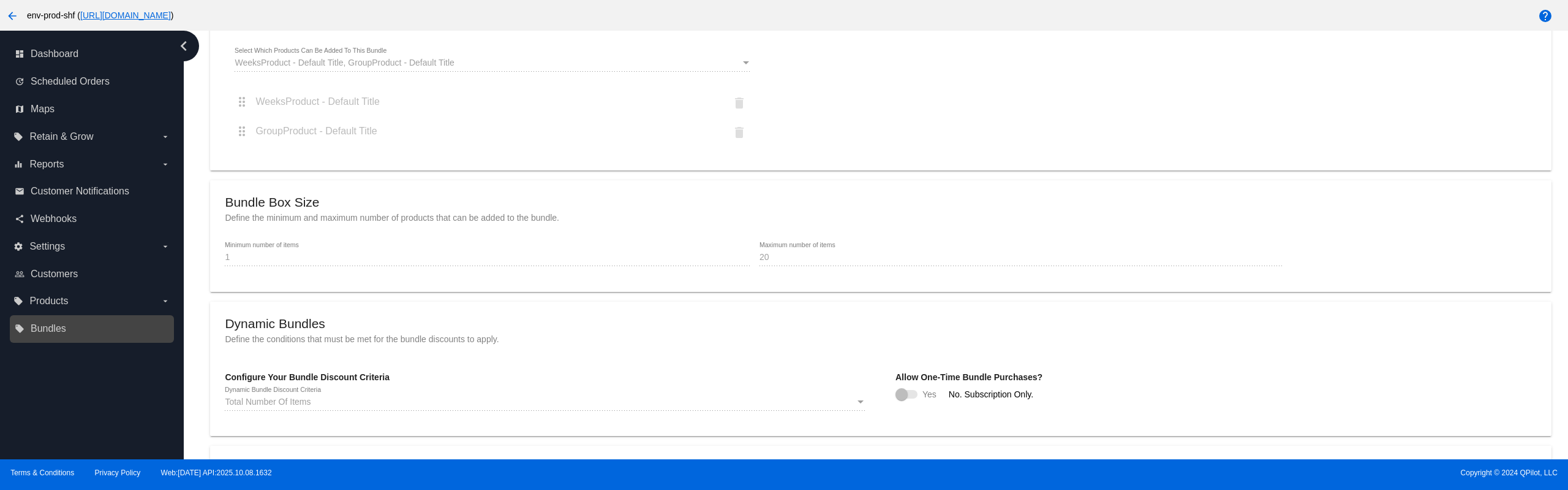
click at [78, 324] on link "local_offer Bundles" at bounding box center [92, 328] width 155 height 20
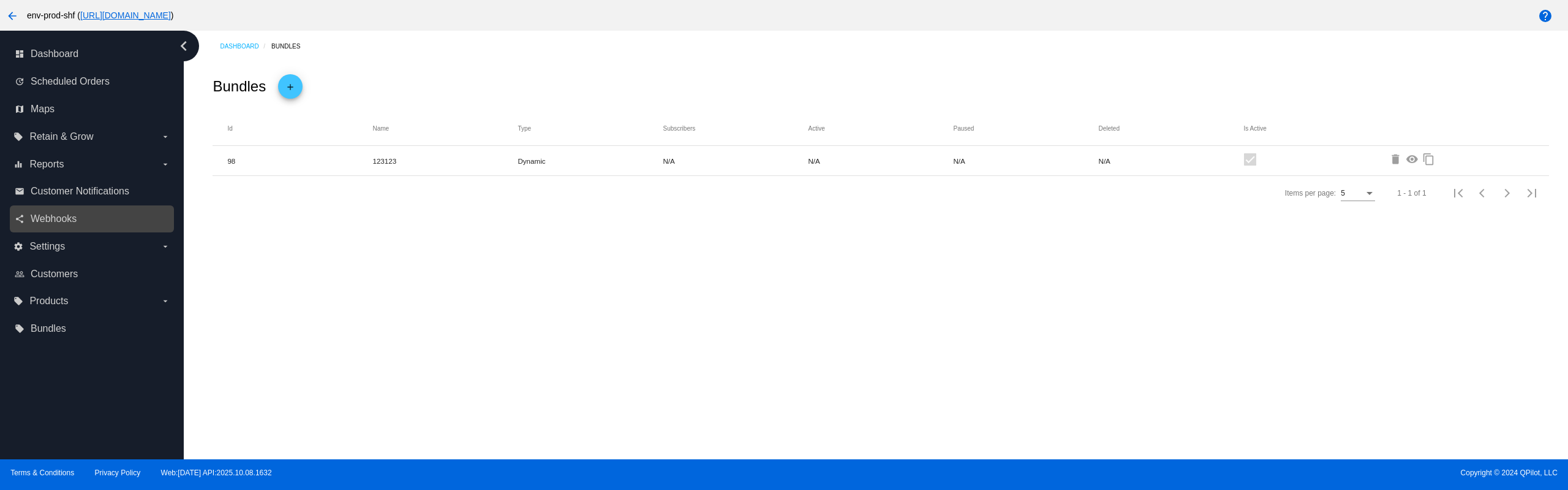
click at [68, 212] on link "share Webhooks" at bounding box center [92, 218] width 155 height 20
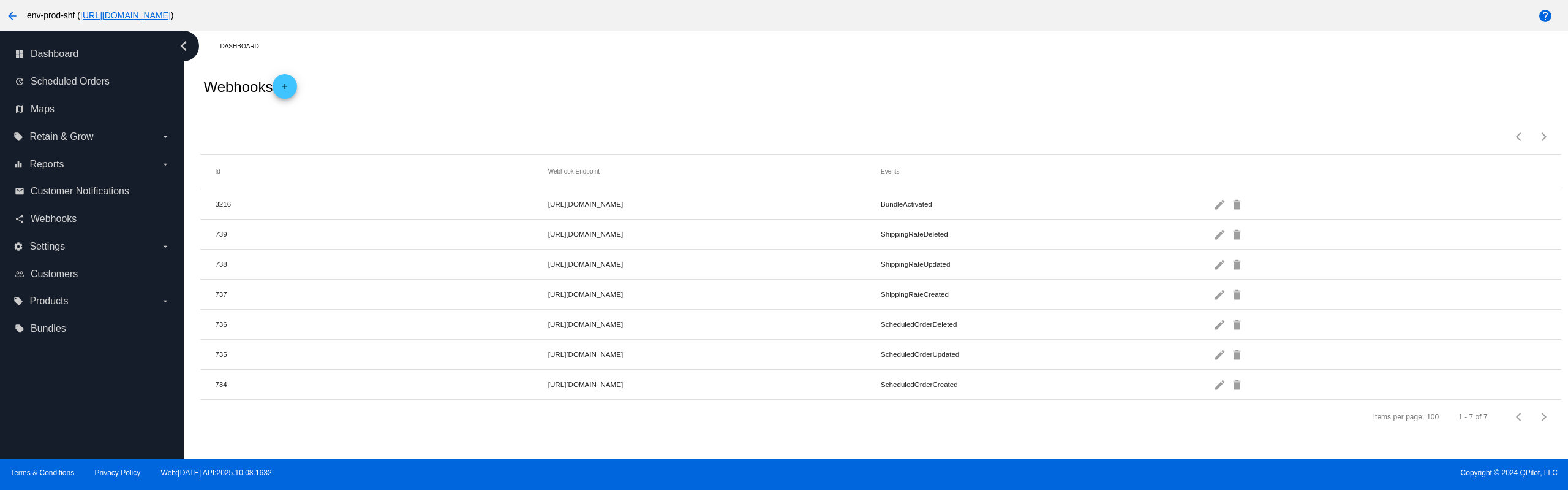
drag, startPoint x: 819, startPoint y: 206, endPoint x: 834, endPoint y: 238, distance: 35.3
click at [820, 236] on mat-table "Id Webhook Endpoint Events 3216 https://summer-surf-umnj0gzhcrev.vapor-farm-a1.…" at bounding box center [880, 277] width 1361 height 245
drag, startPoint x: 844, startPoint y: 236, endPoint x: 820, endPoint y: 236, distance: 24.0
click at [820, 236] on mat-cell "[URL][DOMAIN_NAME]" at bounding box center [715, 234] width 333 height 14
click at [820, 101] on div "Webhooks add" at bounding box center [880, 87] width 1361 height 49
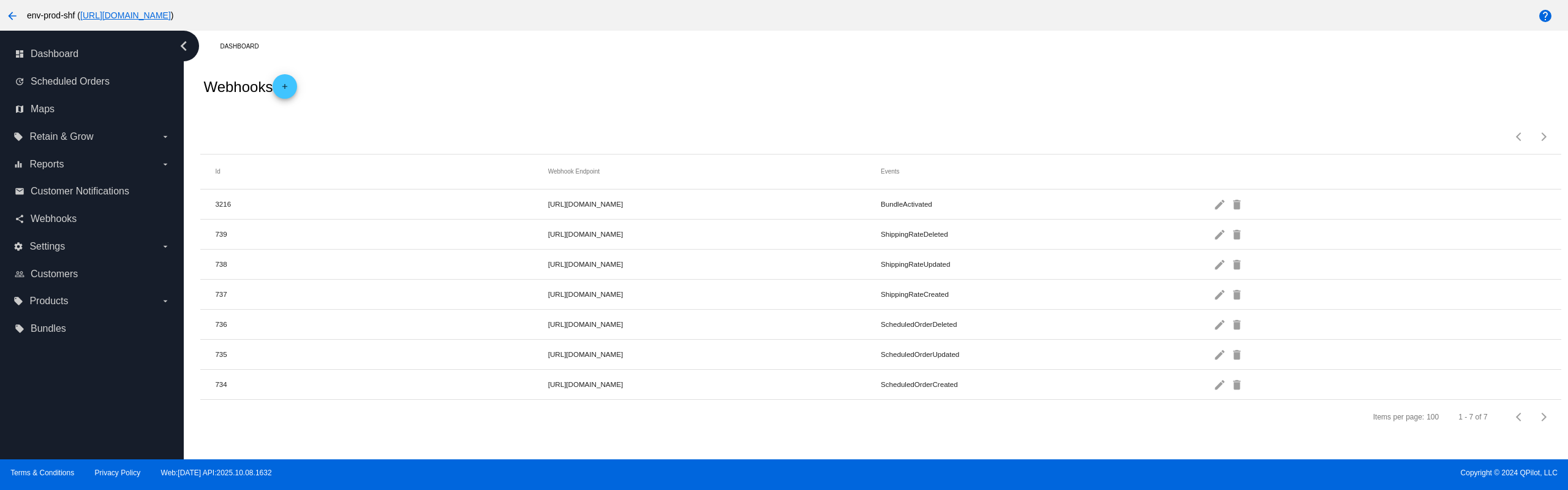
click at [571, 78] on div "Webhooks add" at bounding box center [880, 87] width 1361 height 49
click at [581, 70] on div "Webhooks add" at bounding box center [880, 87] width 1361 height 49
drag, startPoint x: 601, startPoint y: 198, endPoint x: 829, endPoint y: 193, distance: 228.1
click at [829, 193] on mat-row "3217 [URL][DOMAIN_NAME] BundleDeleted edit delete" at bounding box center [880, 204] width 1361 height 30
drag, startPoint x: 947, startPoint y: 239, endPoint x: 522, endPoint y: 206, distance: 426.3
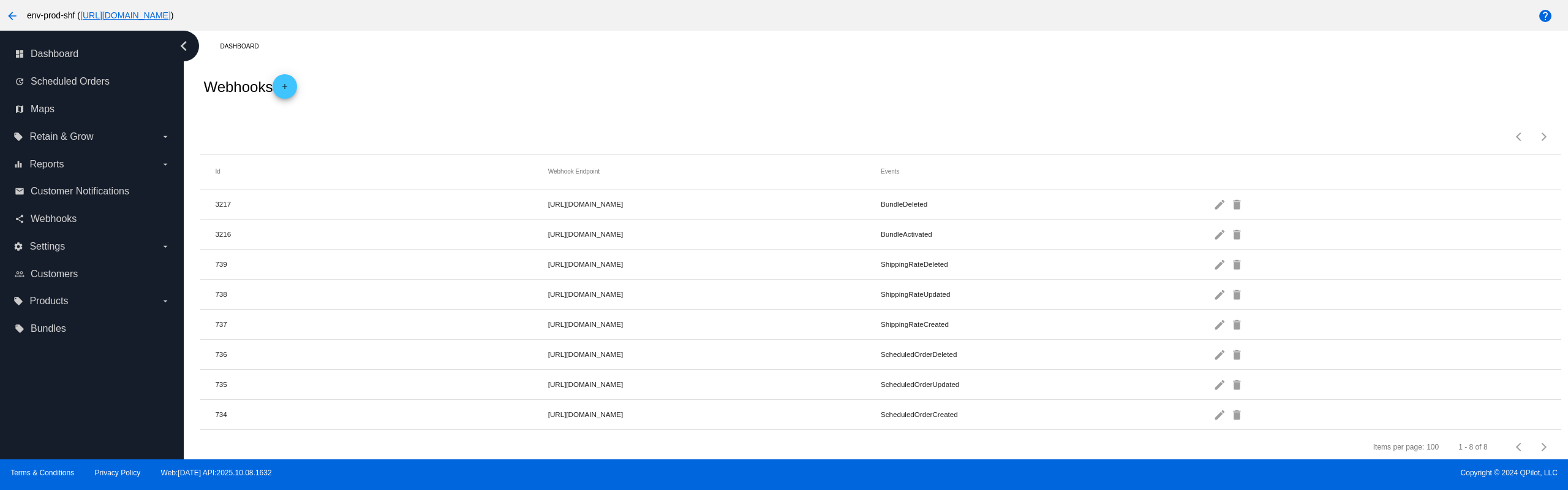
click at [522, 206] on mat-table "Id Webhook Endpoint Events 3217 [URL][DOMAIN_NAME] BundleDeleted edit delete 32…" at bounding box center [880, 292] width 1361 height 275
click at [947, 204] on mat-cell "BundleDeleted" at bounding box center [1048, 204] width 333 height 14
click at [931, 206] on mat-cell "BundleDeleted" at bounding box center [1048, 204] width 333 height 14
click at [87, 82] on span "Scheduled Orders" at bounding box center [70, 81] width 79 height 11
